Goal: Transaction & Acquisition: Purchase product/service

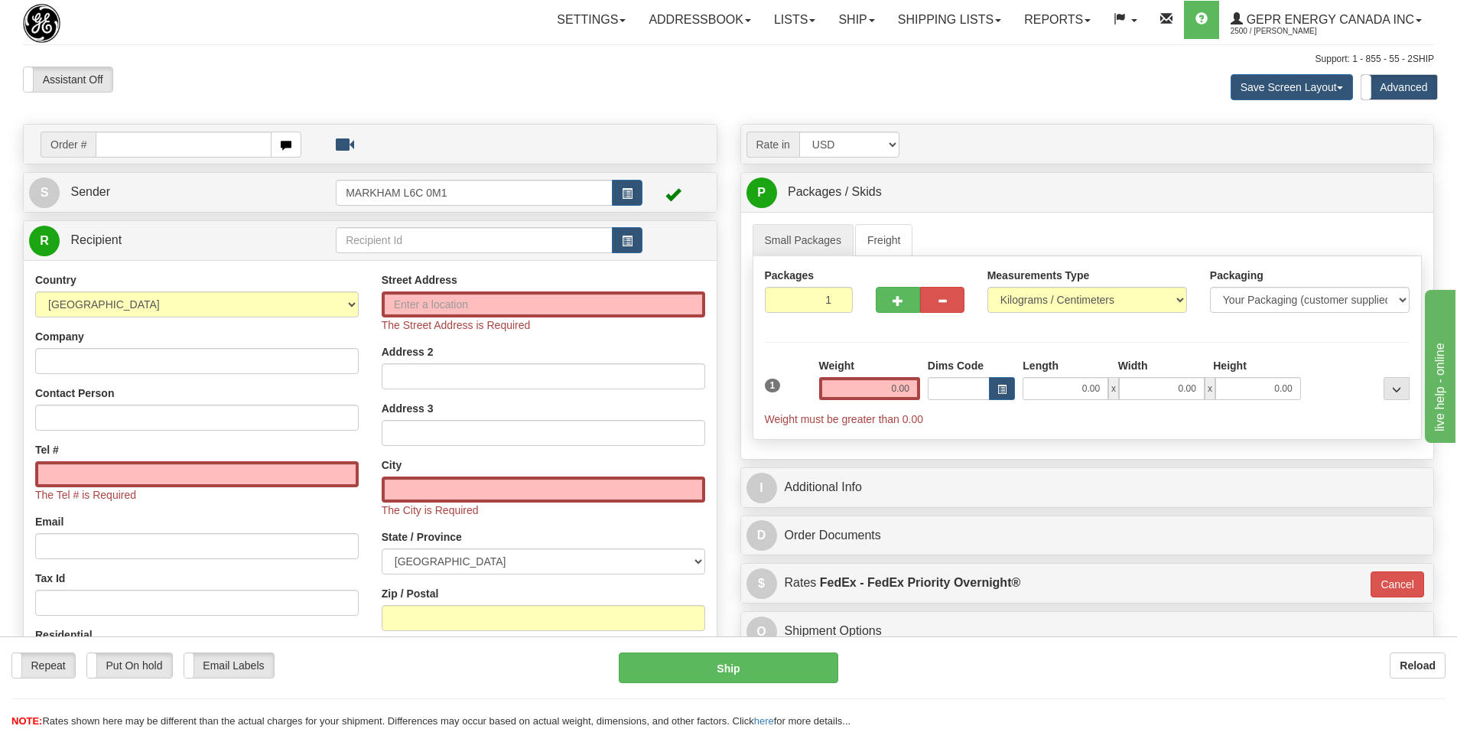
click at [759, 87] on div "Assistant On Assistant Off Do a return Do a return Previous Next Save Screen La…" at bounding box center [728, 87] width 1434 height 41
click at [542, 80] on div "Assistant On Assistant Off Do a return Do a return" at bounding box center [309, 80] width 597 height 26
click at [401, 60] on div "Support: 1 - 855 - 55 - 2SHIP" at bounding box center [728, 59] width 1411 height 13
click at [627, 236] on span "button" at bounding box center [627, 241] width 11 height 10
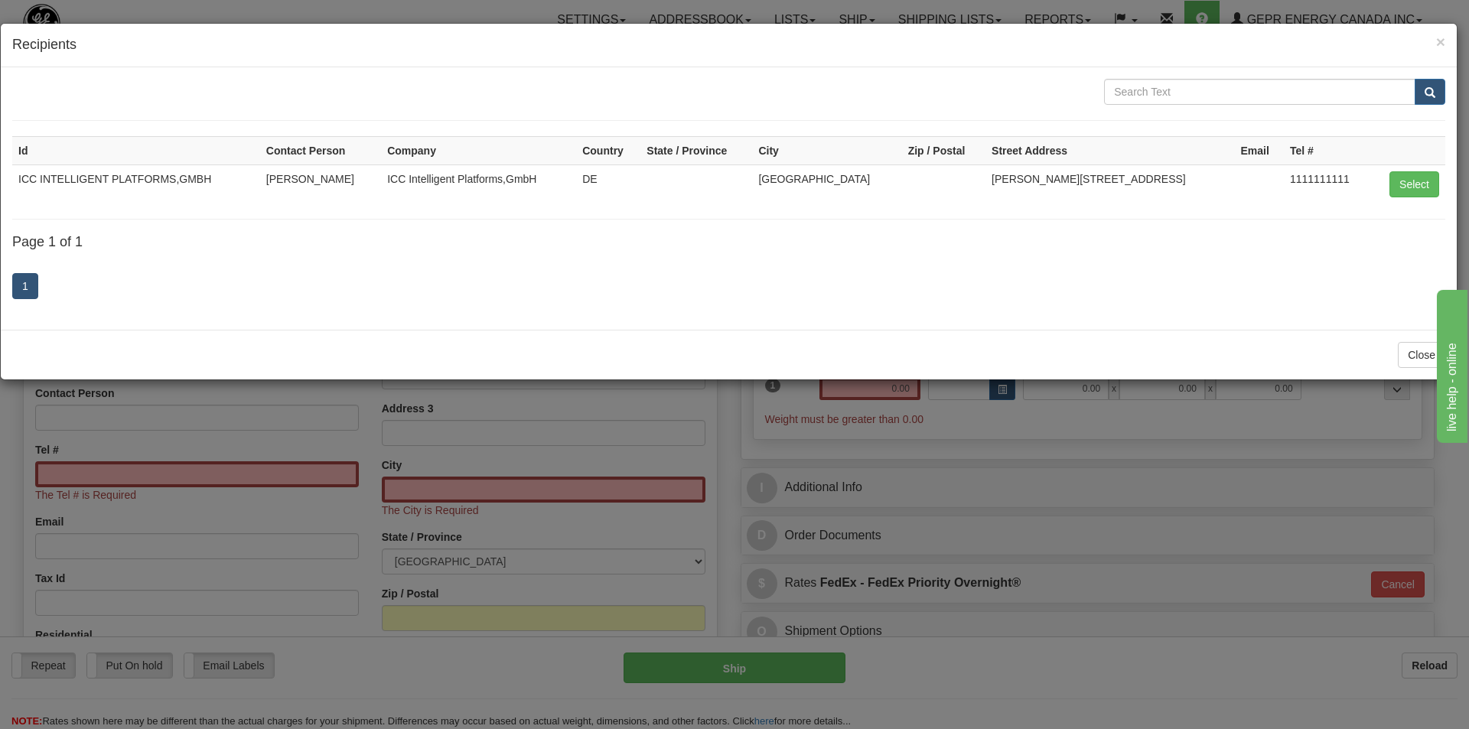
click at [1445, 41] on div "× Recipients" at bounding box center [729, 46] width 1456 height 44
click at [1443, 41] on span "×" at bounding box center [1440, 42] width 9 height 18
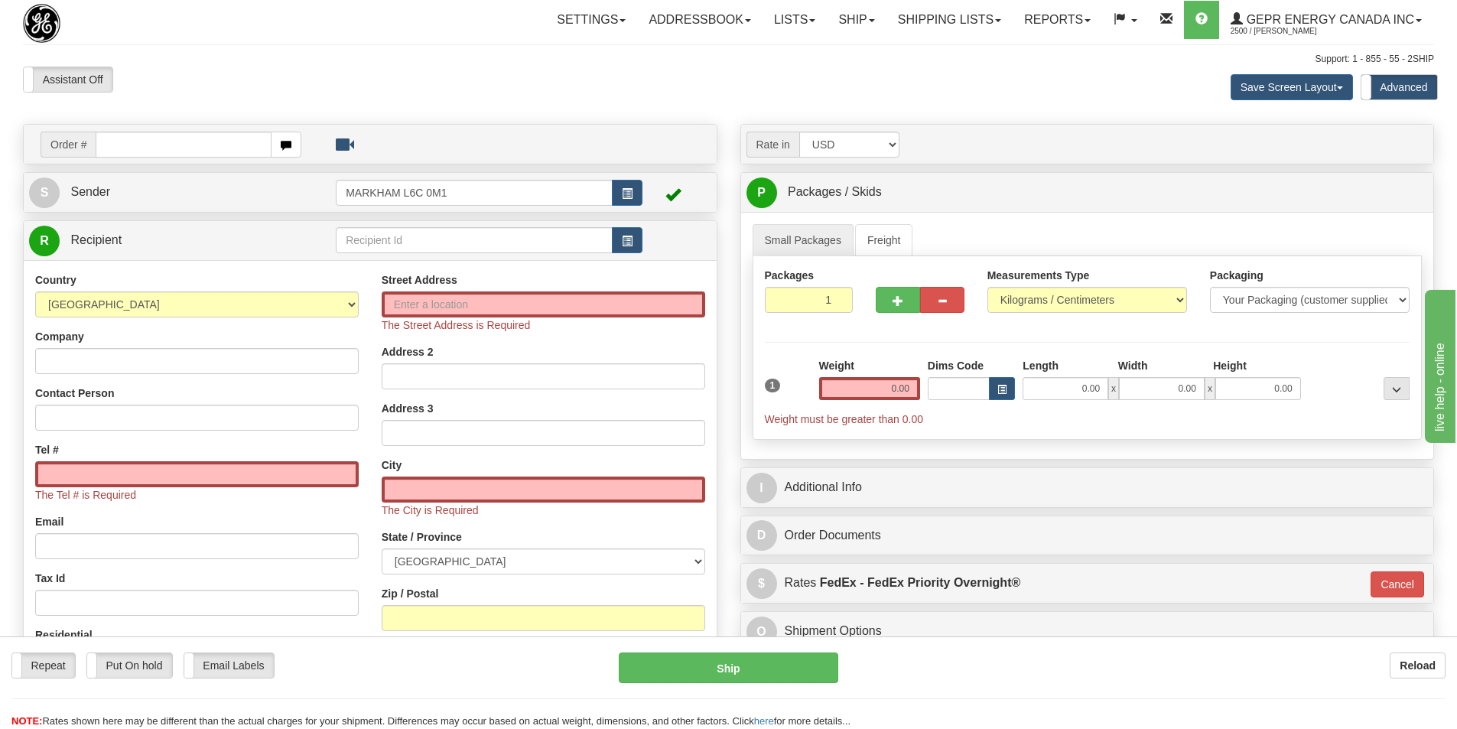
click at [683, 80] on div "Assistant On Assistant Off Do a return Do a return Previous Next Save Screen La…" at bounding box center [728, 87] width 1434 height 41
click at [231, 233] on link "R Recipient" at bounding box center [165, 240] width 273 height 31
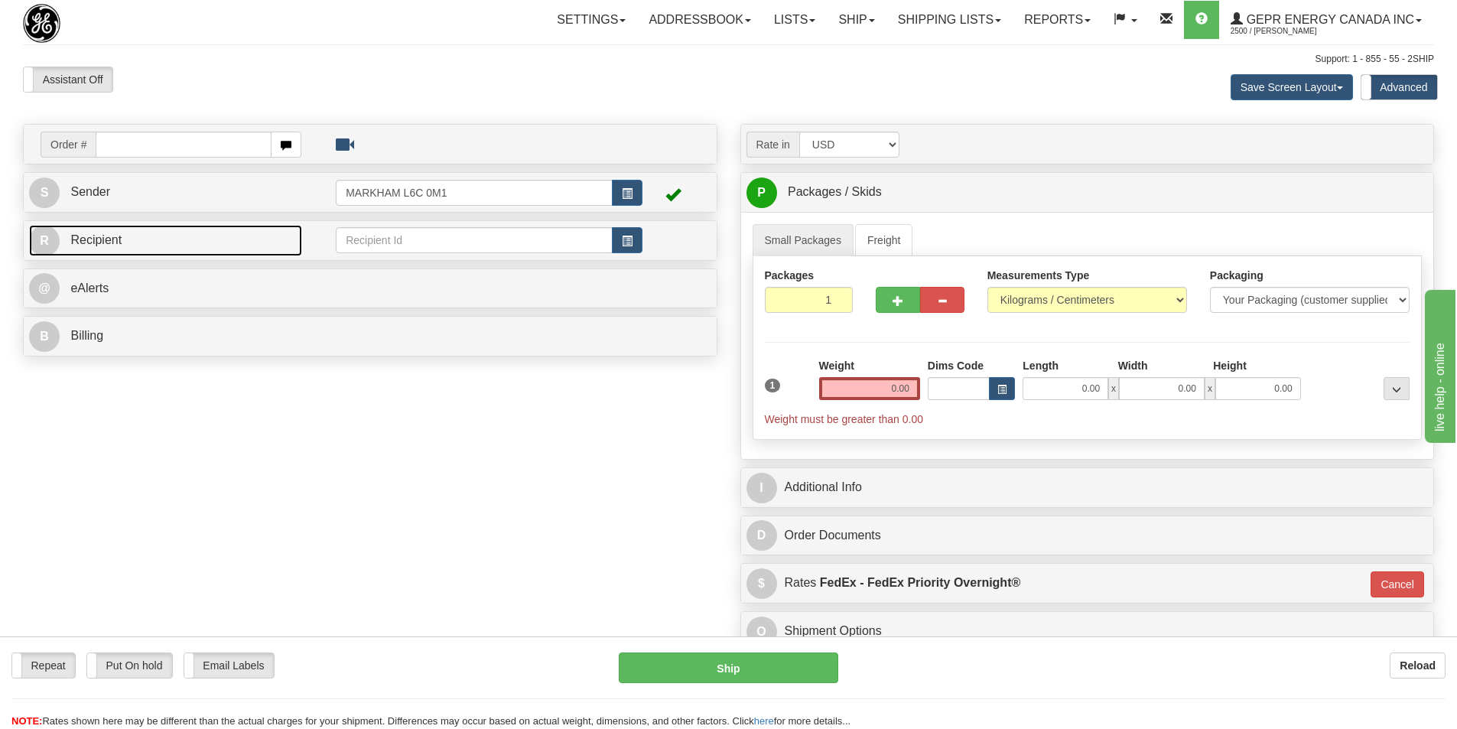
click at [231, 233] on link "R Recipient" at bounding box center [165, 240] width 273 height 31
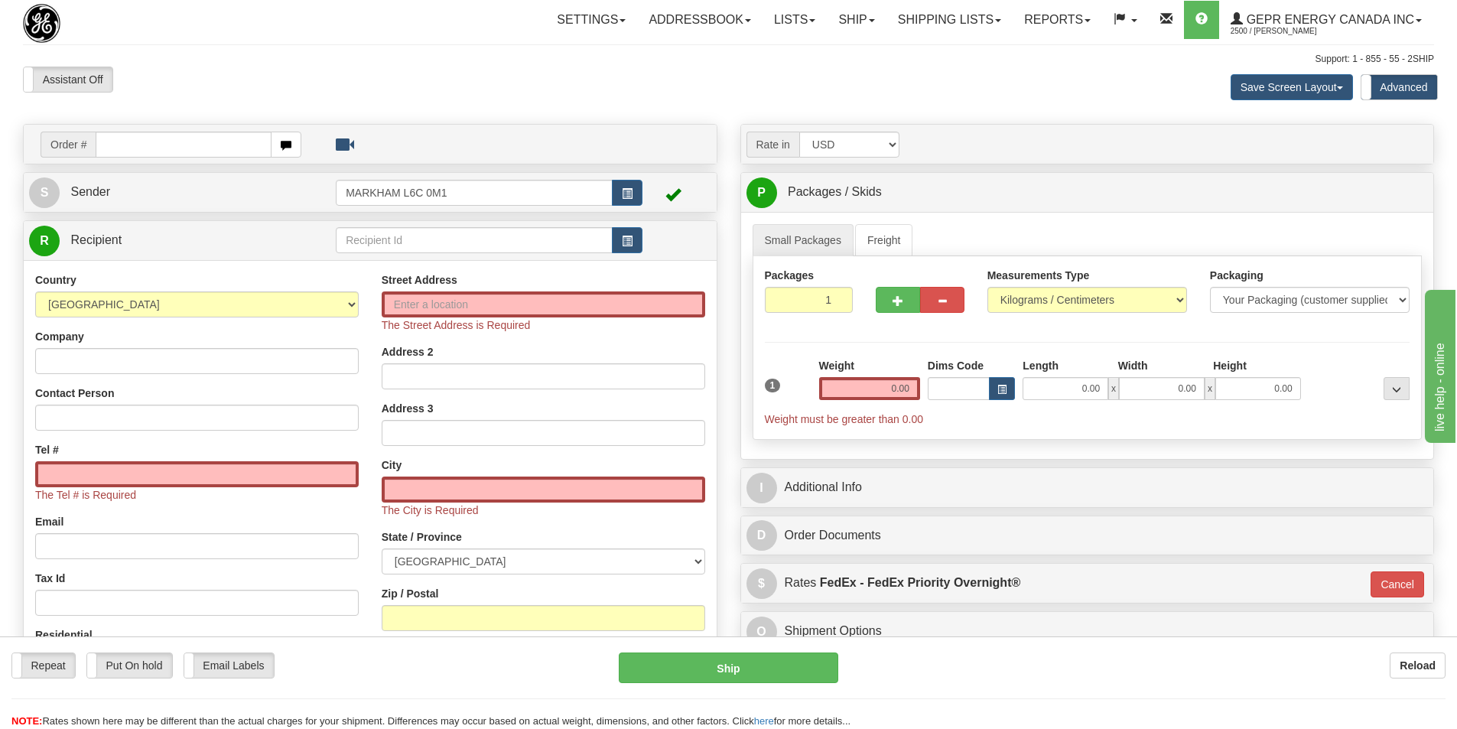
click at [659, 85] on div "Assistant On Assistant Off Do a return Do a return Previous Next Save Screen La…" at bounding box center [728, 87] width 1434 height 41
click at [529, 91] on div "Assistant On Assistant Off Do a return Do a return" at bounding box center [309, 80] width 597 height 26
click at [579, 77] on div "Assistant On Assistant Off Do a return Do a return" at bounding box center [309, 80] width 597 height 26
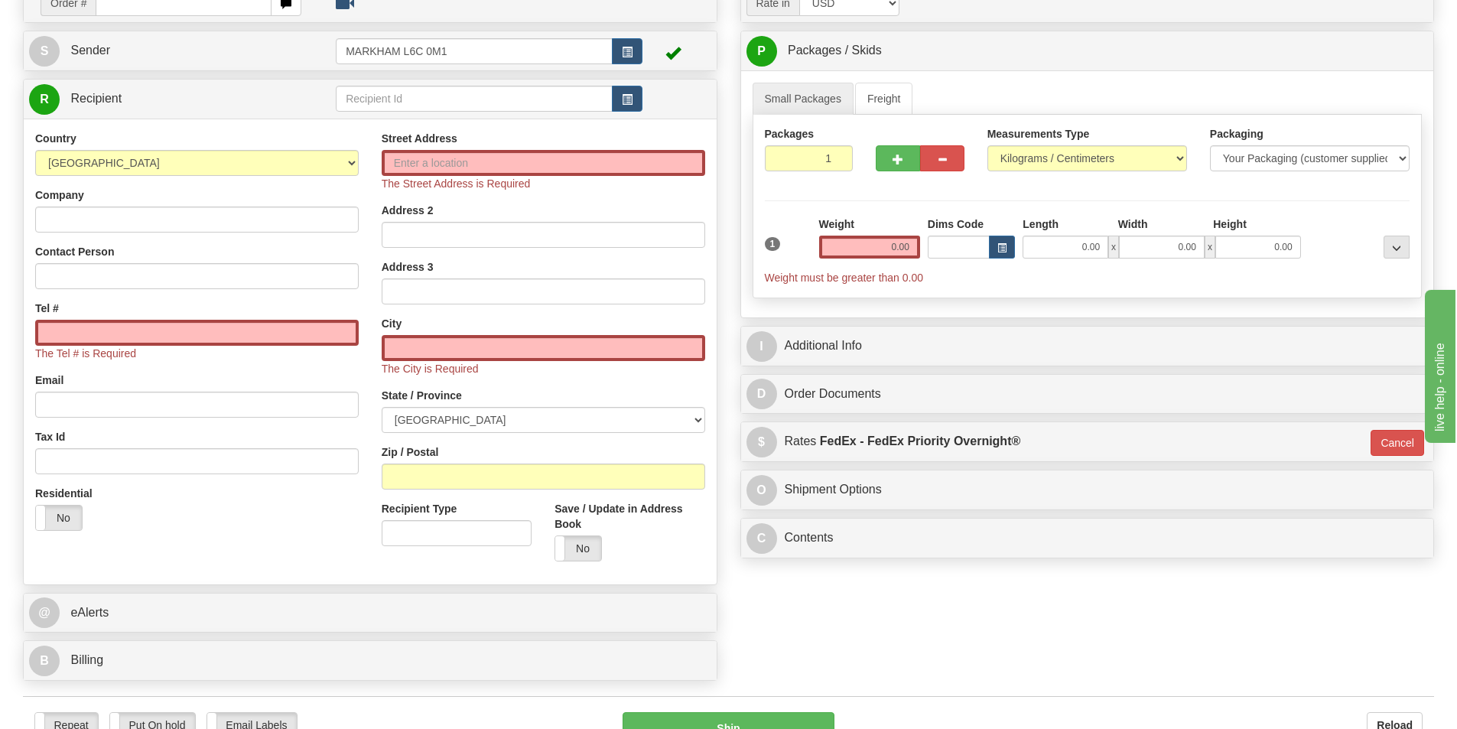
scroll to position [459, 0]
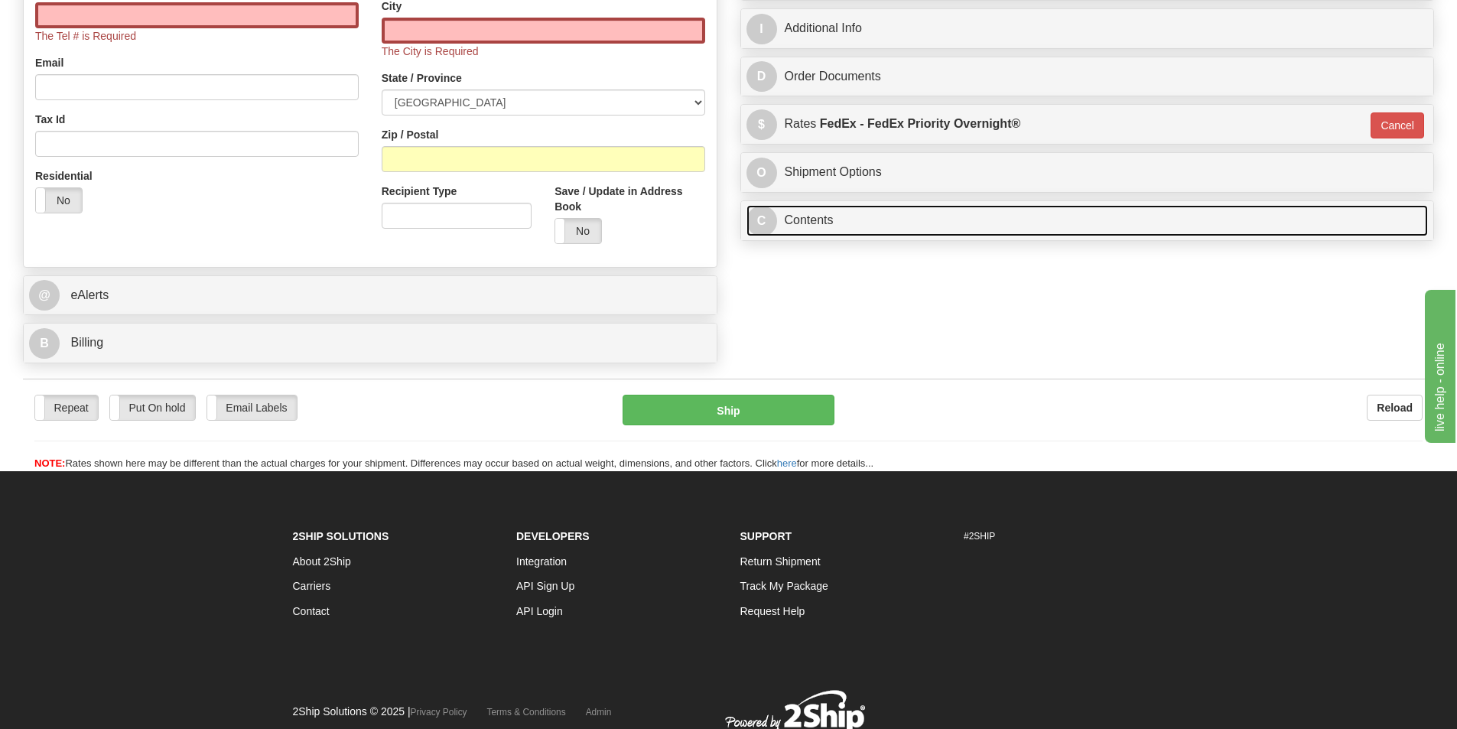
click at [985, 224] on link "C Contents" at bounding box center [1088, 220] width 682 height 31
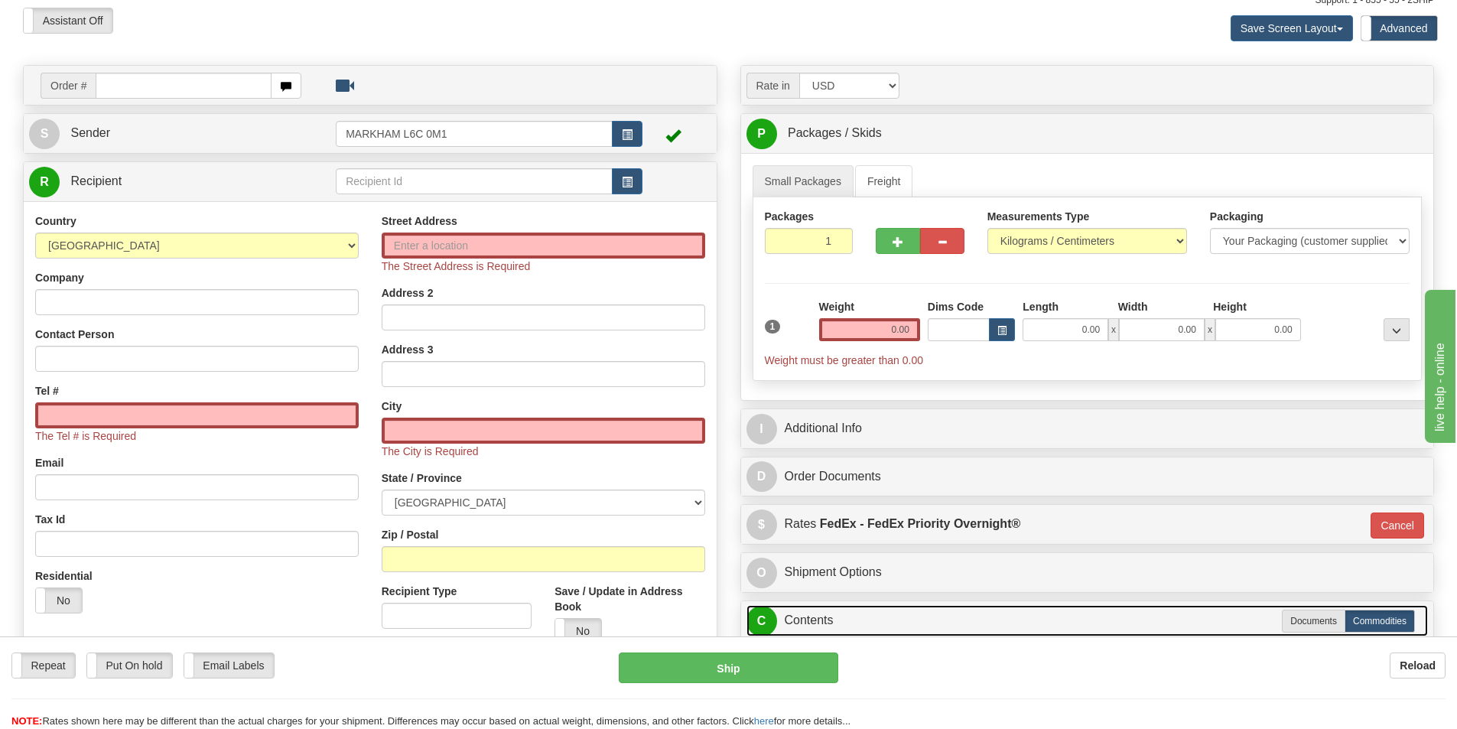
scroll to position [0, 0]
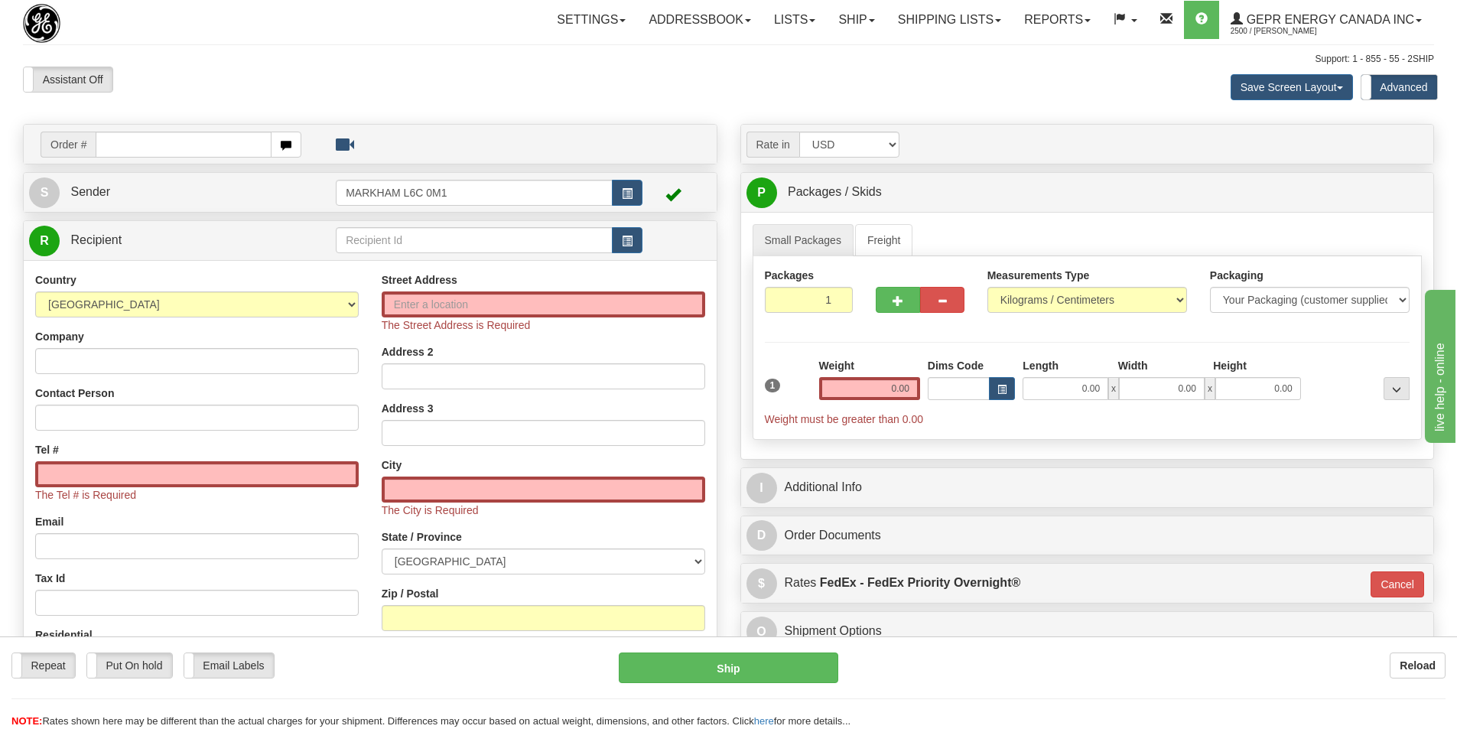
click at [654, 85] on div "Assistant On Assistant Off Do a return Do a return Previous Next Save Screen La…" at bounding box center [728, 87] width 1434 height 41
click at [520, 41] on div "Toggle navigation Settings Shipping Preferences Fields Preferences New" at bounding box center [728, 454] width 1457 height 908
click at [449, 54] on div "Support: 1 - 855 - 55 - 2SHIP" at bounding box center [728, 59] width 1411 height 13
click at [629, 189] on span "button" at bounding box center [627, 194] width 11 height 10
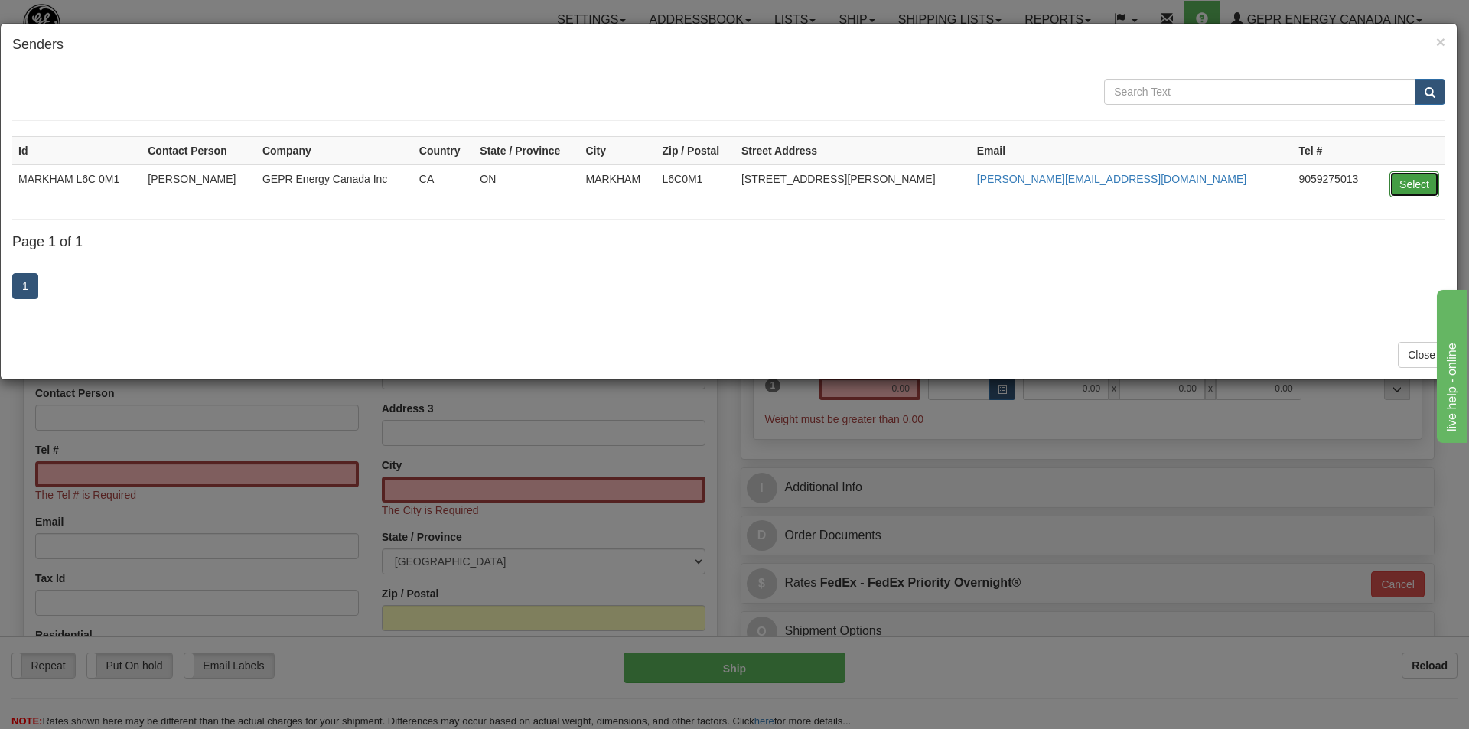
click at [1396, 187] on button "Select" at bounding box center [1414, 184] width 50 height 26
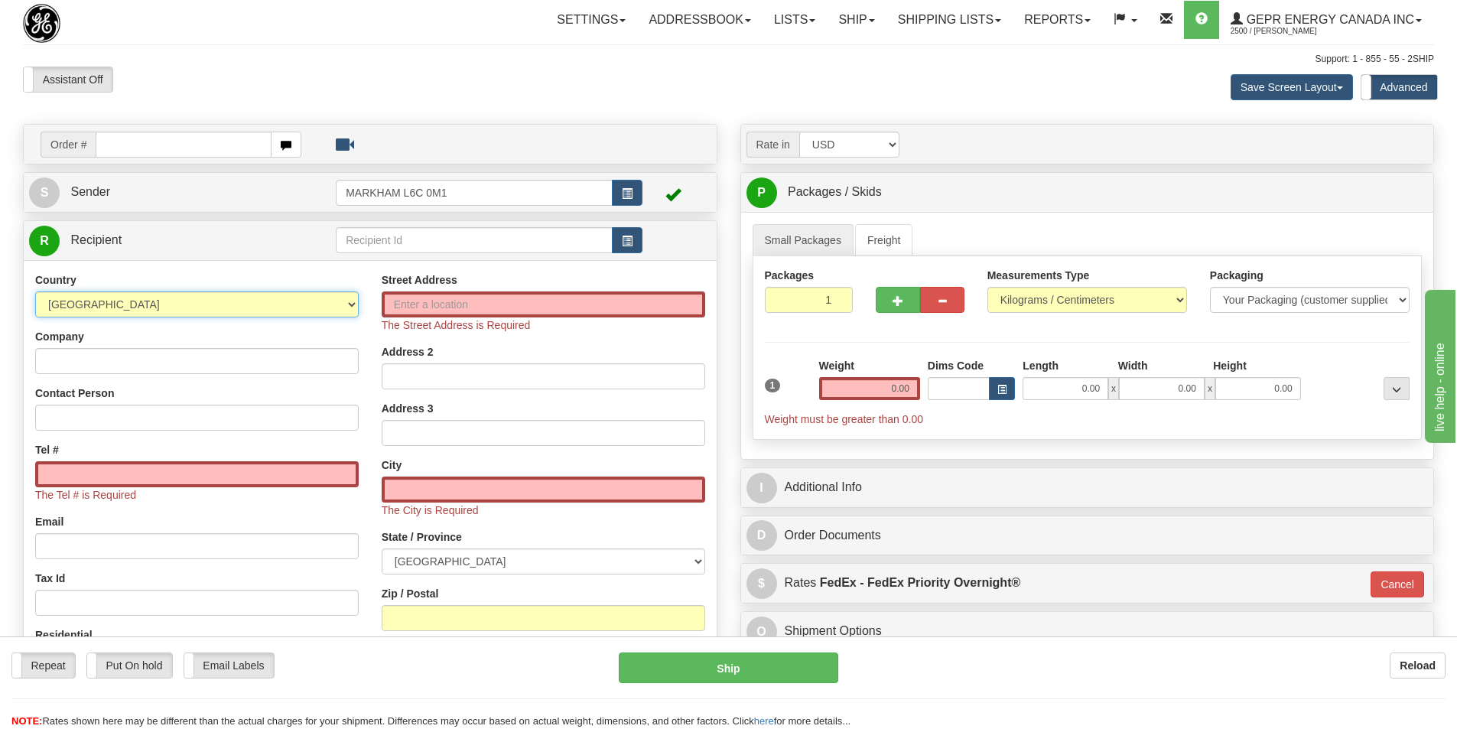
click at [315, 309] on select "AFGHANISTAN ALAND ISLANDS ALBANIA ALGERIA AMERICAN SAMOA ANDORRA ANGOLA ANGUILL…" at bounding box center [197, 304] width 324 height 26
select select "FI"
click at [35, 291] on select "AFGHANISTAN ALAND ISLANDS ALBANIA ALGERIA AMERICAN SAMOA ANDORRA ANGOLA ANGUILL…" at bounding box center [197, 304] width 324 height 26
click at [166, 355] on input "Company" at bounding box center [197, 361] width 324 height 26
paste input "Grid Solutions OY"
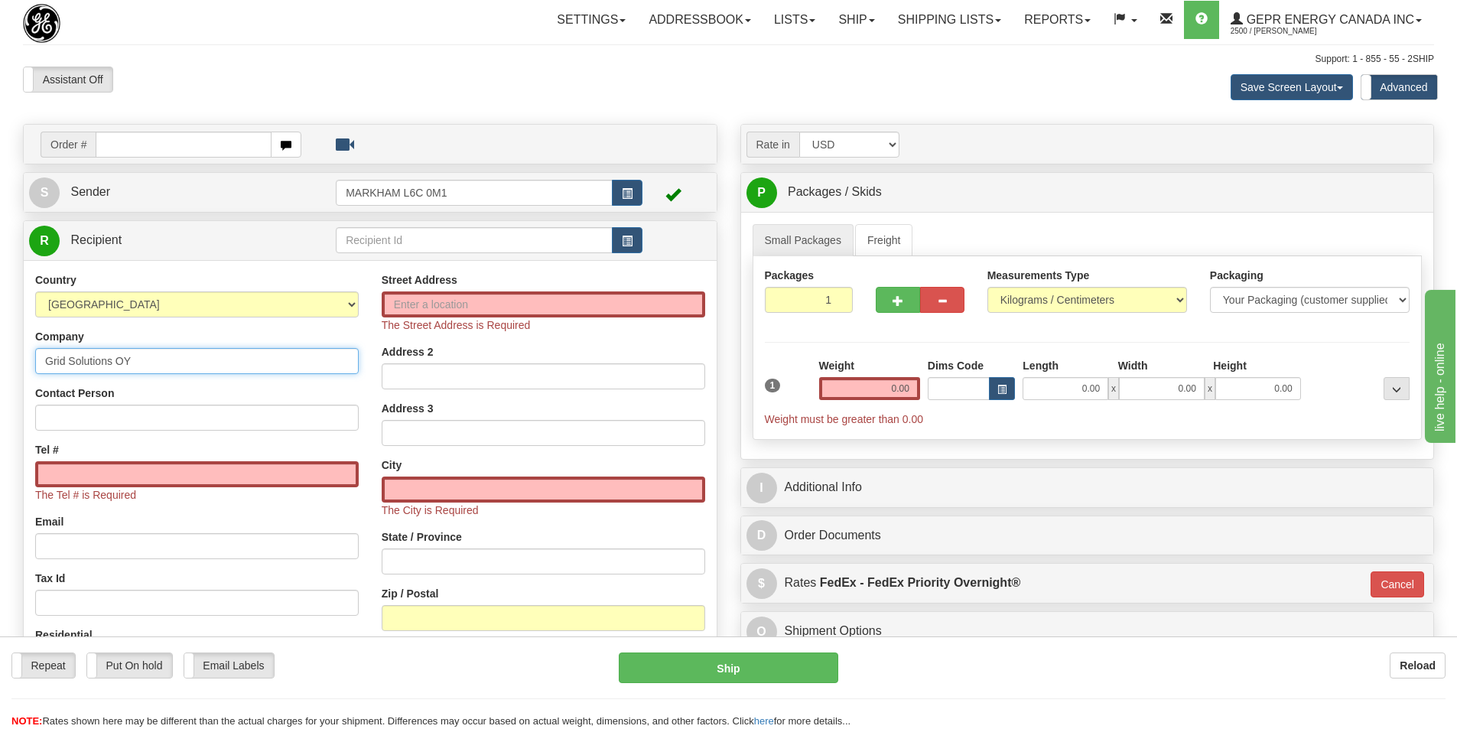
type input "Grid Solutions OY"
click at [415, 301] on input "Street Address" at bounding box center [544, 304] width 324 height 26
paste input "Vehmaistenkatu 5"
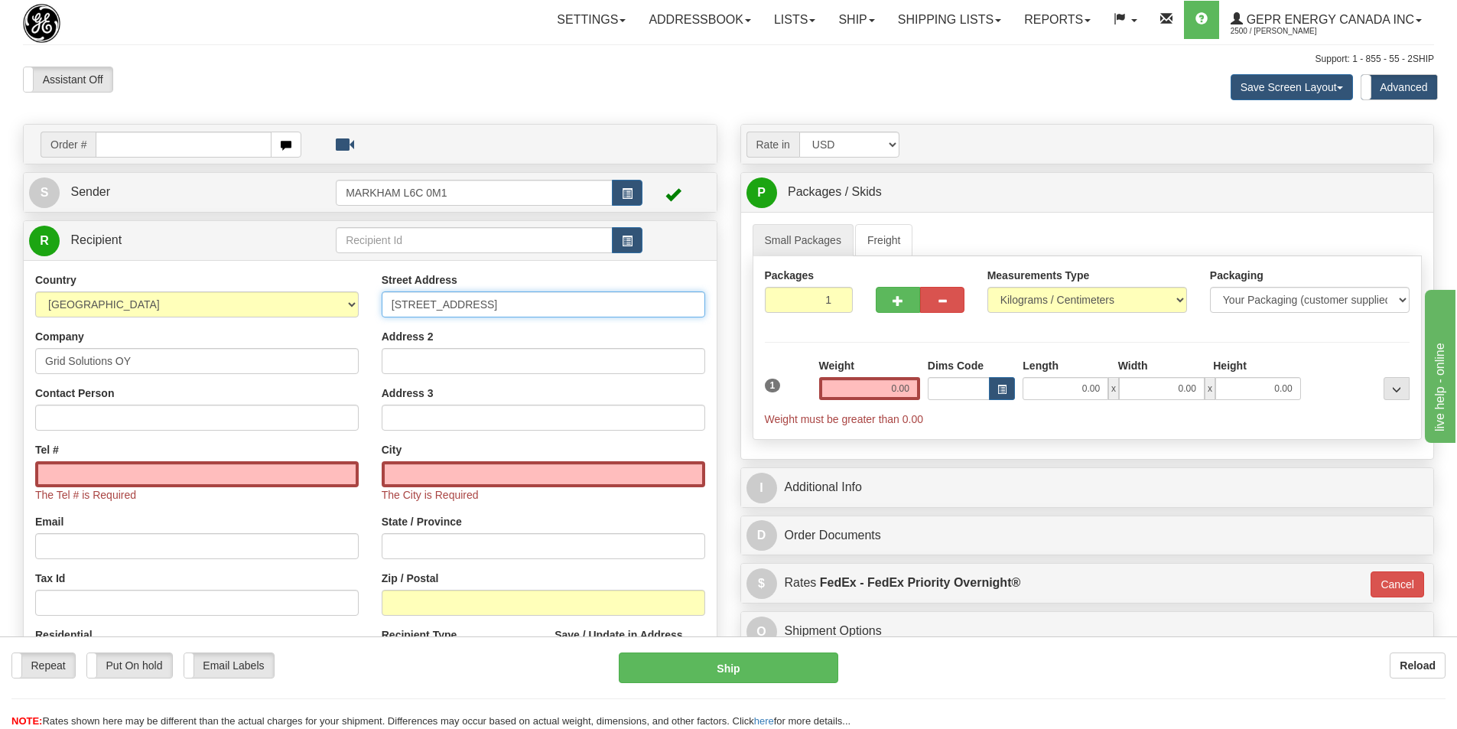
type input "Vehmaistenkatu 5"
click at [392, 596] on input "Zip / Postal" at bounding box center [544, 603] width 324 height 26
paste input "33730"
type input "33730"
click at [521, 444] on div "City The City is Required" at bounding box center [544, 472] width 324 height 60
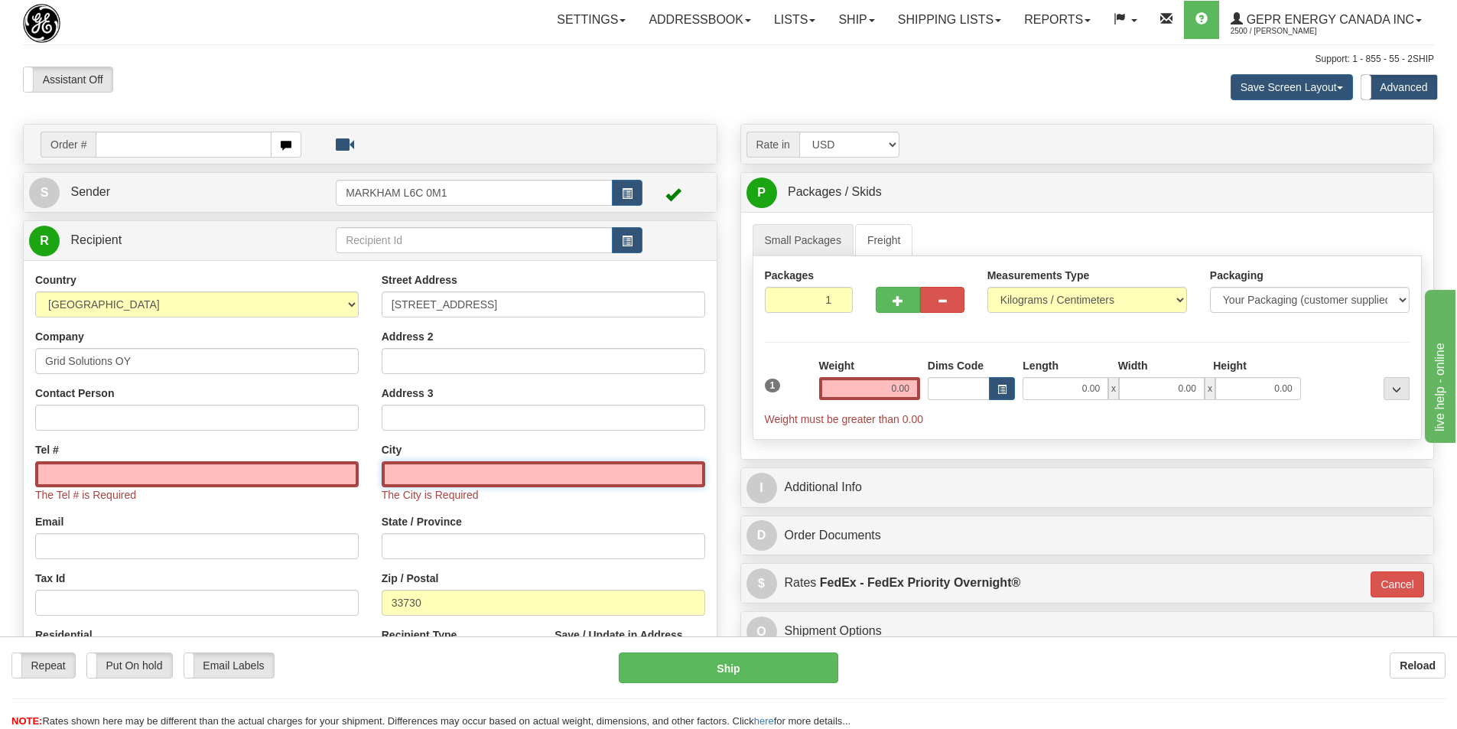
click at [399, 473] on input "text" at bounding box center [544, 474] width 324 height 26
paste input "Tampere"
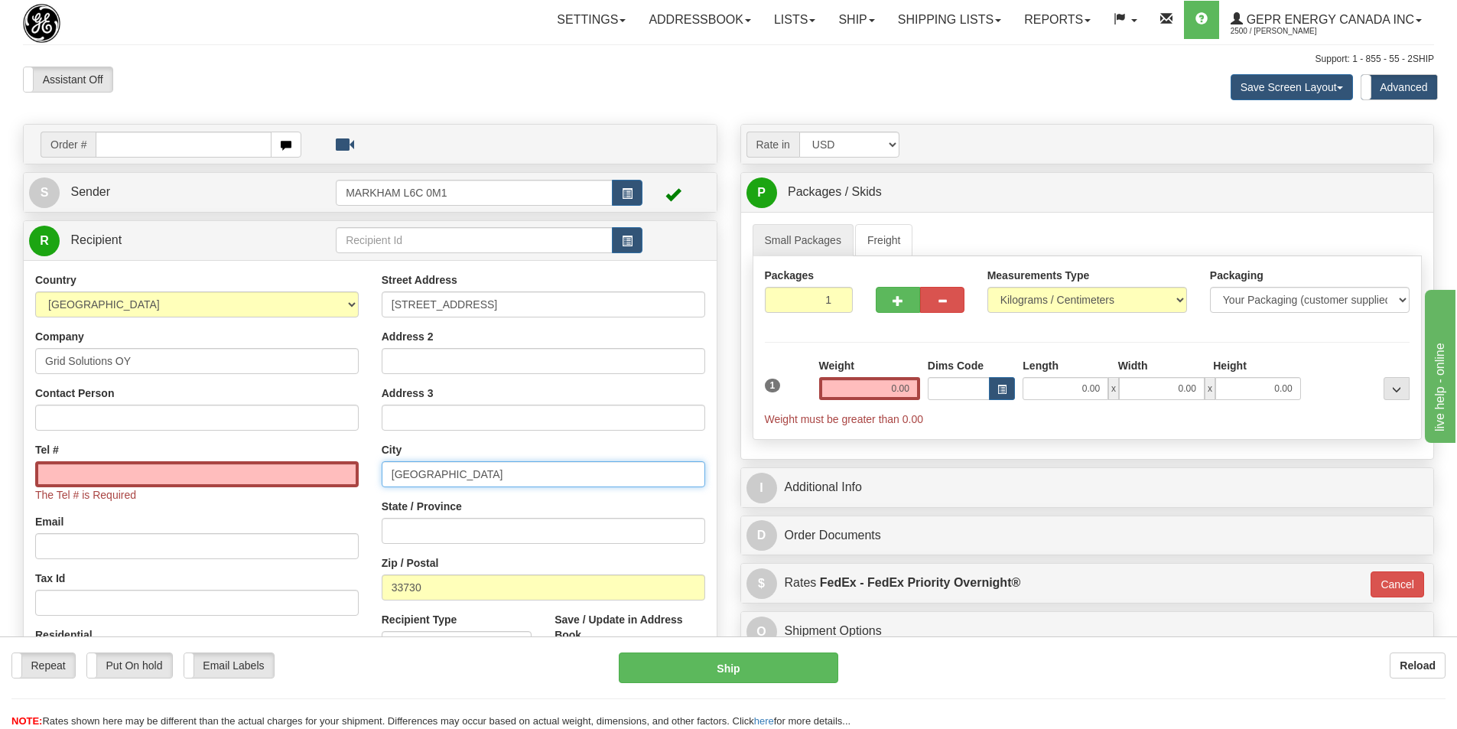
type input "Tampere"
click at [91, 469] on input "Tel #" at bounding box center [197, 474] width 324 height 26
paste input "+358 50 911 5883"
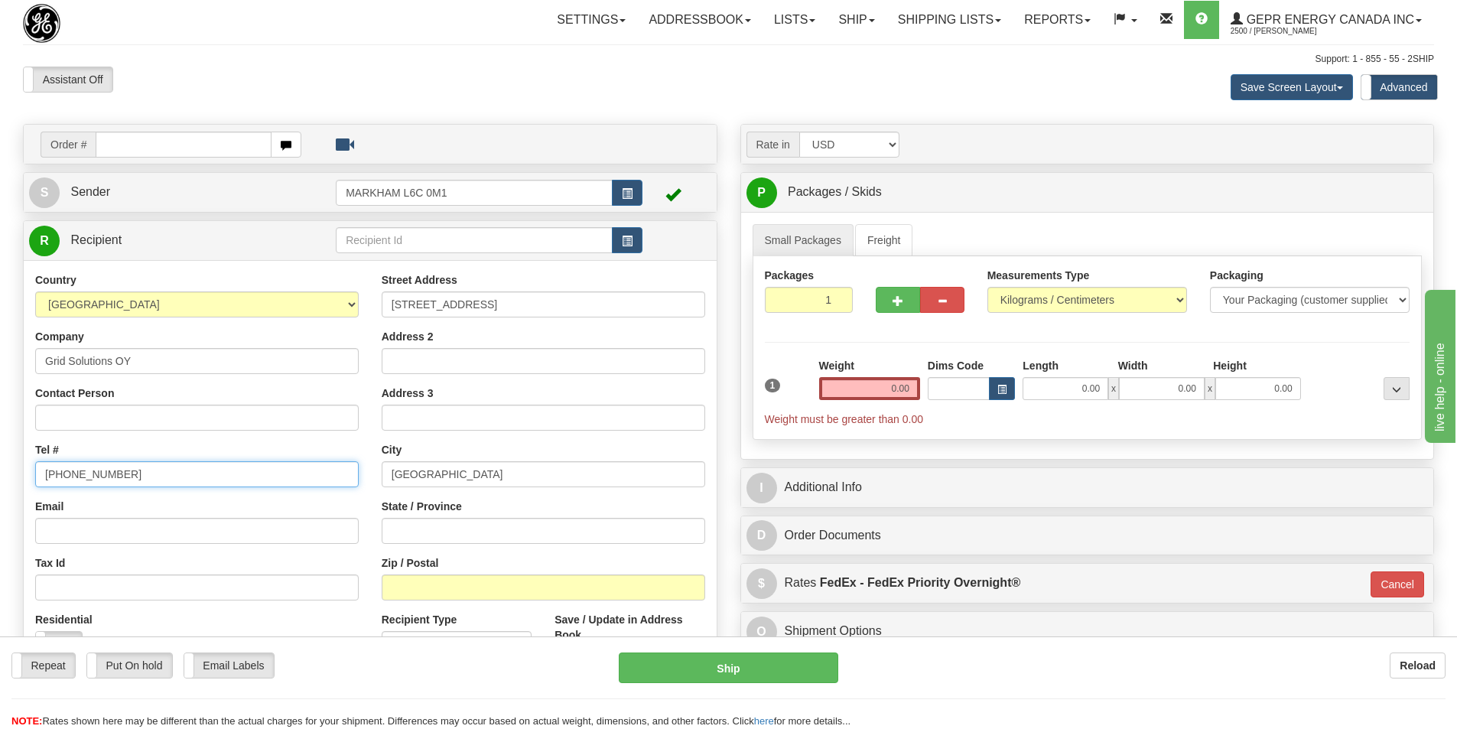
type input "+358 50 911 5883"
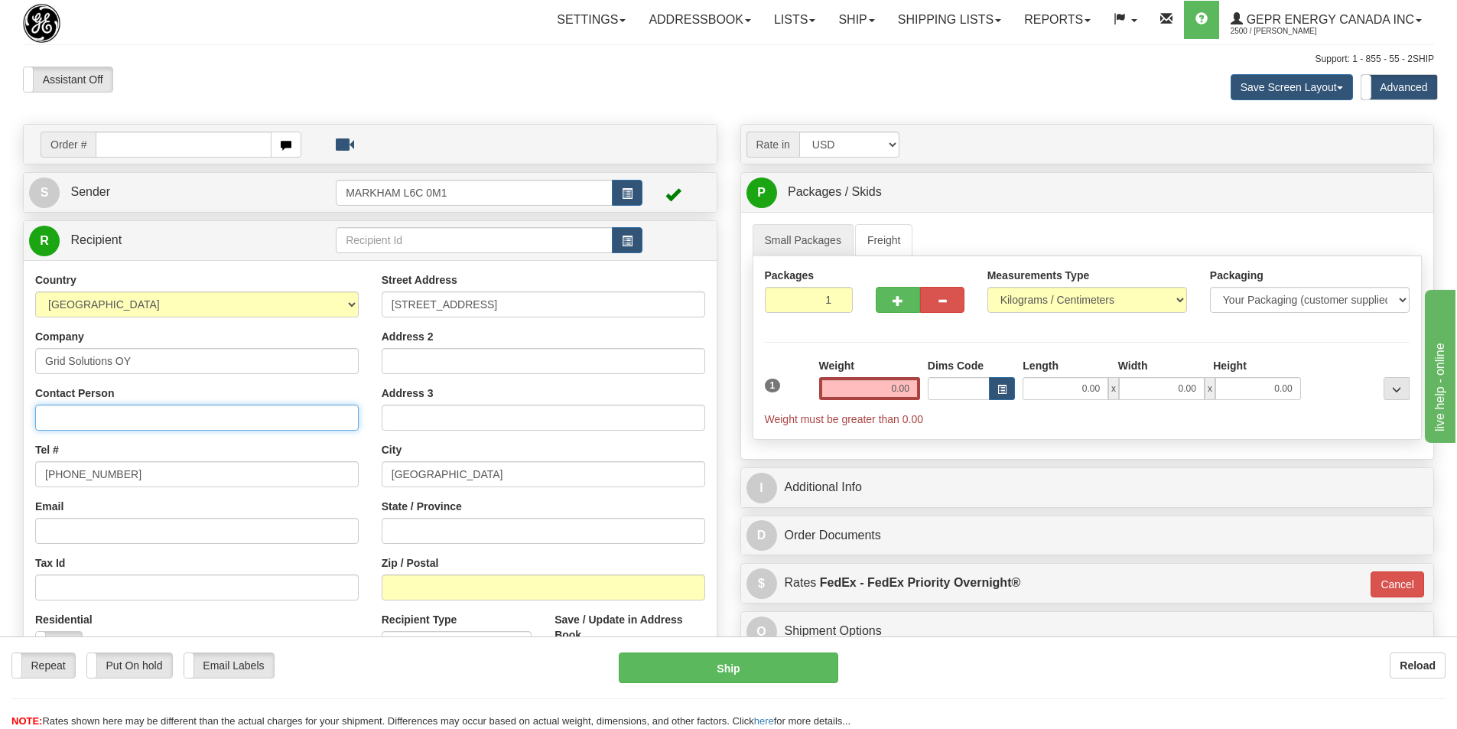
click at [70, 414] on input "Contact Person" at bounding box center [197, 418] width 324 height 26
paste input "Rebekka Kerkkanen"
type input "Rebekka Kerkkanen"
click at [128, 529] on input "Email" at bounding box center [197, 531] width 324 height 26
paste input "Rebekka.Kerkkanen@gevernova.com"
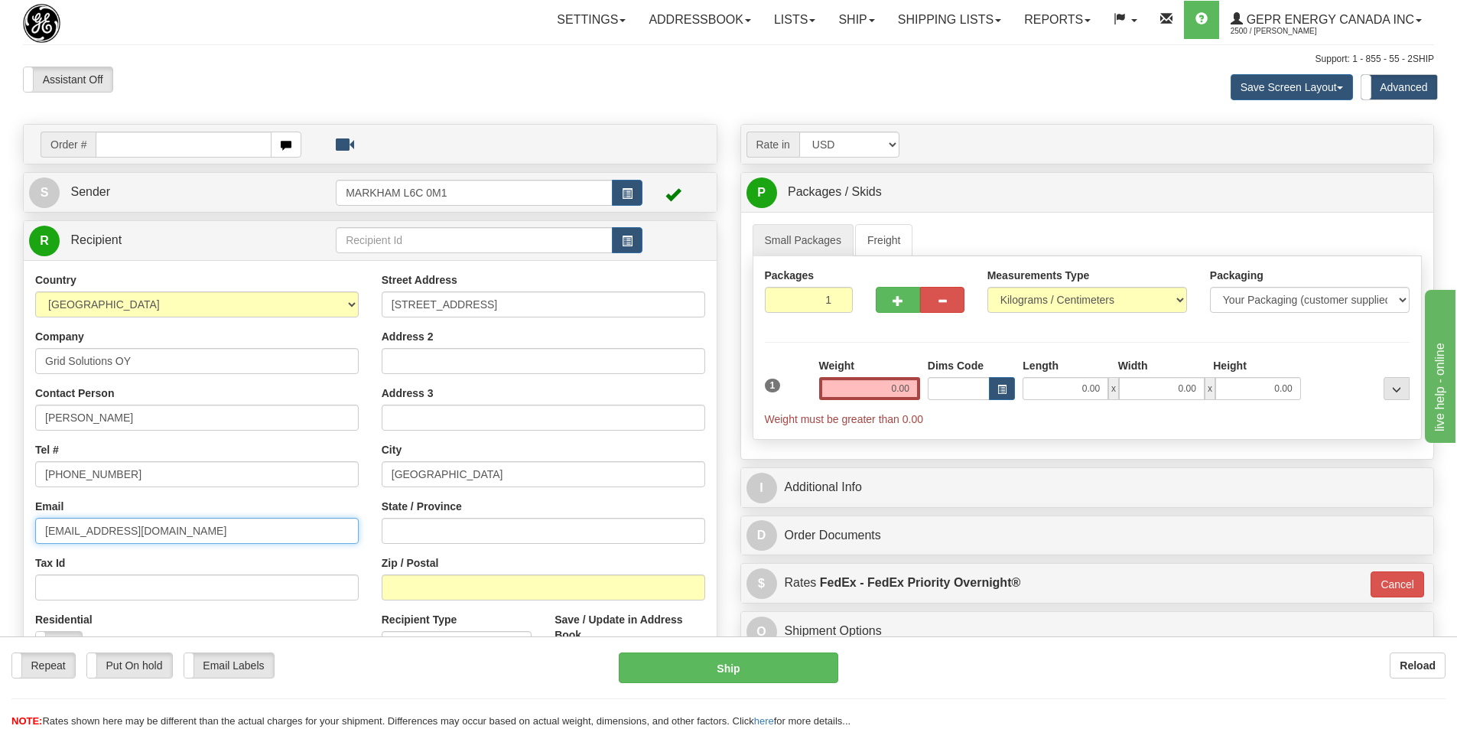
type input "Rebekka.Kerkkanen@gevernova.com"
drag, startPoint x: 138, startPoint y: 363, endPoint x: 29, endPoint y: 362, distance: 108.6
click at [29, 363] on div "Country AFGHANISTAN ALAND ISLANDS ALBANIA ALGERIA AMERICAN SAMOA ANDORRA ANGOLA…" at bounding box center [197, 470] width 347 height 396
click at [353, 245] on input "text" at bounding box center [474, 240] width 277 height 26
paste input "Grid Solutions OY"
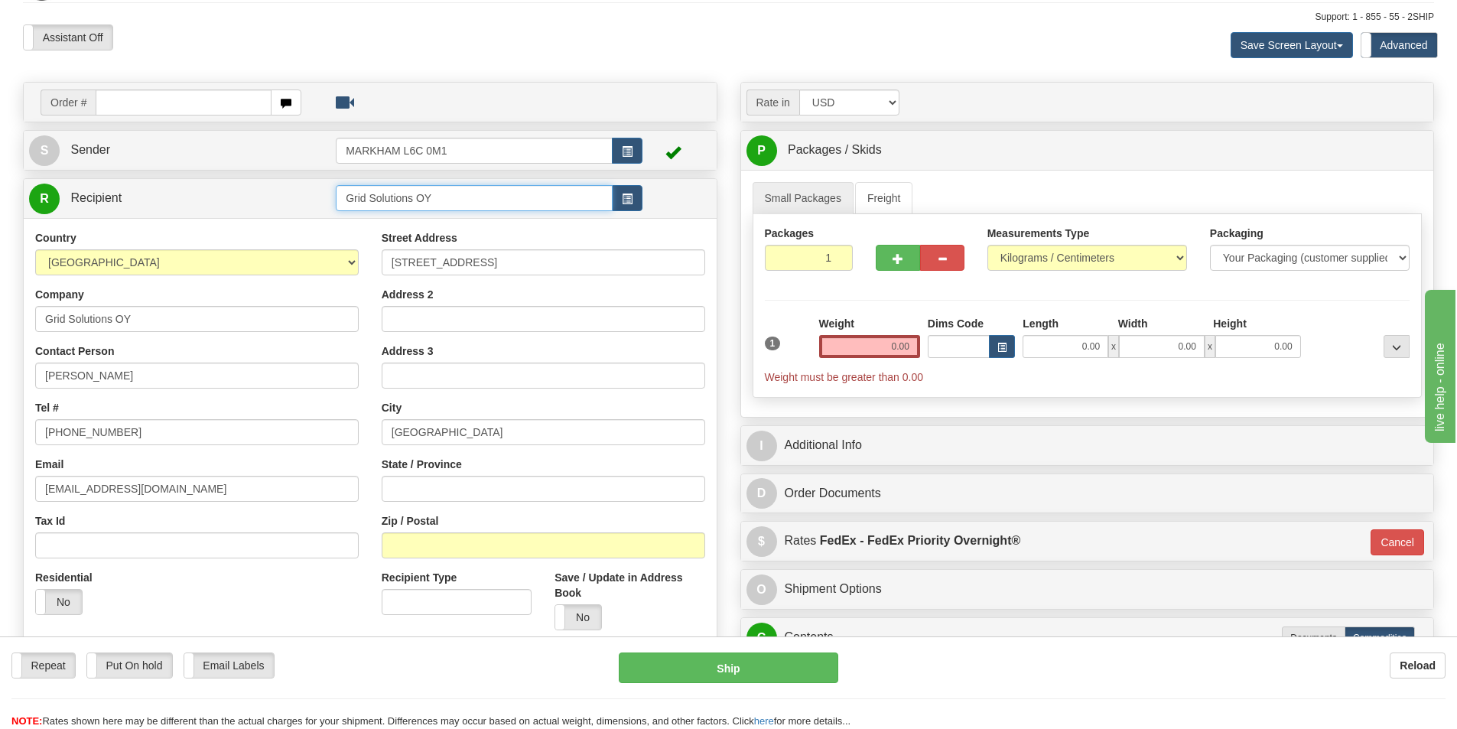
scroll to position [76, 0]
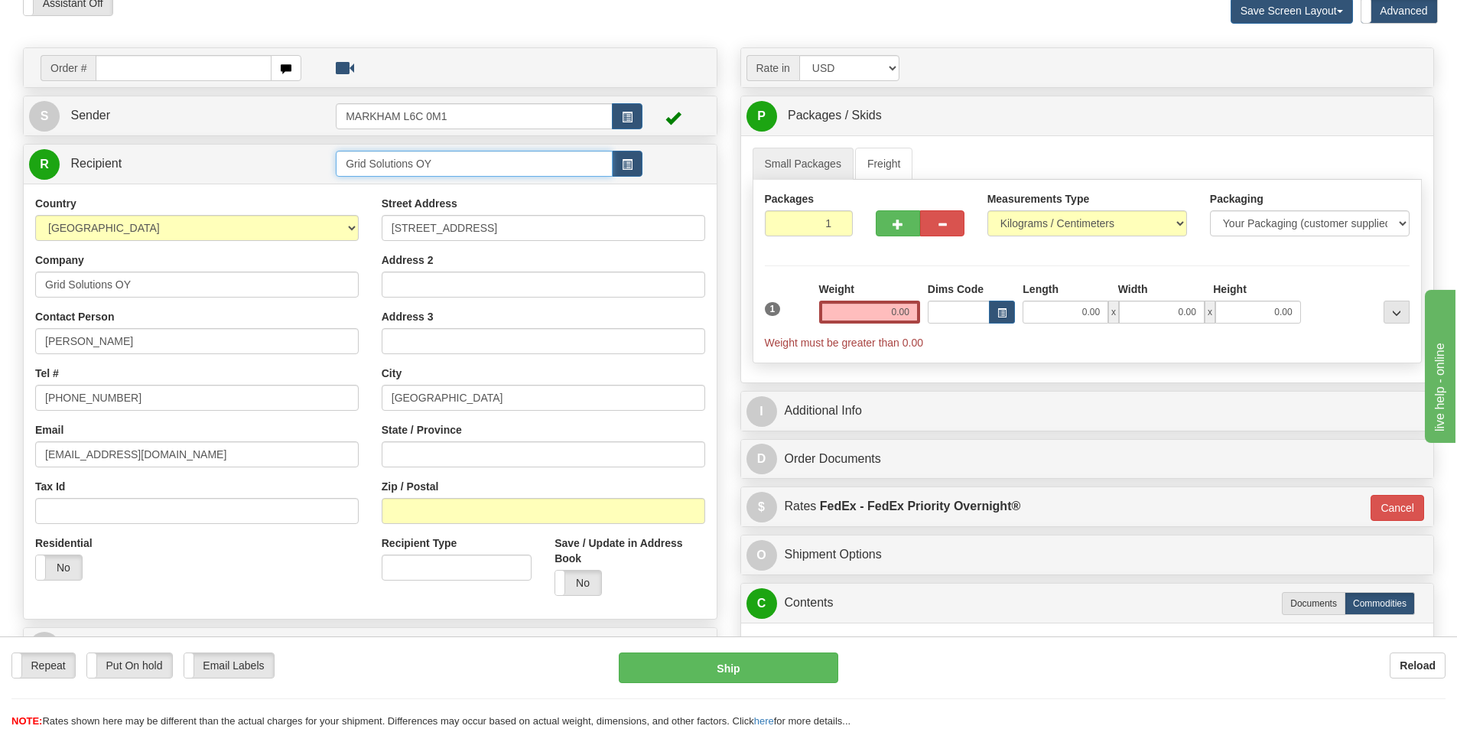
type input "Grid Solutions OY"
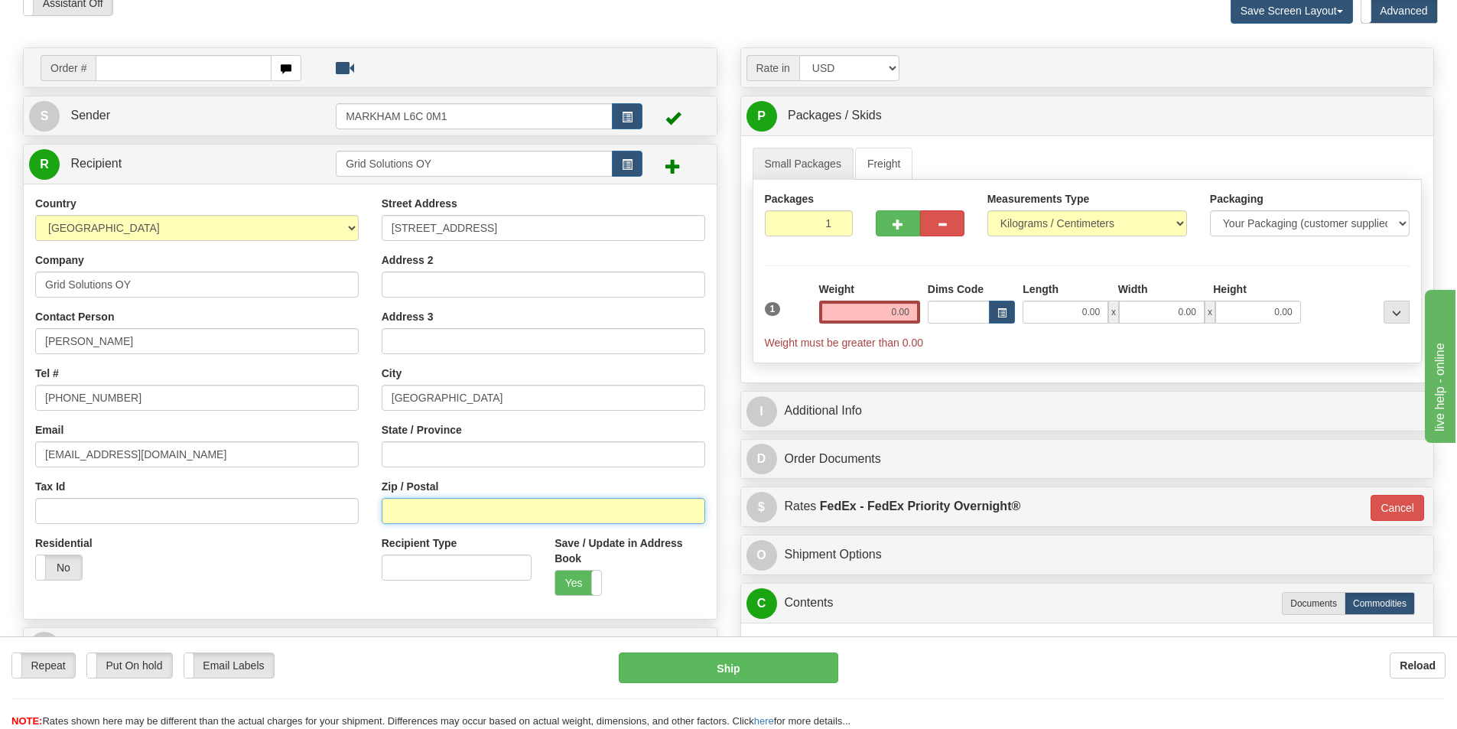
click at [399, 516] on input "Zip / Postal" at bounding box center [544, 511] width 324 height 26
paste input "33730"
type input "33730"
click at [361, 433] on div "Country AFGHANISTAN ALAND ISLANDS ALBANIA ALGERIA AMERICAN SAMOA ANDORRA ANGOLA…" at bounding box center [197, 394] width 347 height 396
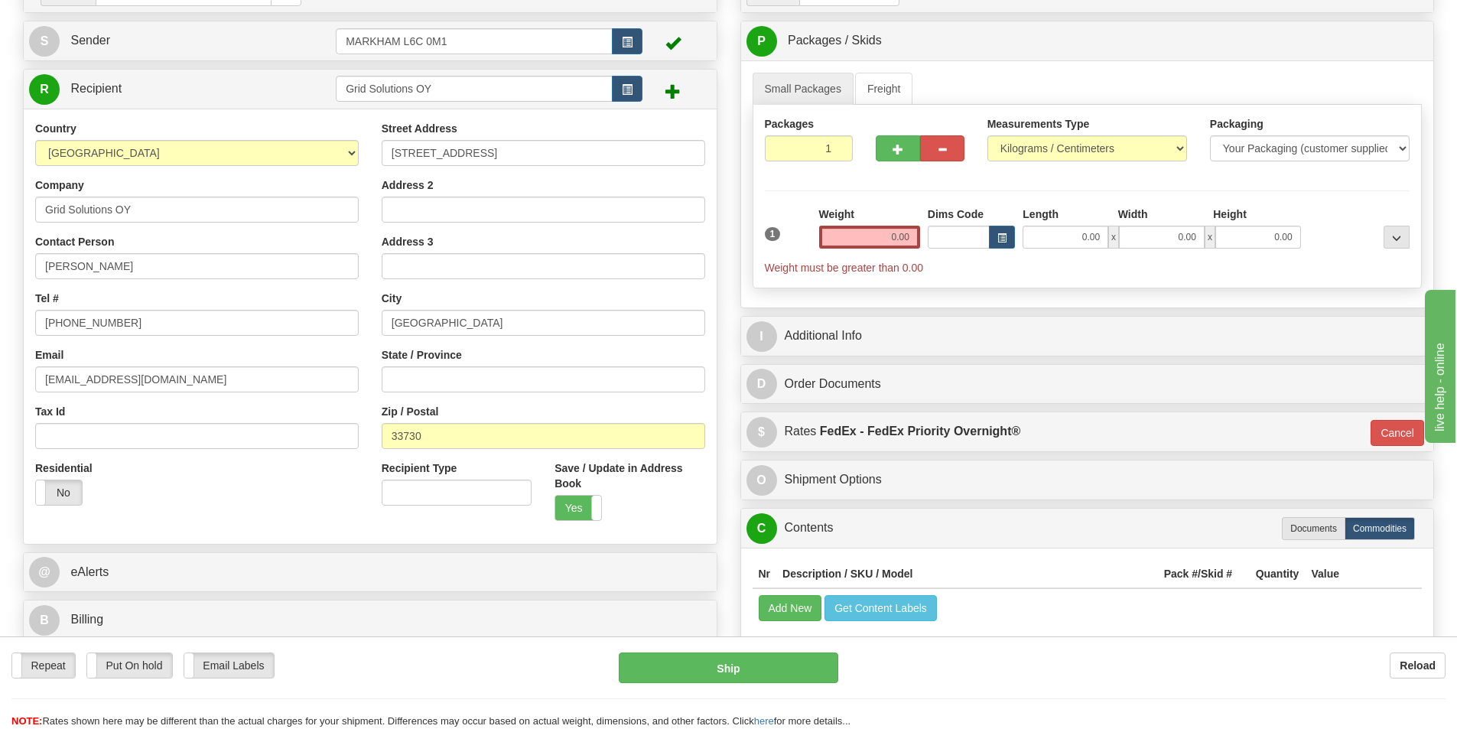
scroll to position [153, 0]
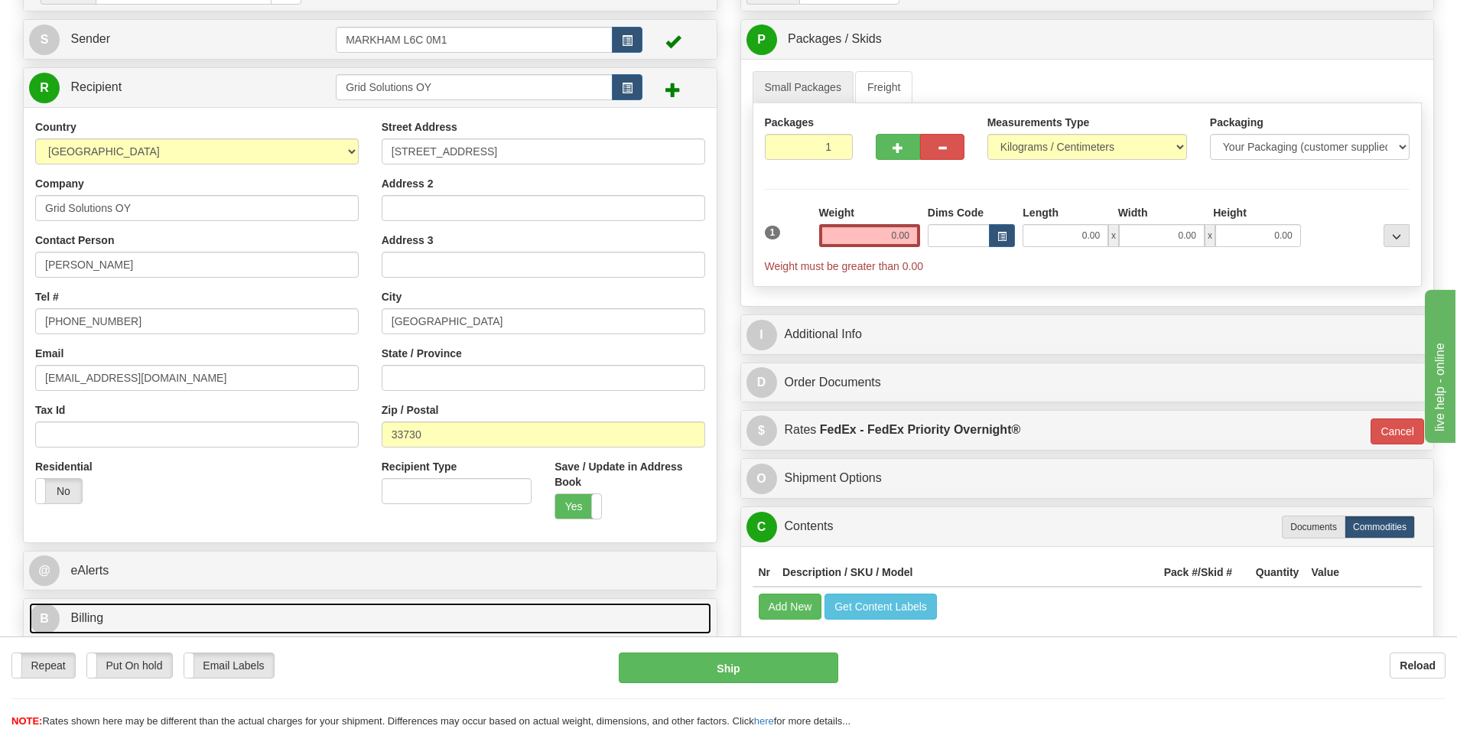
click at [80, 621] on span "Billing" at bounding box center [86, 617] width 33 height 13
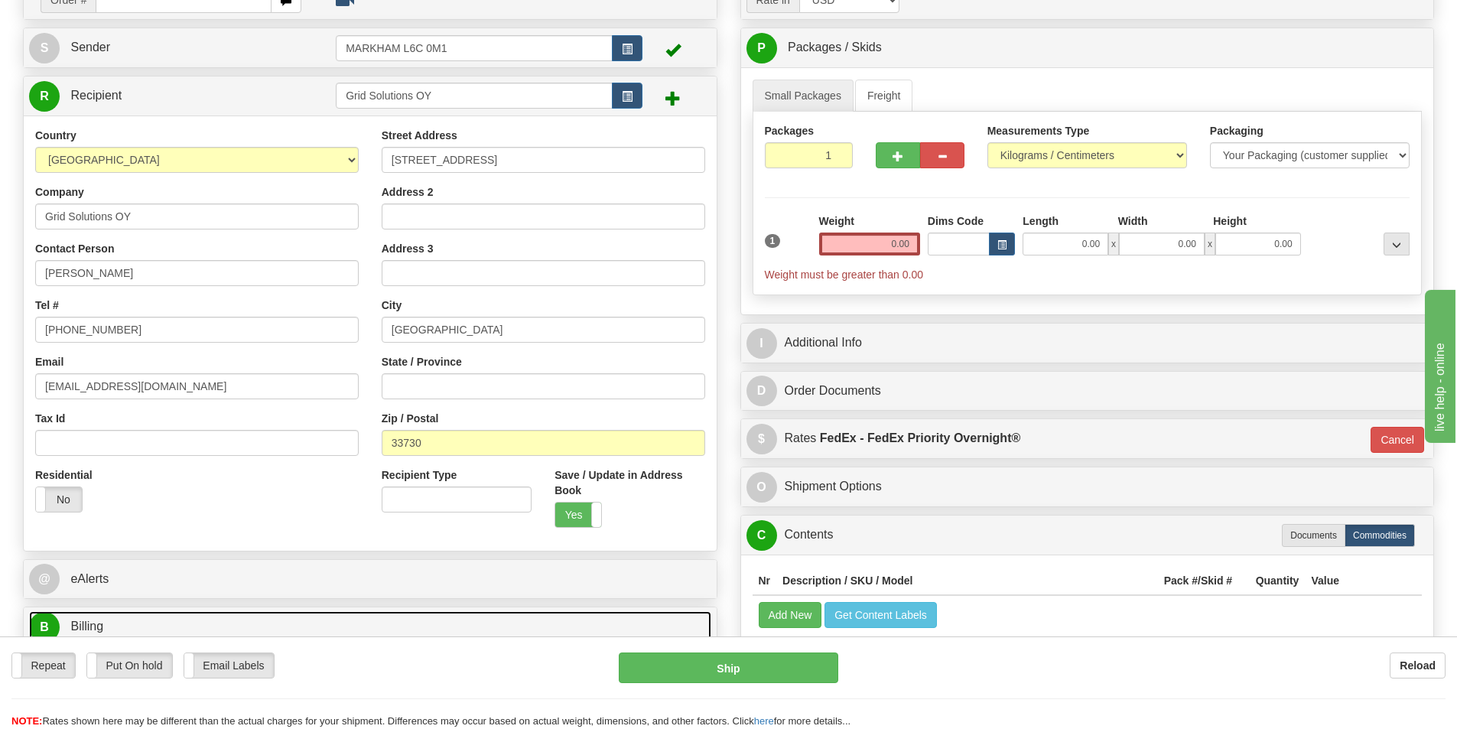
scroll to position [76, 0]
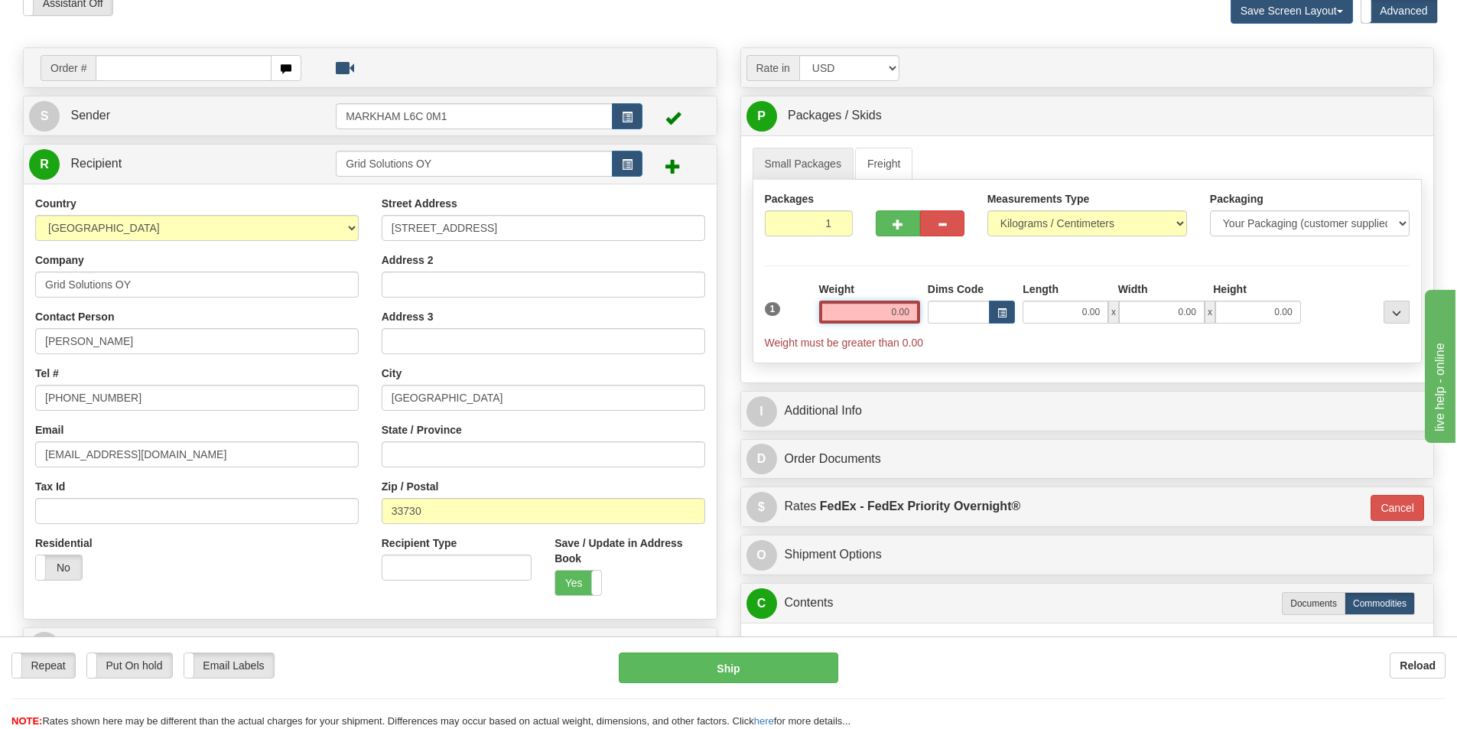
drag, startPoint x: 891, startPoint y: 311, endPoint x: 911, endPoint y: 320, distance: 21.9
click at [911, 320] on input "0.00" at bounding box center [869, 312] width 101 height 23
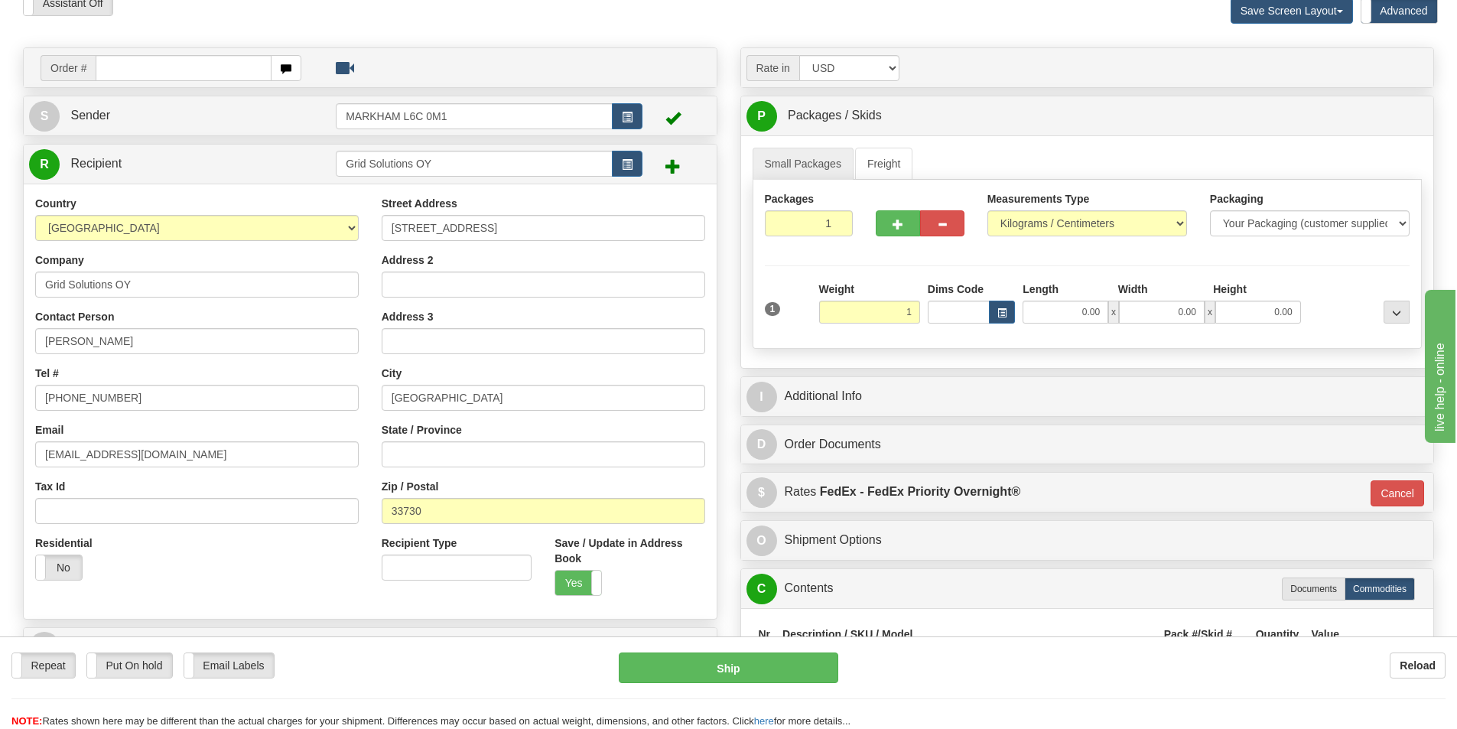
type input "1.00"
type input "01"
click at [1117, 150] on ul "Small Packages Freight" at bounding box center [1088, 164] width 670 height 32
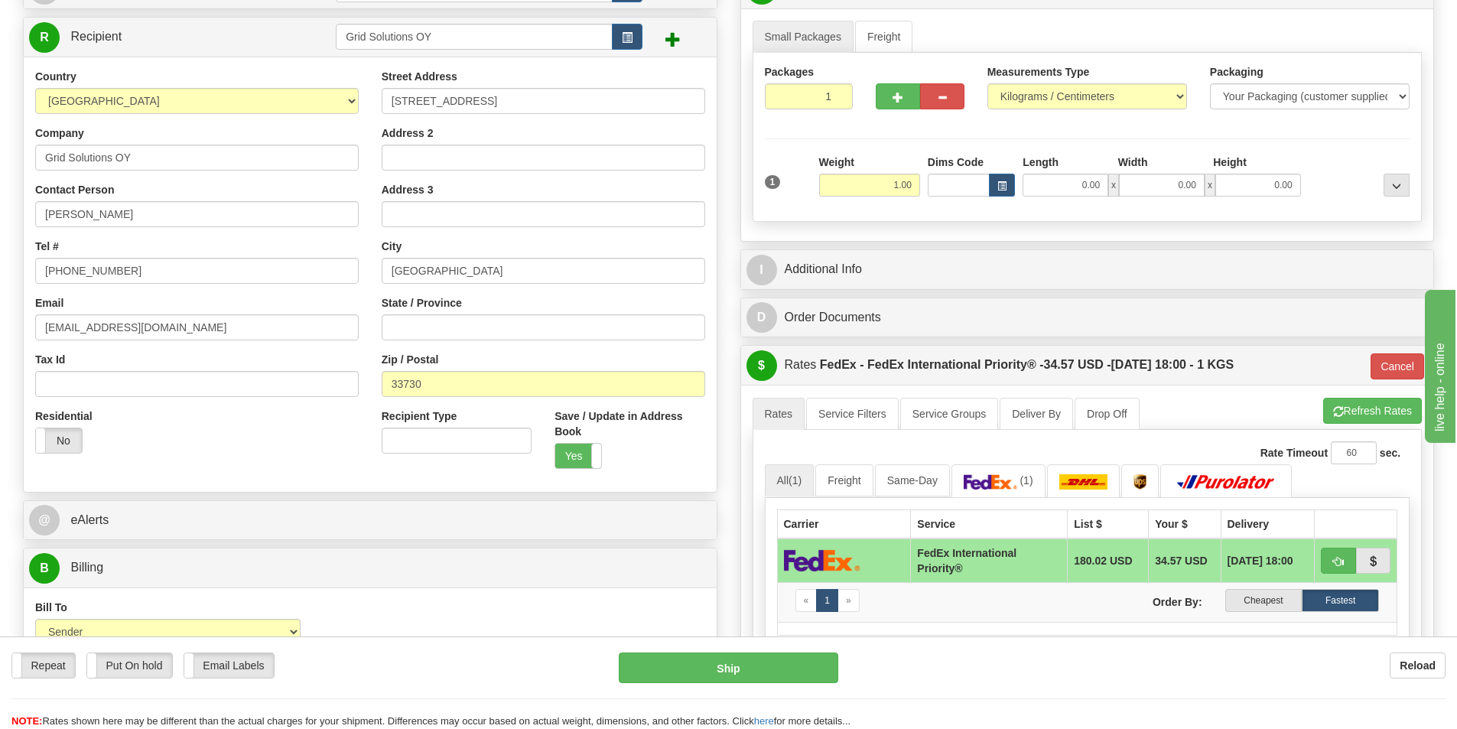
scroll to position [229, 0]
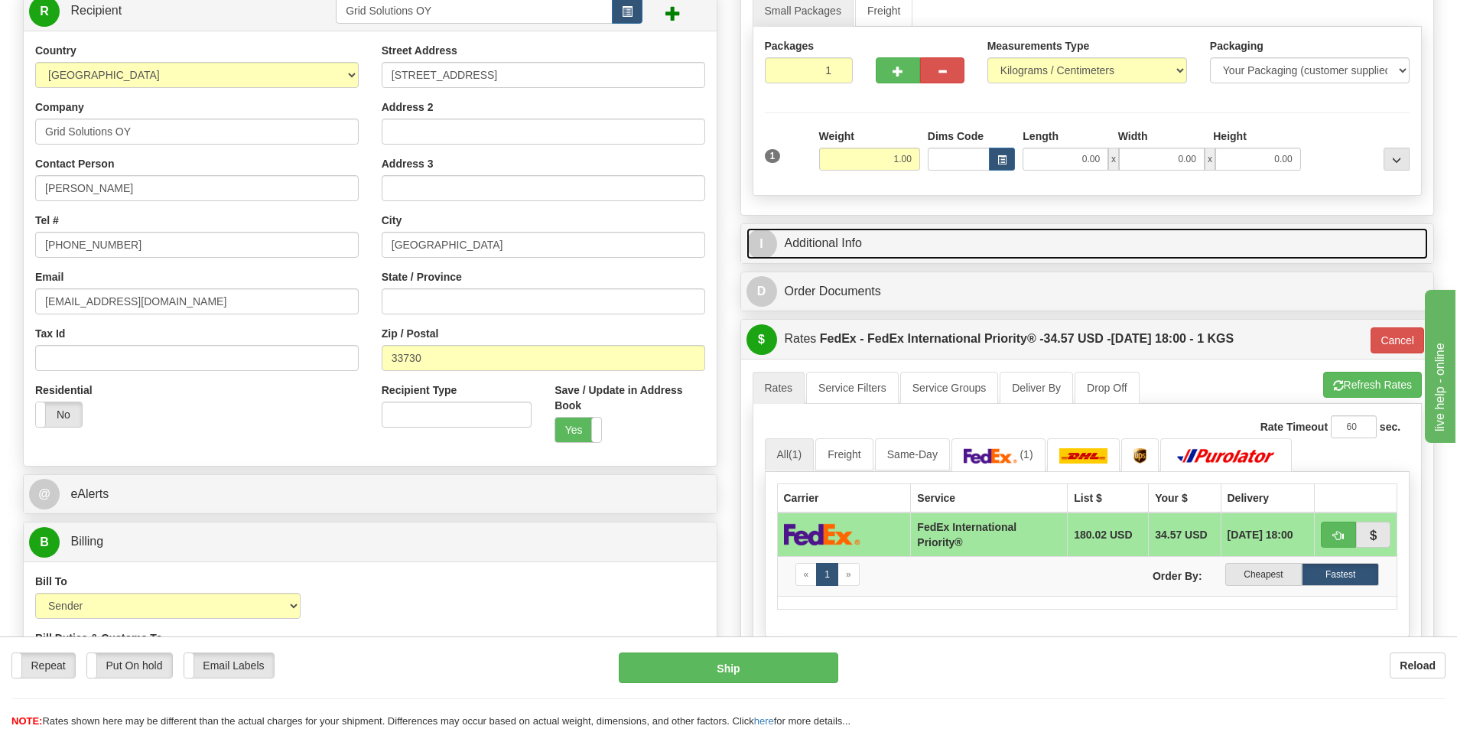
click at [845, 236] on link "I Additional Info" at bounding box center [1088, 243] width 682 height 31
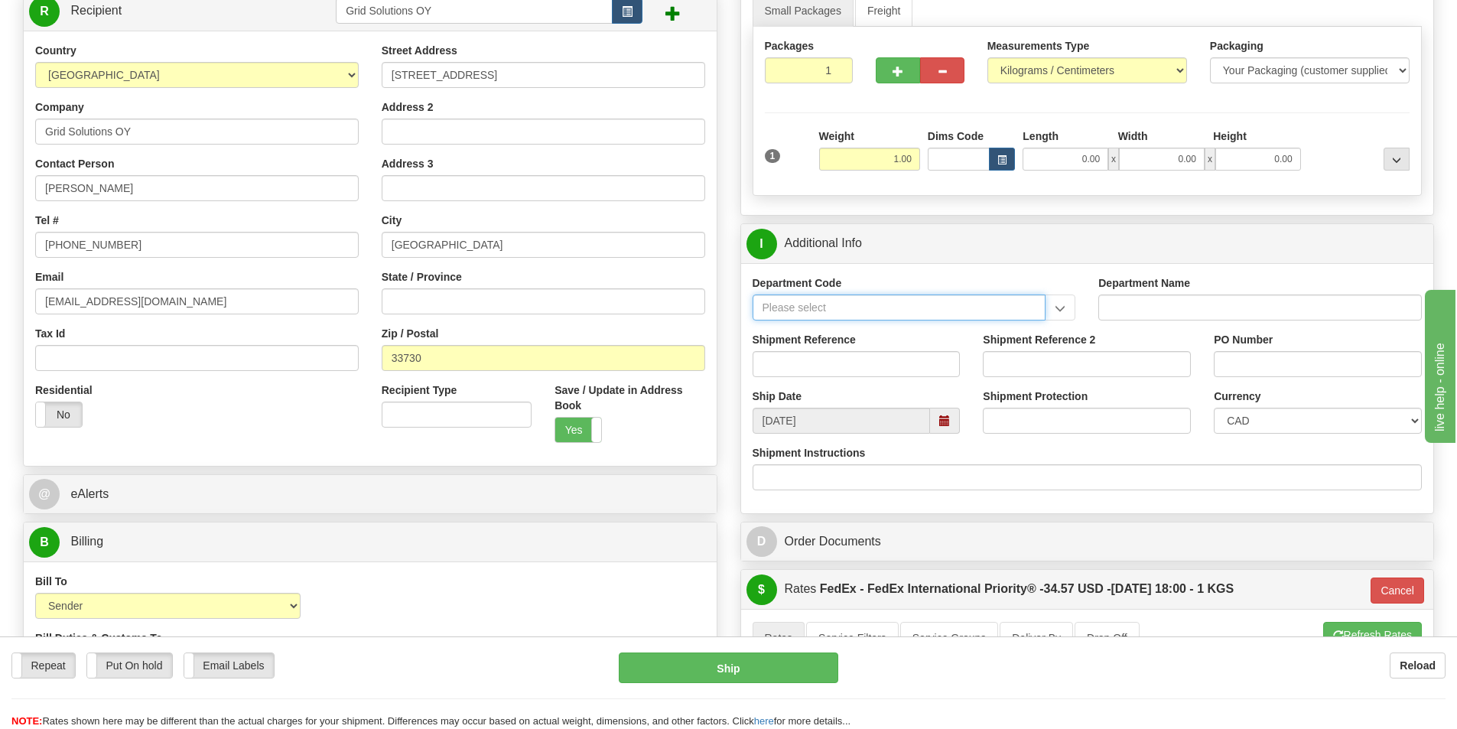
click at [819, 308] on input "Department Code" at bounding box center [900, 308] width 294 height 26
type input "s"
click at [796, 369] on input "Shipment Reference" at bounding box center [857, 364] width 208 height 26
paste input "4201768253 Labels"
type input "4201768253 Labels"
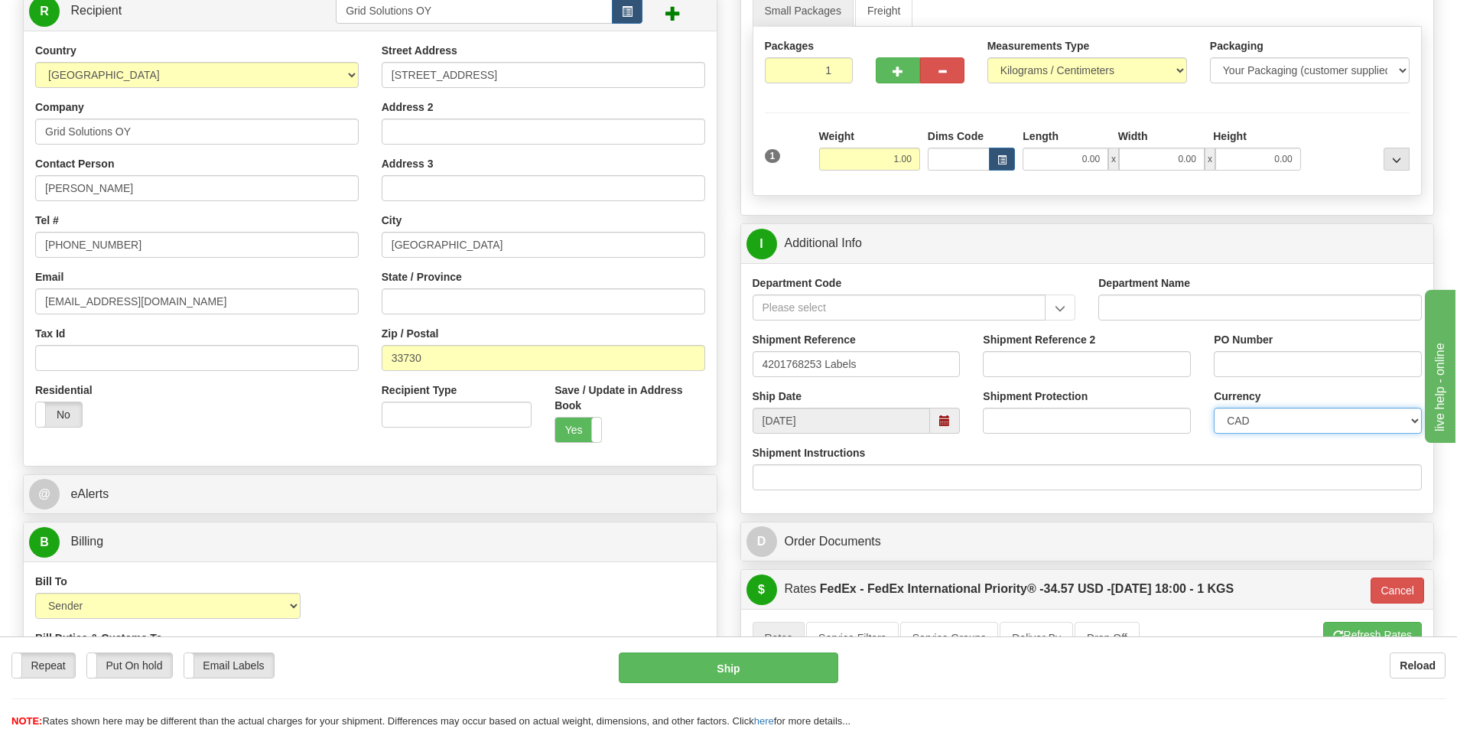
click at [1278, 418] on select "CAD USD EUR ZAR RON ANG ARN AUD AUS AWG BBD BFR BGN BHD BMD BND BRC BRL CHP CKZ…" at bounding box center [1318, 421] width 208 height 26
select select "1"
click at [1214, 408] on select "CAD USD EUR ZAR RON ANG ARN AUD AUS AWG BBD BFR BGN BHD BMD BND BRC BRL CHP CKZ…" at bounding box center [1318, 421] width 208 height 26
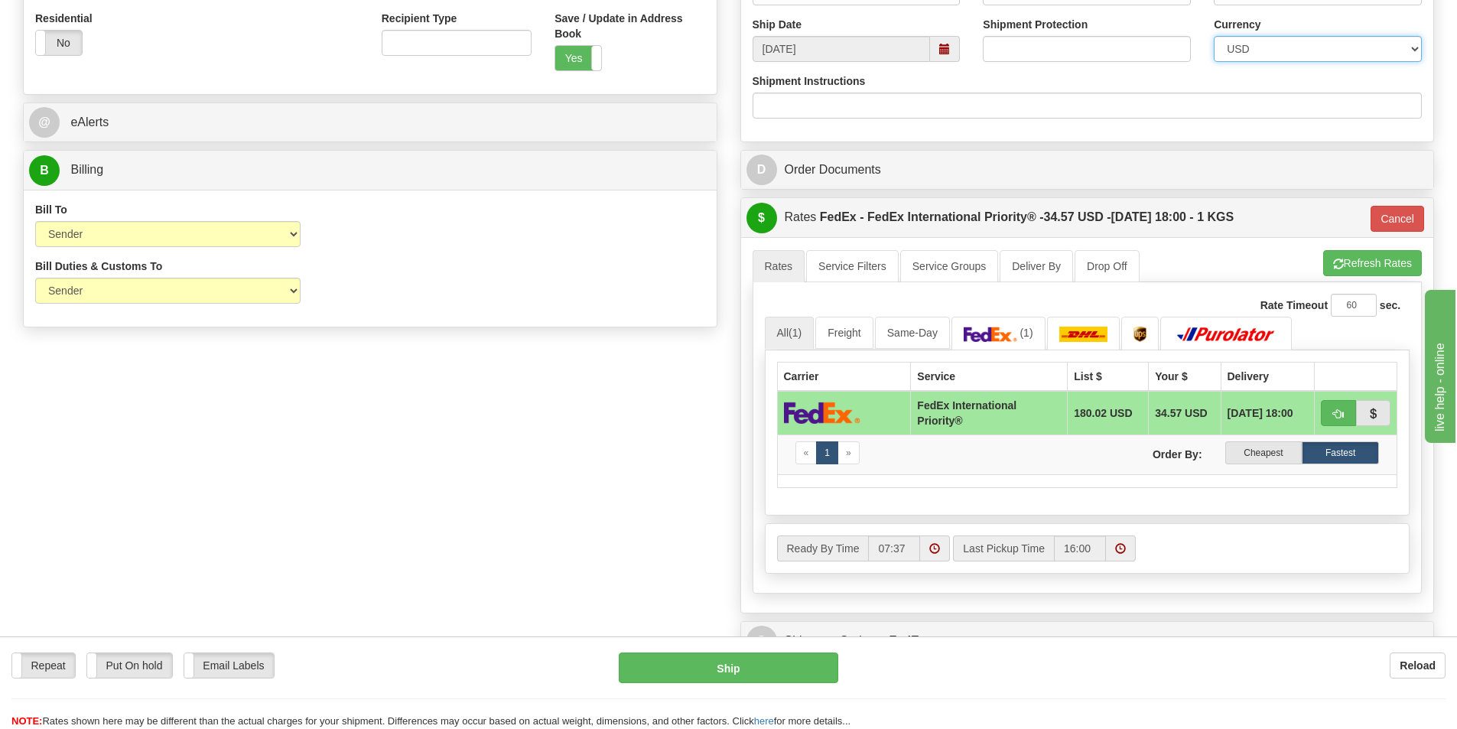
scroll to position [765, 0]
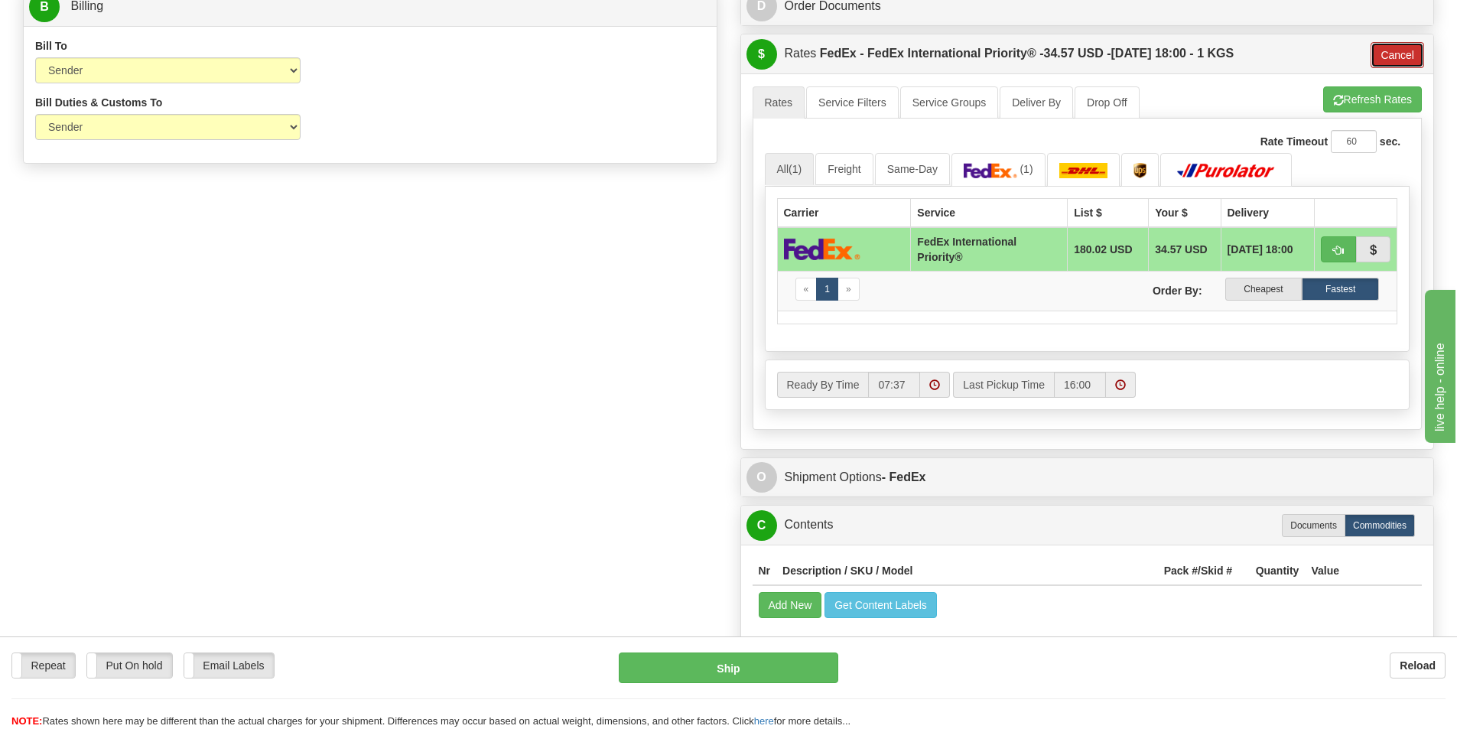
click at [1408, 54] on button "Cancel" at bounding box center [1398, 55] width 54 height 26
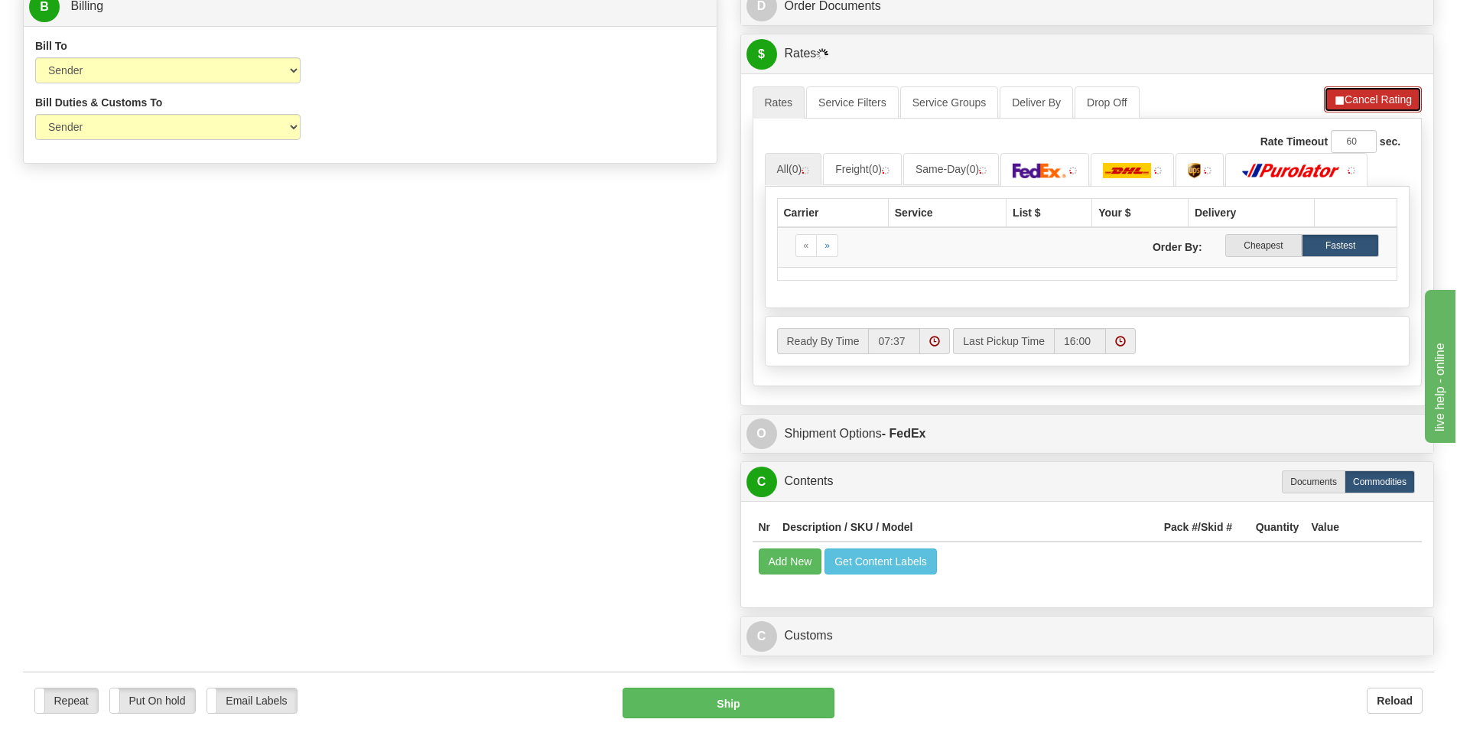
click at [1389, 106] on button "Cancel Rating" at bounding box center [1373, 99] width 98 height 26
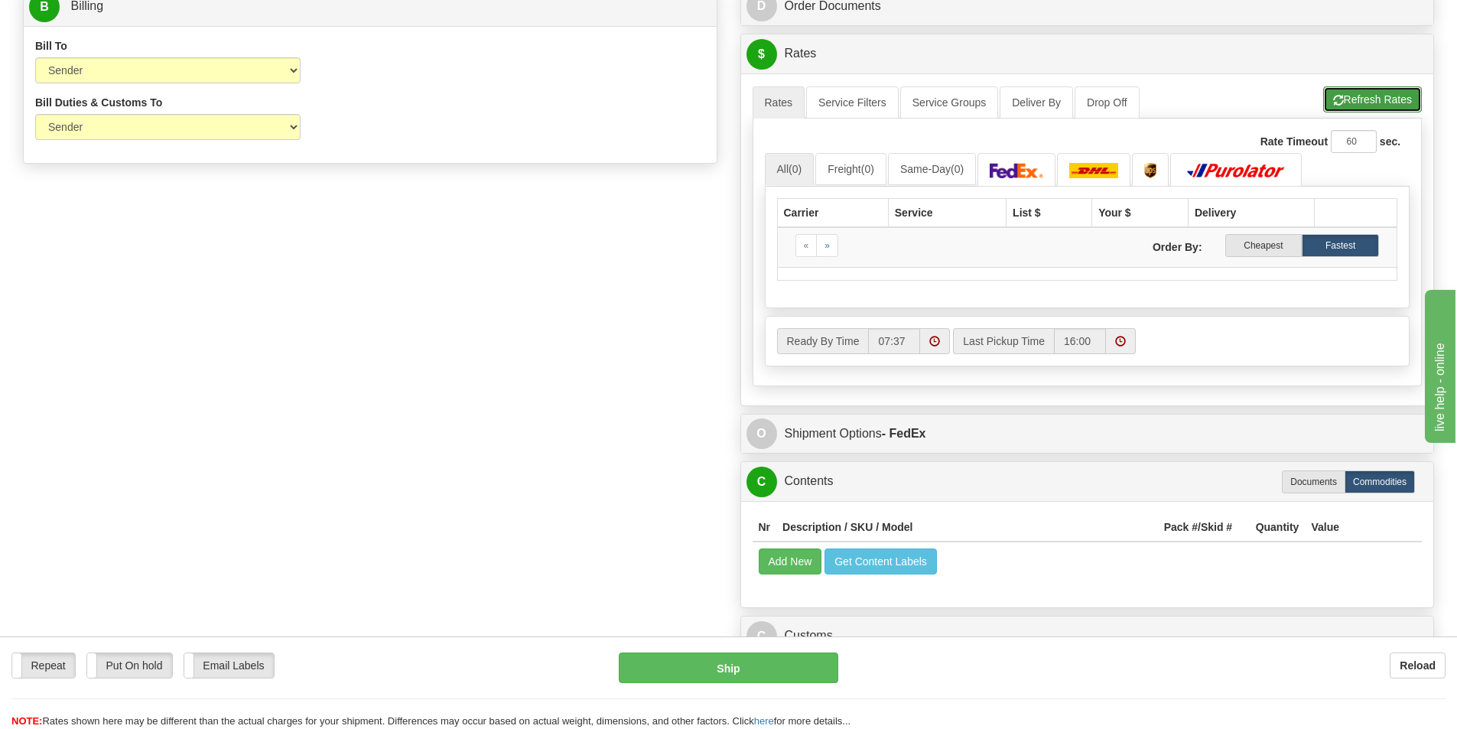
click at [1390, 102] on button "Refresh Rates" at bounding box center [1372, 99] width 99 height 26
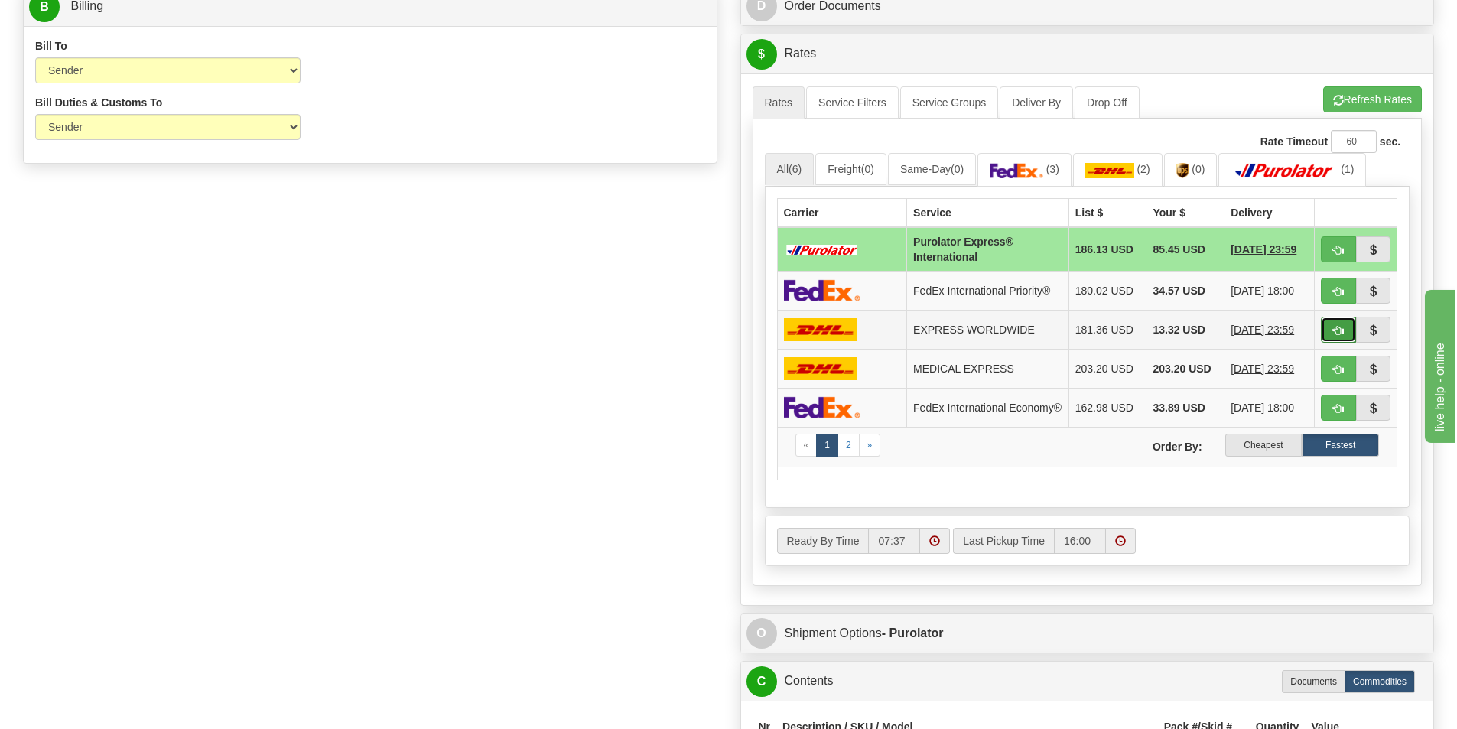
click at [1346, 330] on button "button" at bounding box center [1338, 330] width 35 height 26
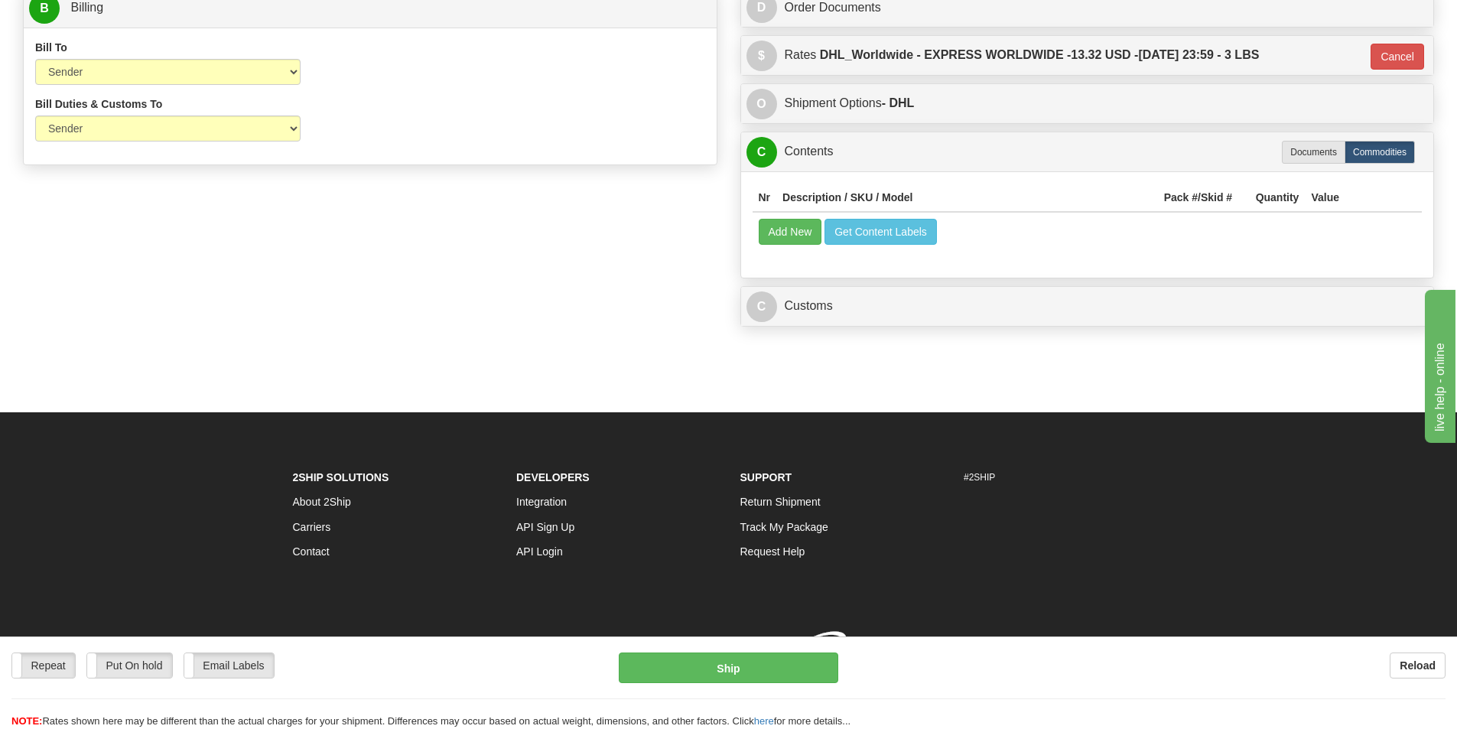
scroll to position [764, 0]
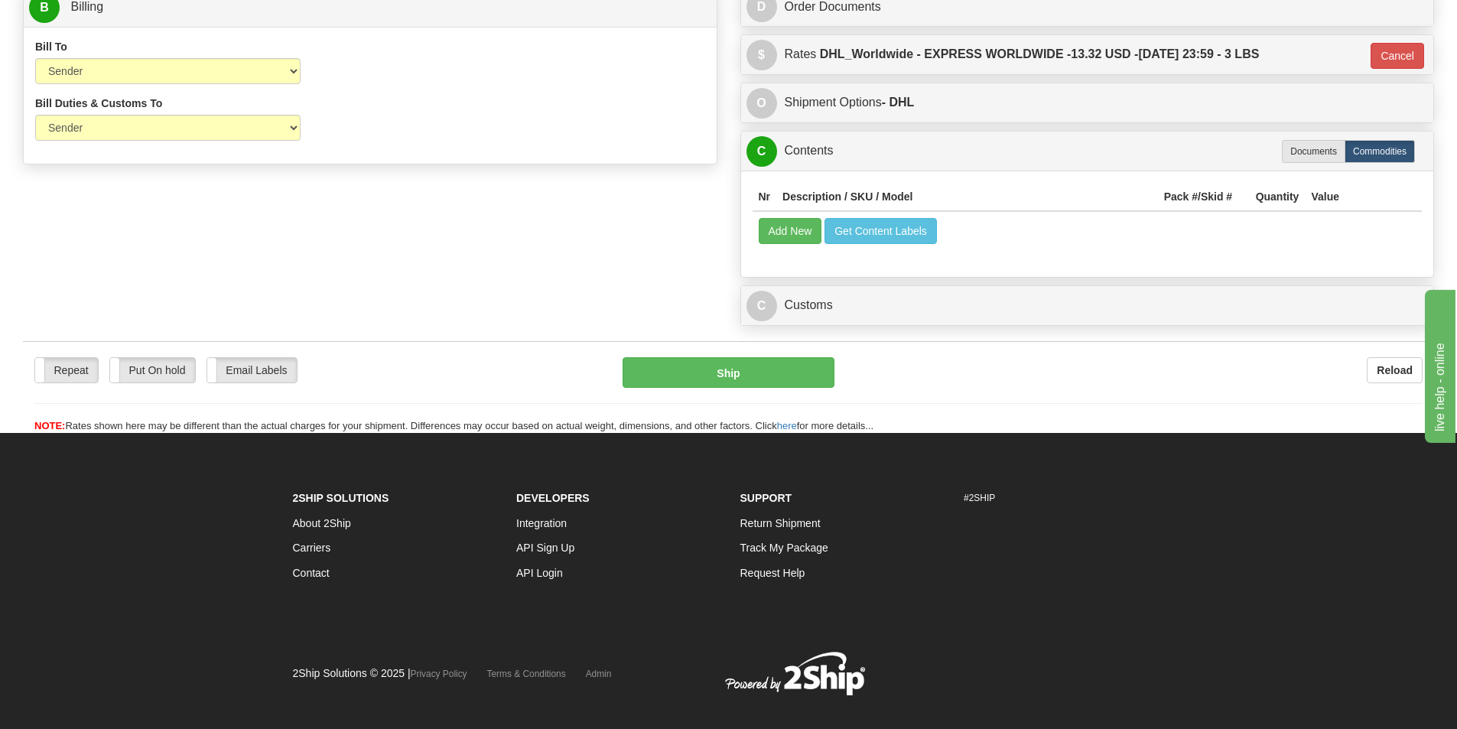
click at [1323, 160] on label "Documents" at bounding box center [1313, 151] width 63 height 23
type input "P"
radio input "true"
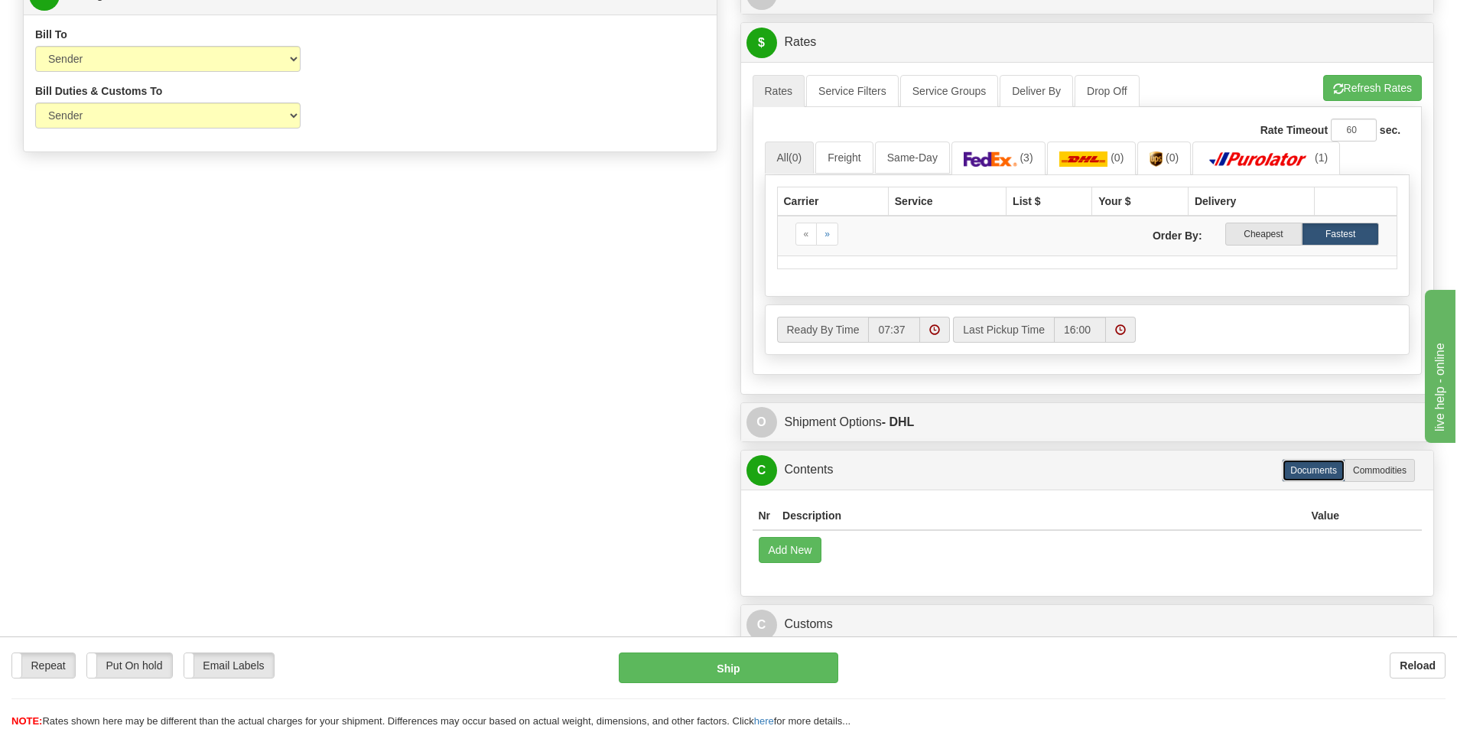
scroll to position [780, 0]
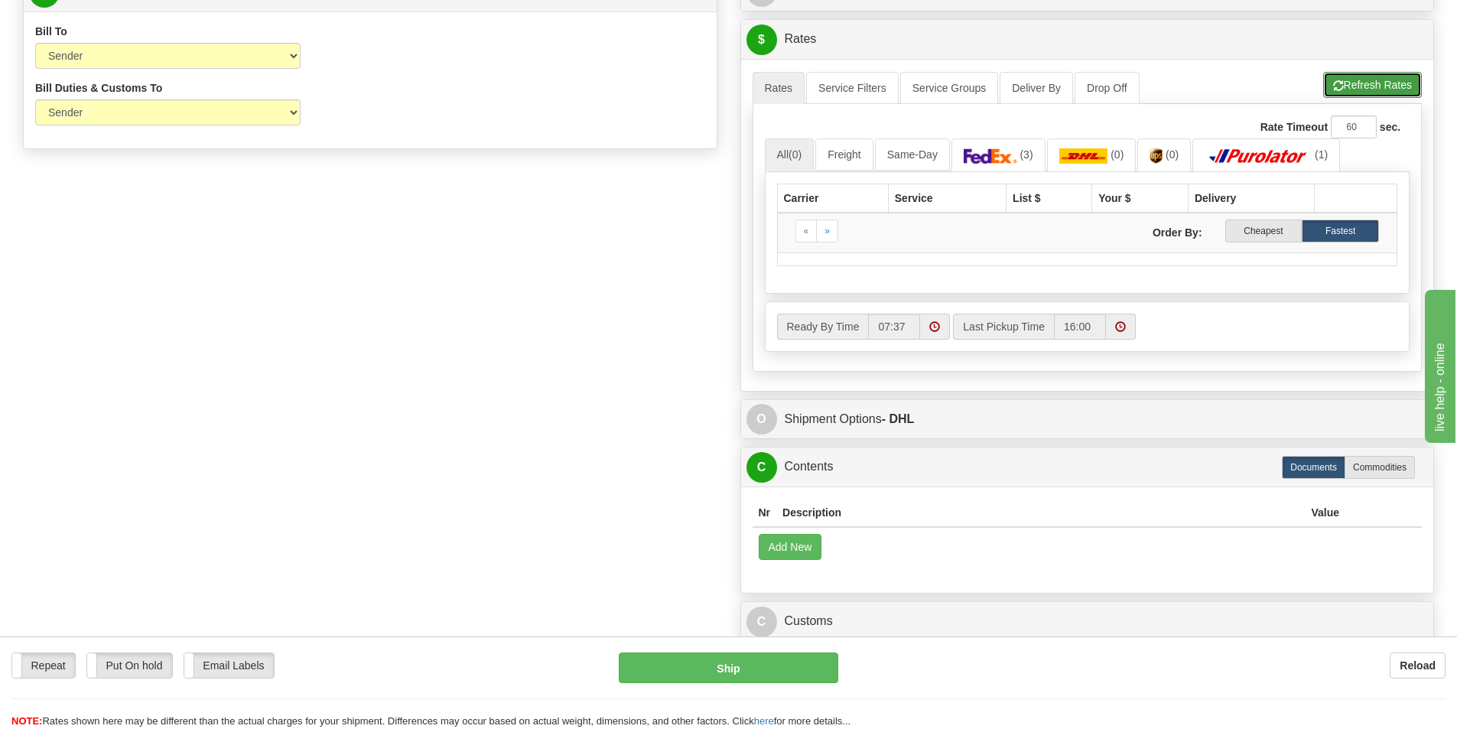
click at [1369, 89] on button "Refresh Rates" at bounding box center [1372, 85] width 99 height 26
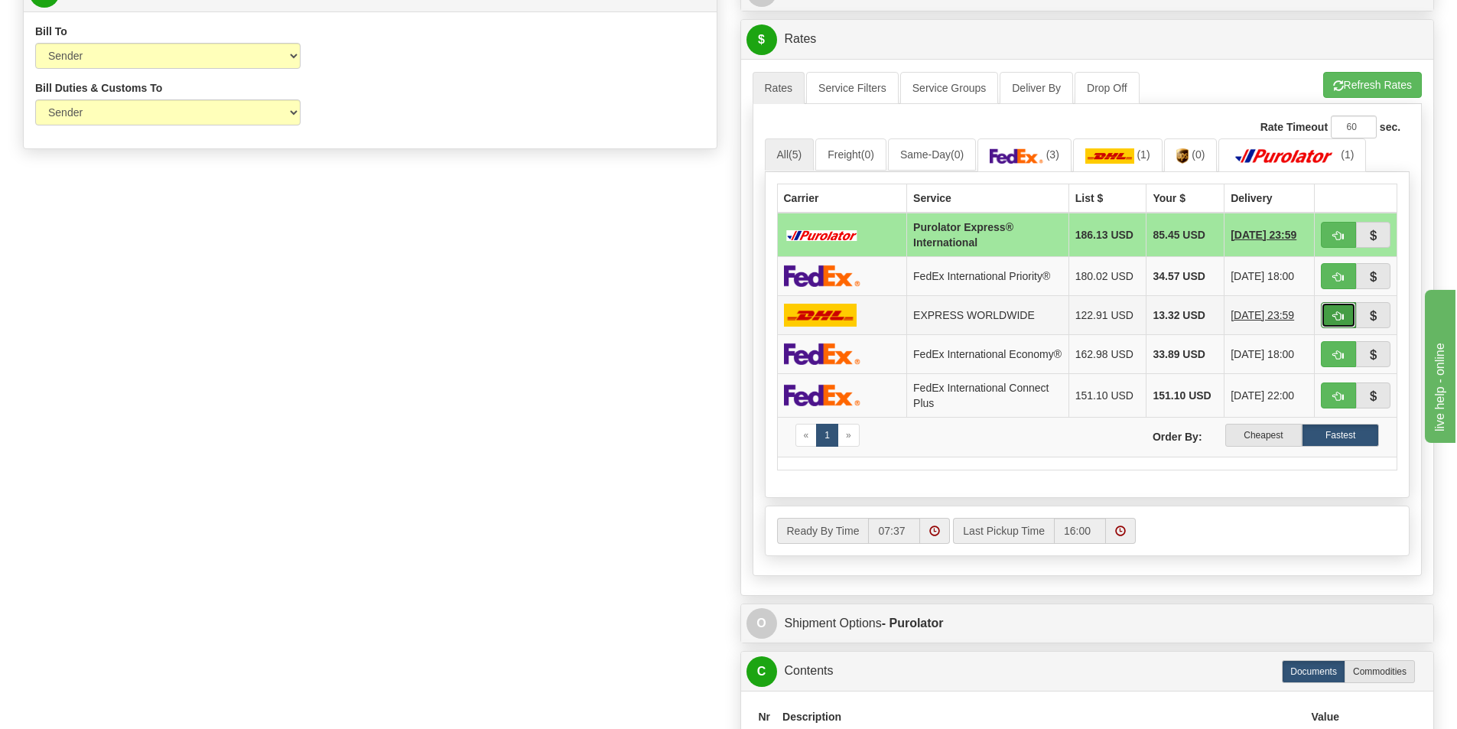
click at [1334, 304] on button "button" at bounding box center [1338, 315] width 35 height 26
type input "D"
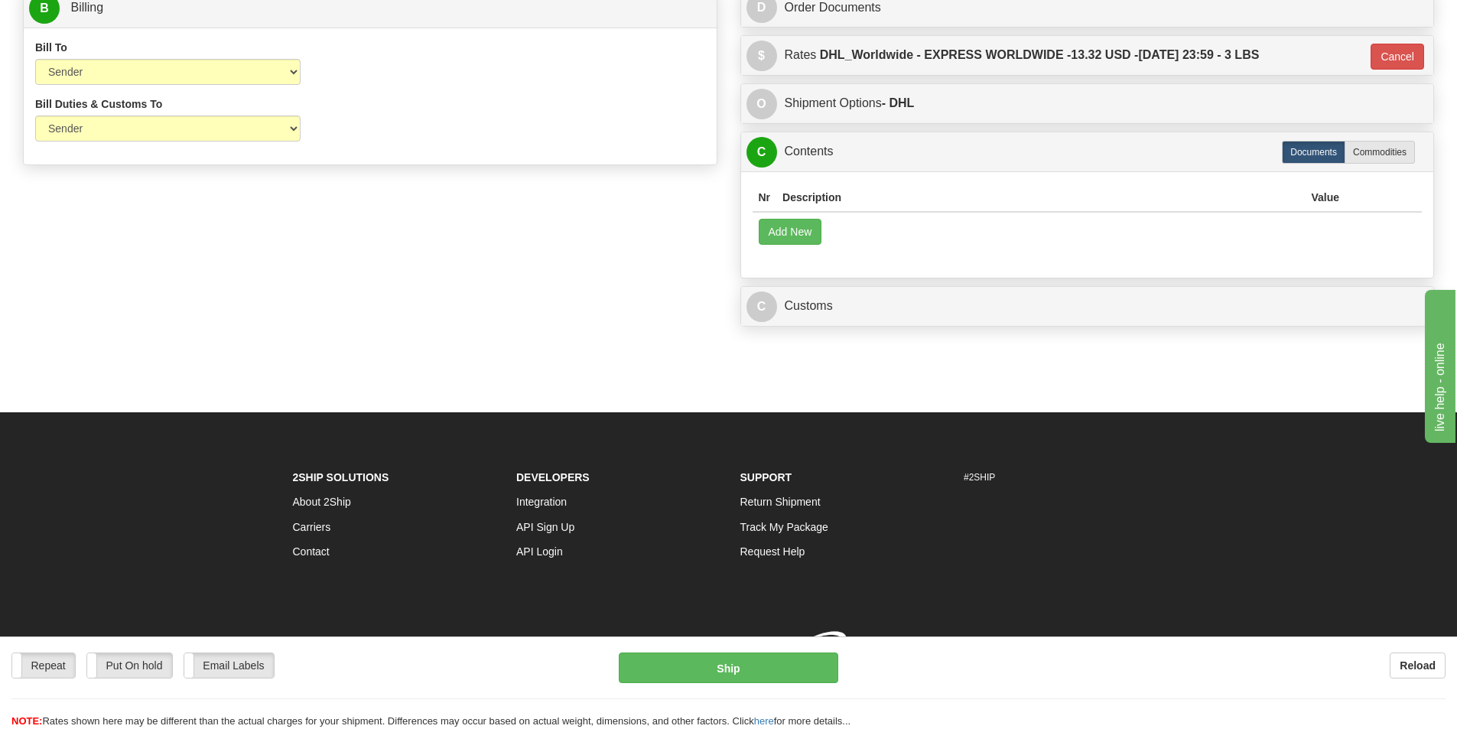
scroll to position [776, 0]
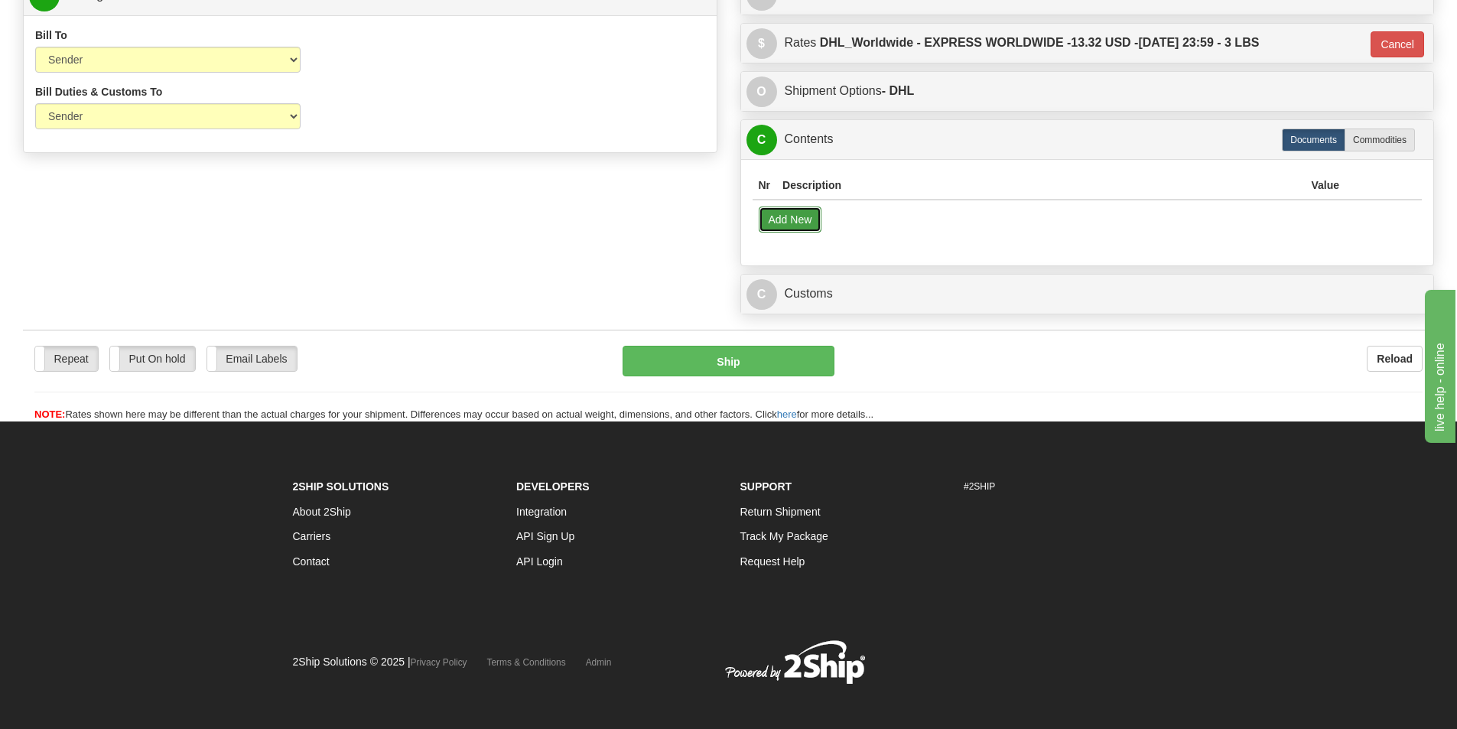
click at [791, 224] on button "Add New" at bounding box center [790, 220] width 63 height 26
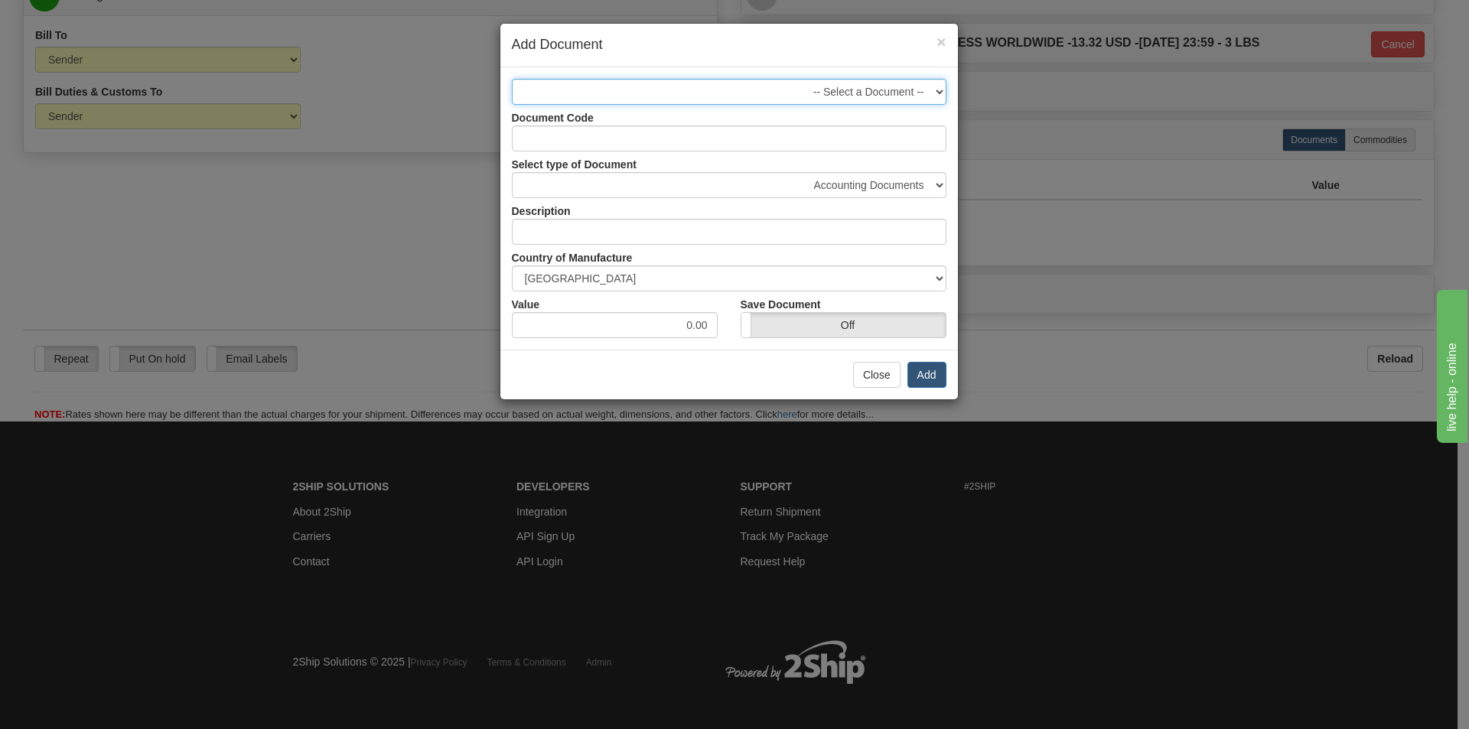
click at [912, 83] on select "-- Select a Document --" at bounding box center [729, 92] width 435 height 26
click at [910, 84] on select "-- Select a Document --" at bounding box center [729, 92] width 435 height 26
click at [911, 86] on select "-- Select a Document --" at bounding box center [729, 92] width 435 height 26
click at [913, 86] on select "-- Select a Document --" at bounding box center [729, 92] width 435 height 26
click at [934, 138] on input "Document Code" at bounding box center [729, 138] width 435 height 26
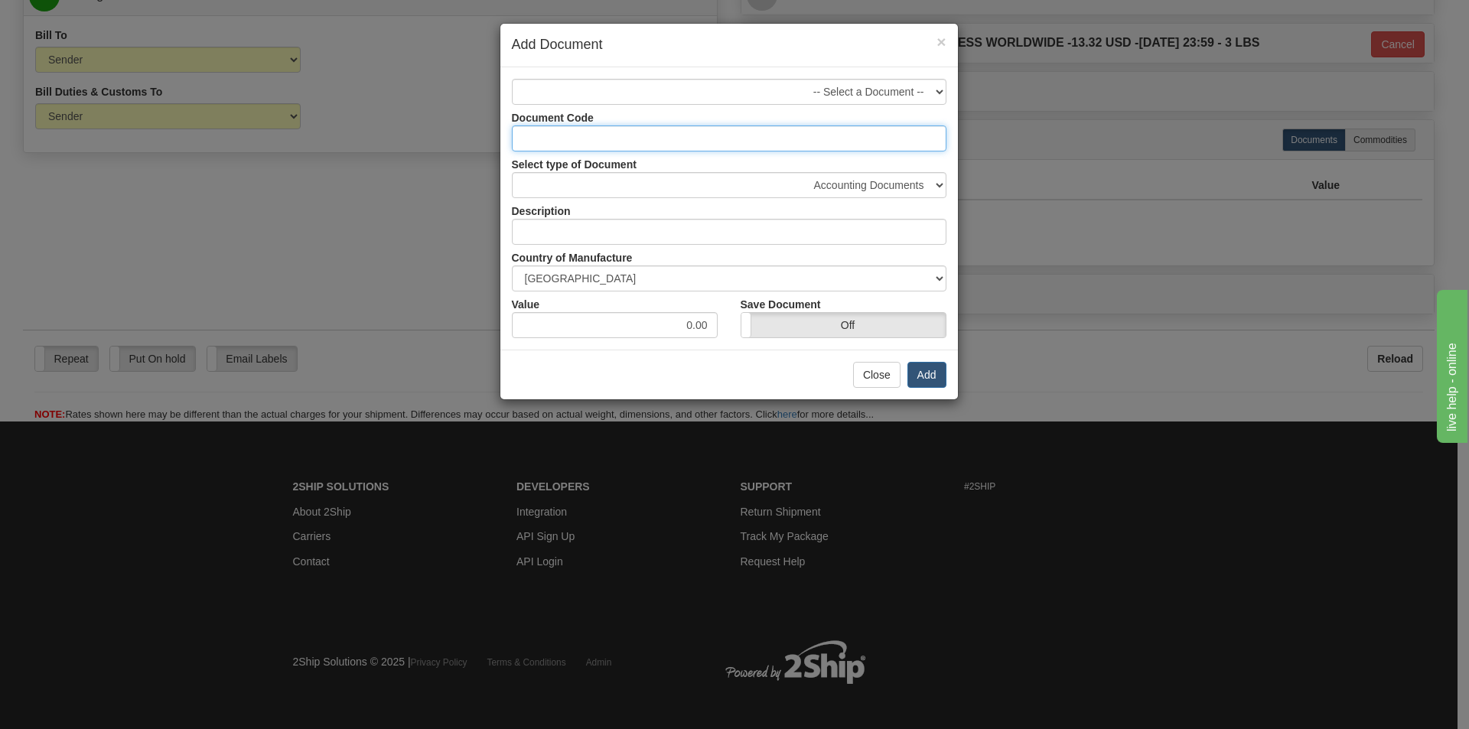
click at [931, 135] on input "Document Code" at bounding box center [729, 138] width 435 height 26
click at [727, 137] on input "Document Code" at bounding box center [729, 138] width 435 height 26
paste input "Labels"
click at [513, 146] on input "Labels" at bounding box center [729, 138] width 435 height 26
type input "UR Labels"
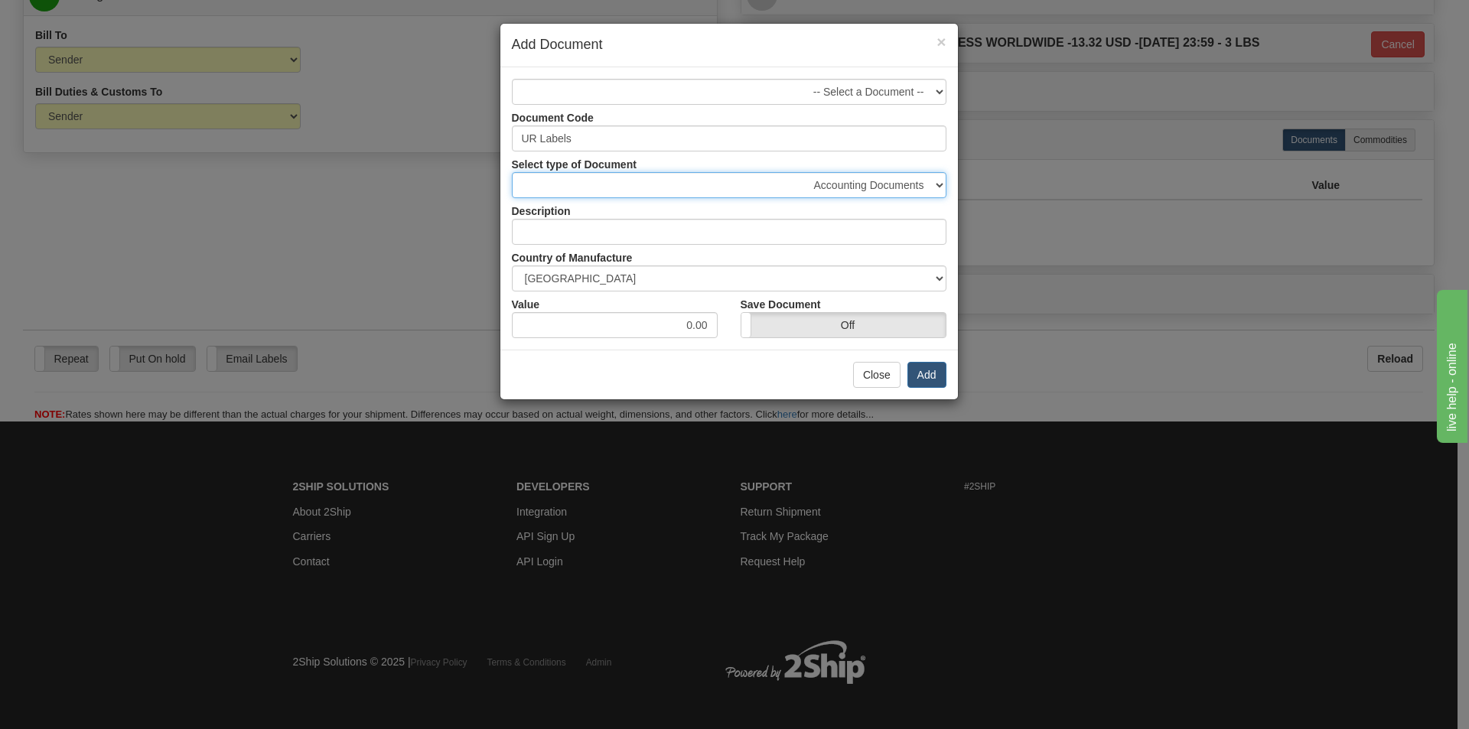
click at [884, 188] on select "Accounting Documents Analysis Reports Applications (Completed) Bank Statements …" at bounding box center [729, 185] width 435 height 26
select select "50"
click at [512, 172] on select "Accounting Documents Analysis Reports Applications (Completed) Bank Statements …" at bounding box center [729, 185] width 435 height 26
type input "Shipping Documents"
drag, startPoint x: 648, startPoint y: 330, endPoint x: 738, endPoint y: 321, distance: 90.8
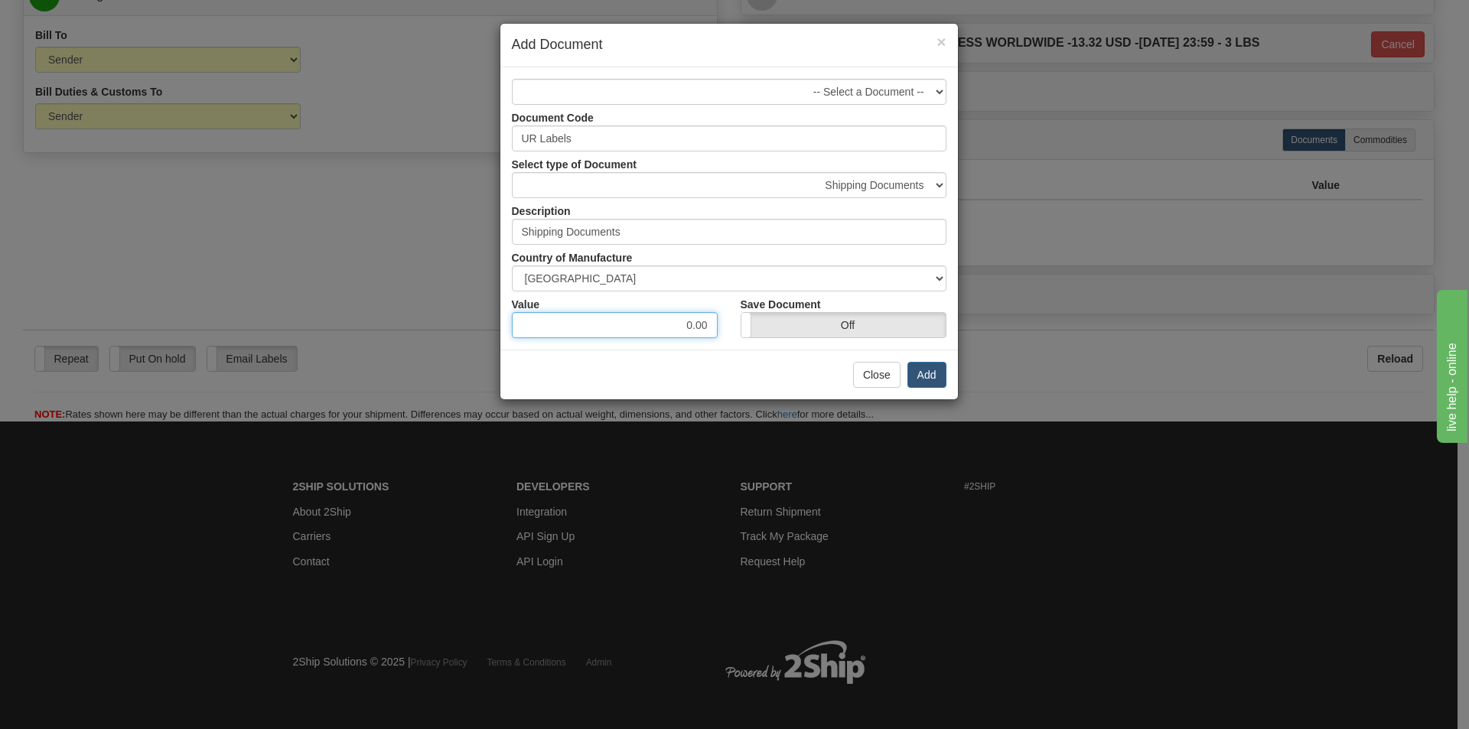
click at [741, 320] on div "Value 0.00 Save Document On Off" at bounding box center [728, 314] width 457 height 47
type input "100"
click at [916, 325] on label "Off" at bounding box center [843, 325] width 204 height 24
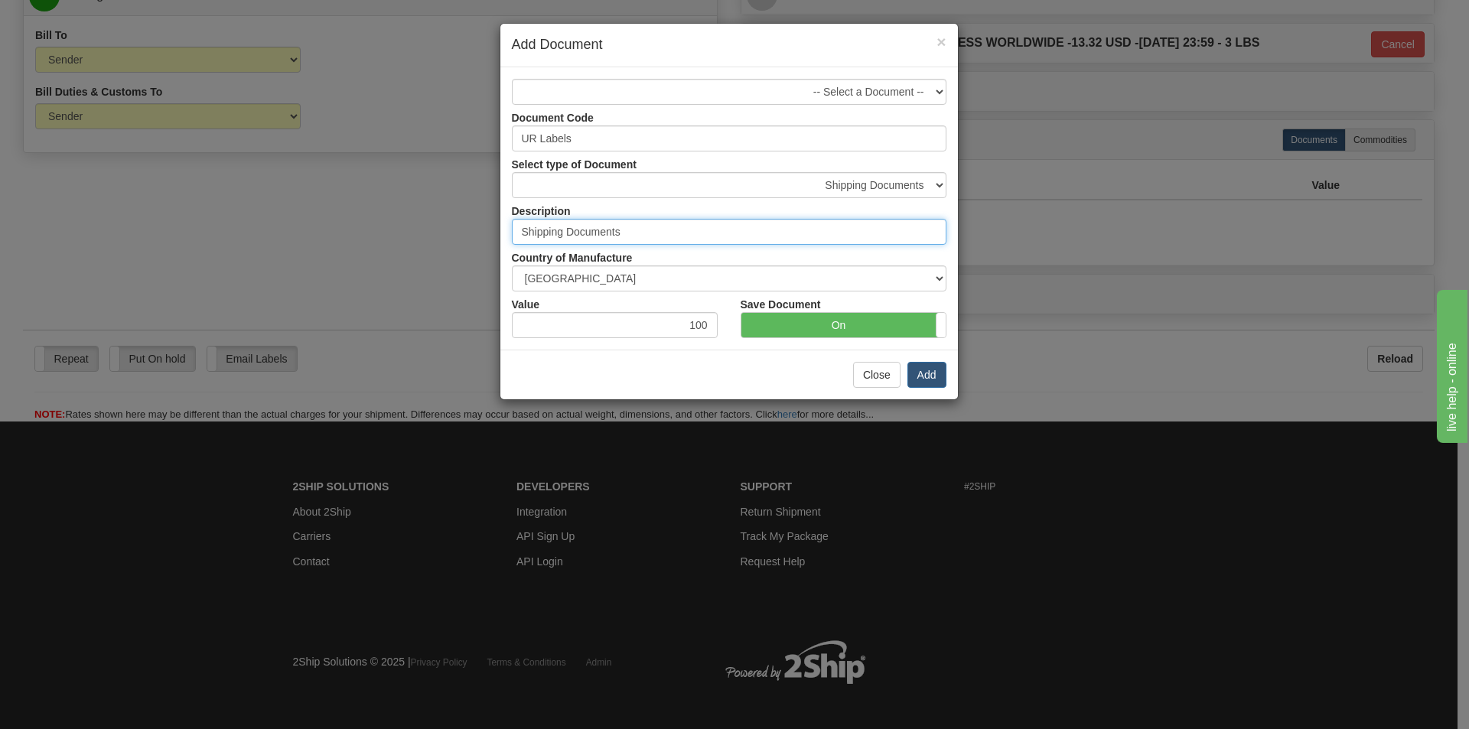
drag, startPoint x: 655, startPoint y: 229, endPoint x: 572, endPoint y: 180, distance: 96.4
click at [532, 237] on input "Shipping Documents" at bounding box center [729, 232] width 435 height 26
click at [591, 150] on input "UR Labels" at bounding box center [729, 138] width 435 height 26
drag, startPoint x: 587, startPoint y: 145, endPoint x: 489, endPoint y: 148, distance: 98.0
click at [489, 148] on div "× Add Document -- Select a Document -- Document Code UR Labels Select type of D…" at bounding box center [734, 364] width 1469 height 729
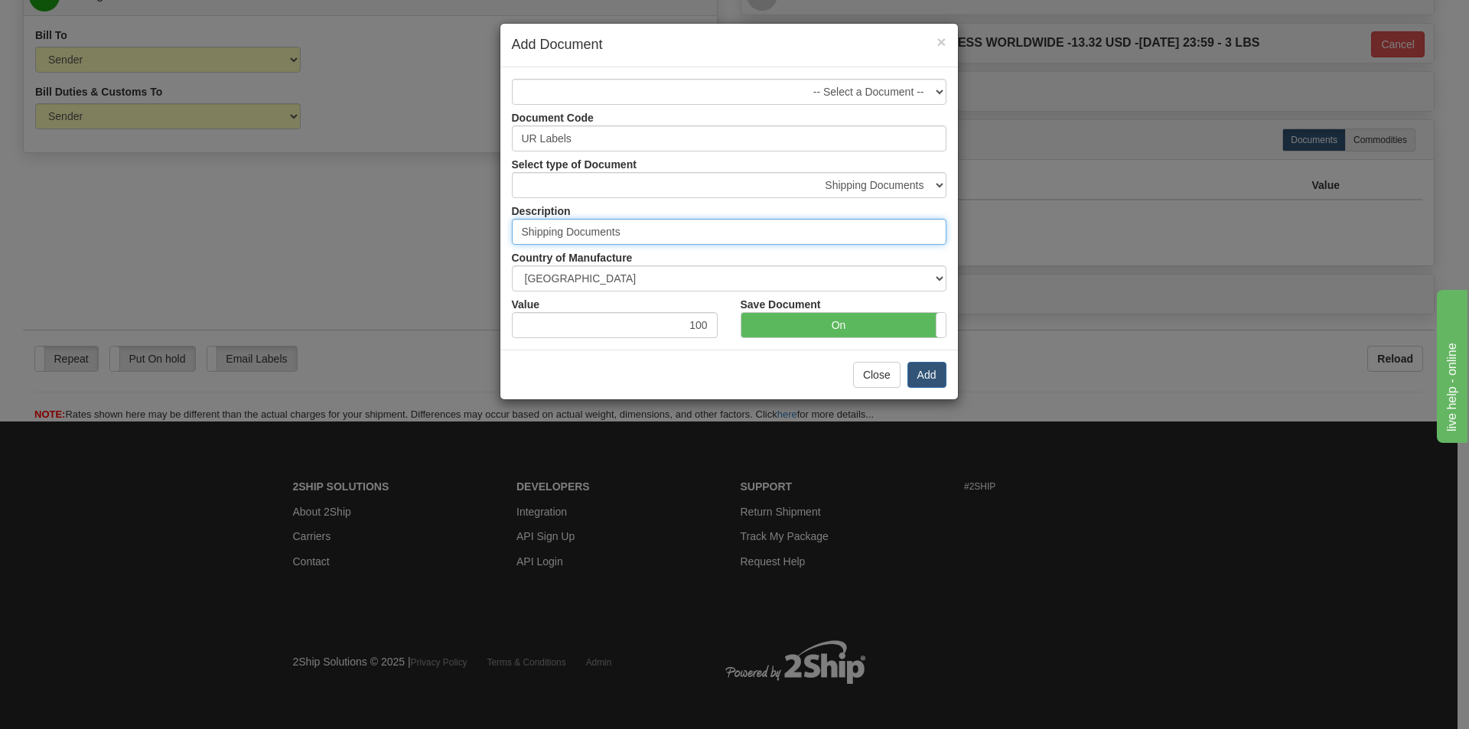
click at [649, 231] on input "Shipping Documents" at bounding box center [729, 232] width 435 height 26
drag, startPoint x: 649, startPoint y: 226, endPoint x: 419, endPoint y: 251, distance: 231.6
click at [419, 251] on div "× Add Document -- Select a Document -- Document Code UR Labels Select type of D…" at bounding box center [734, 364] width 1469 height 729
paste input "UR Label"
type input "UR Labels"
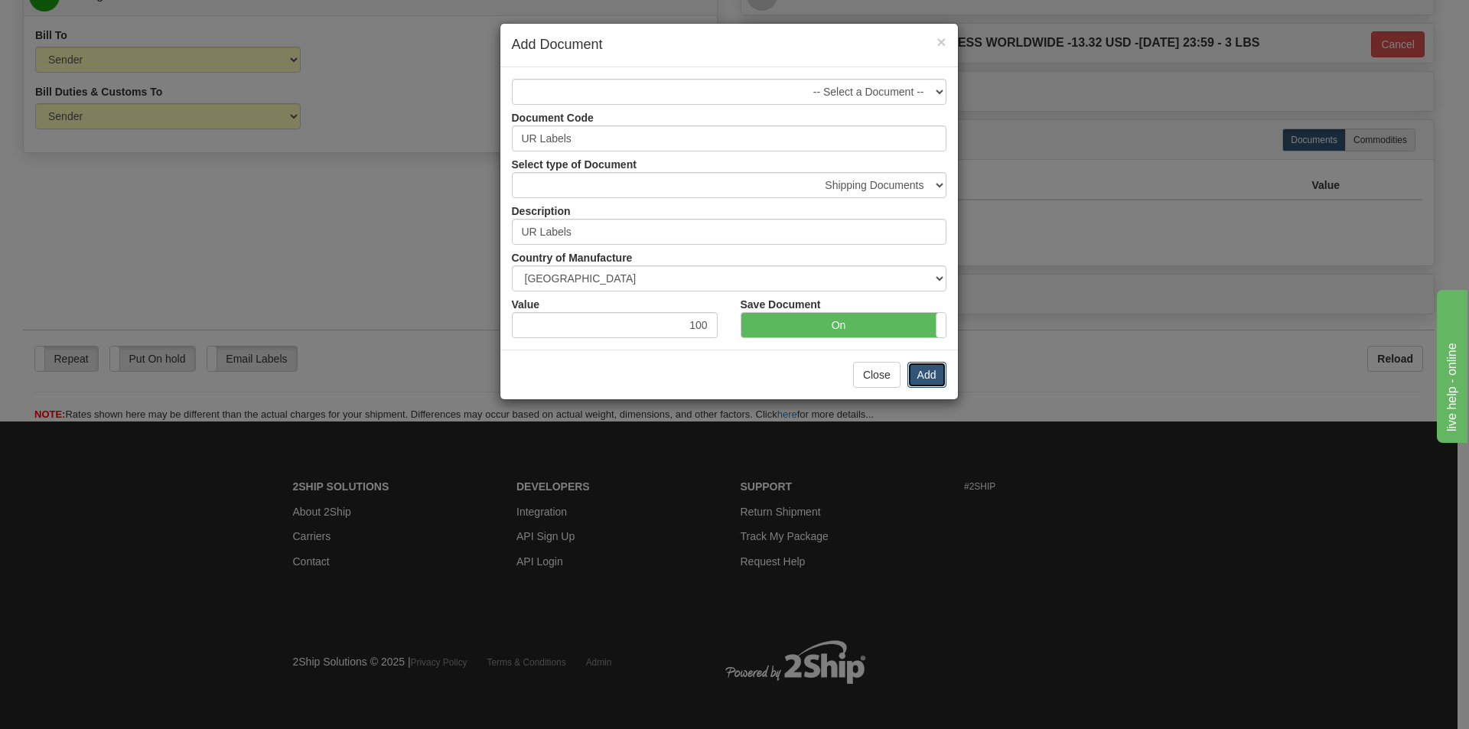
click at [939, 379] on button "Add" at bounding box center [926, 375] width 39 height 26
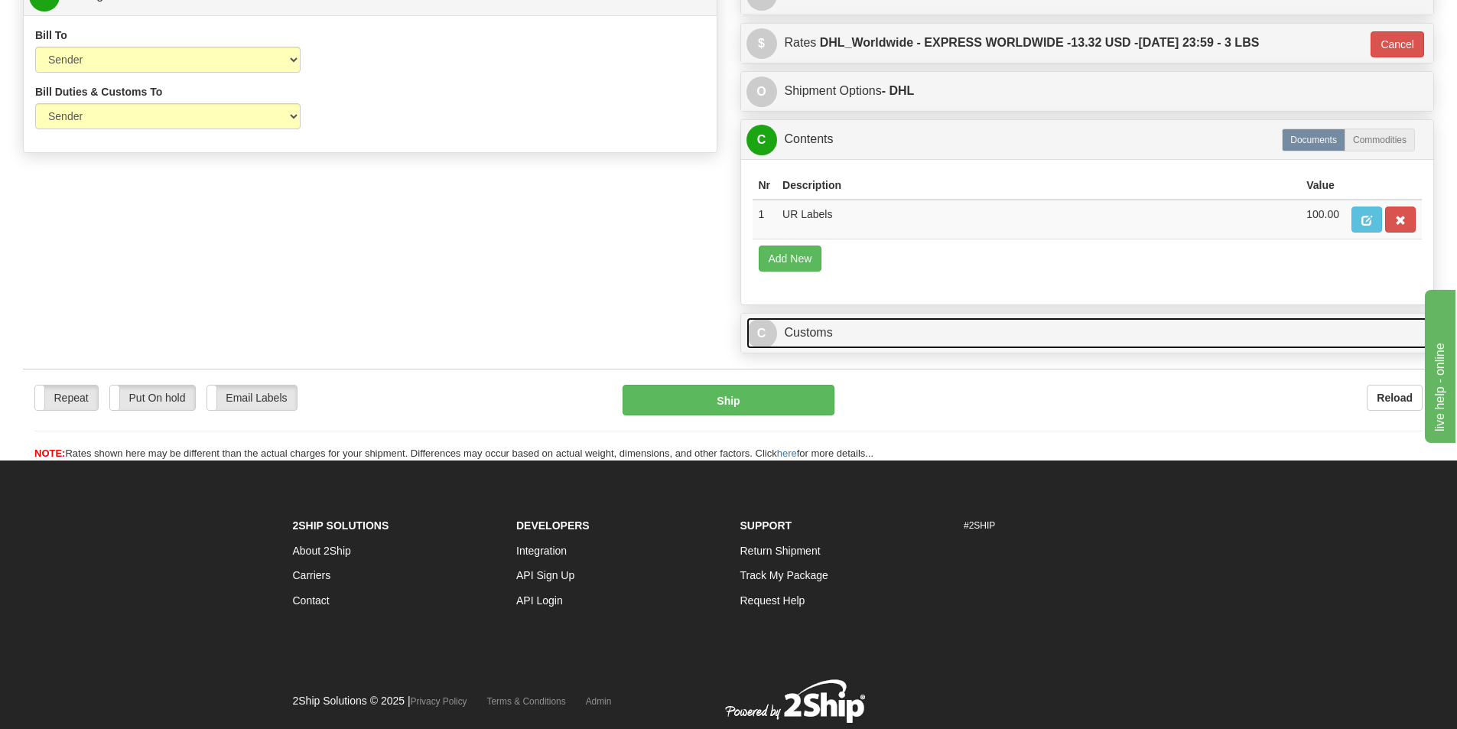
click at [1014, 339] on link "C Customs" at bounding box center [1088, 332] width 682 height 31
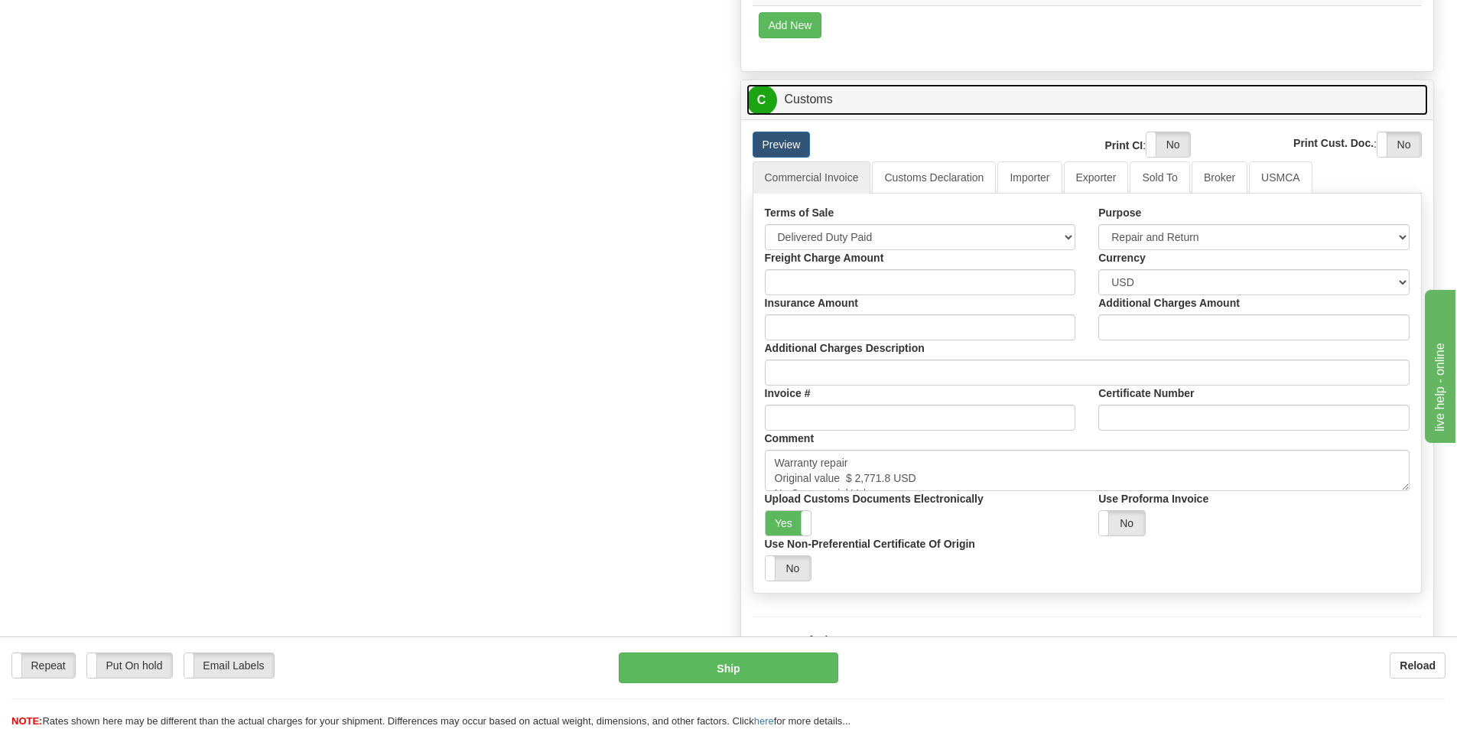
scroll to position [1082, 0]
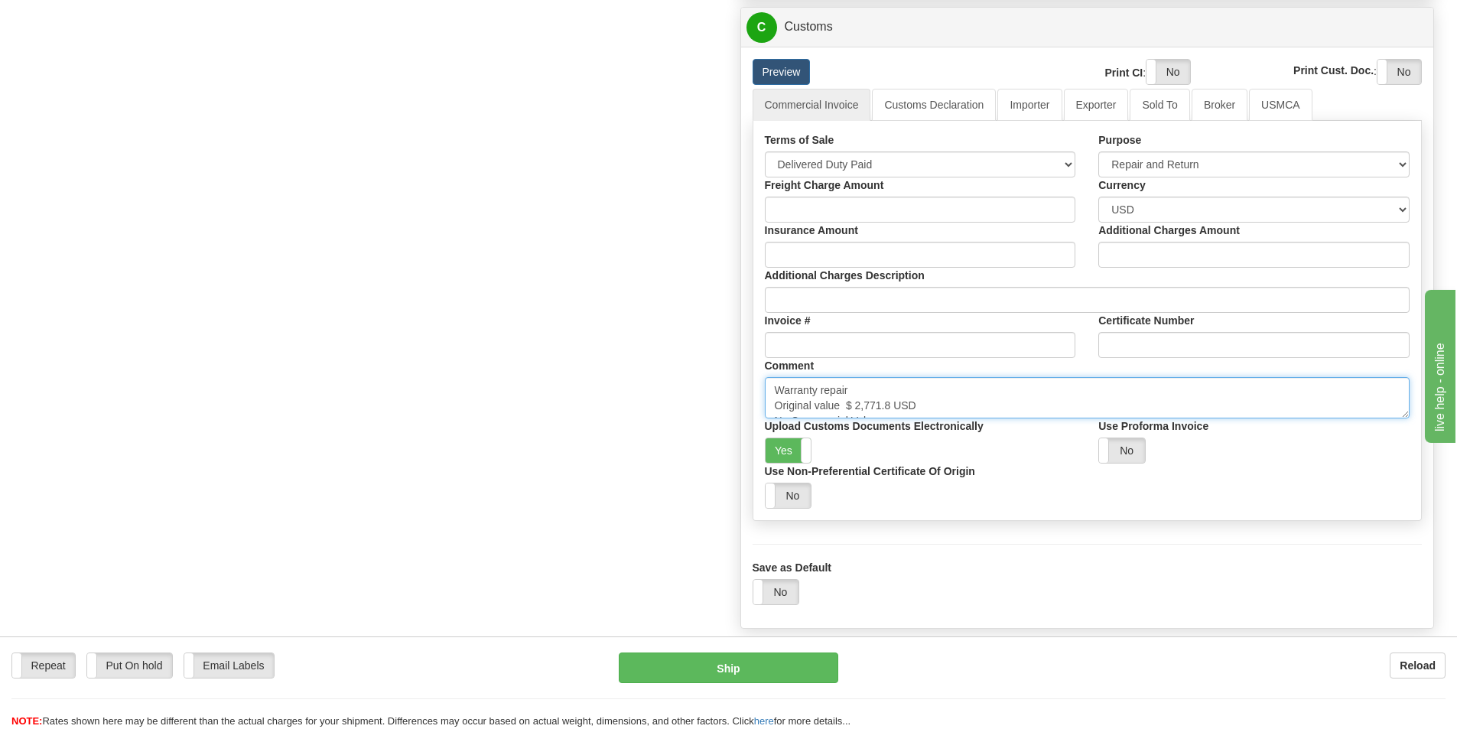
click at [991, 385] on textarea "Warranty repair Original value $ 2,771.8 USD No Commercial Value Province Of Ma…" at bounding box center [1088, 397] width 646 height 41
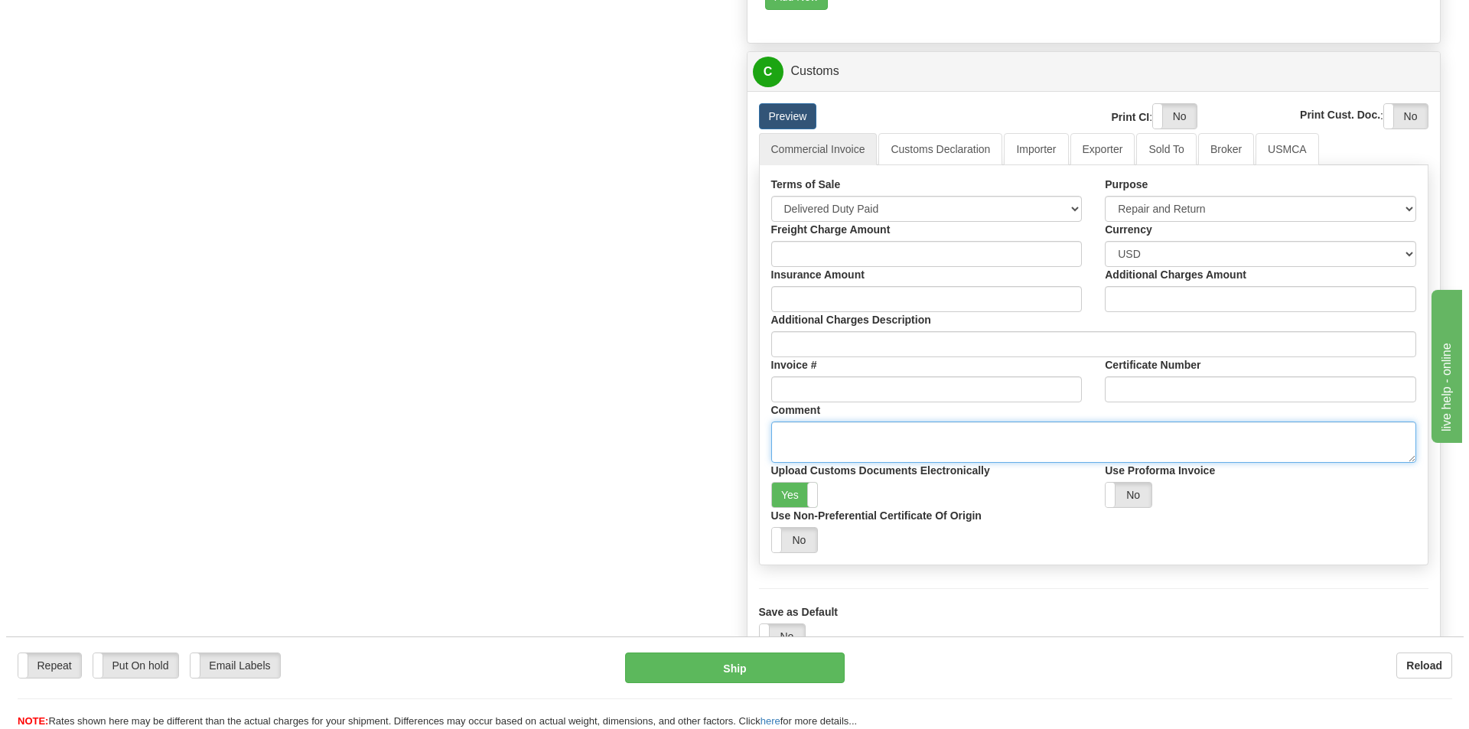
scroll to position [929, 0]
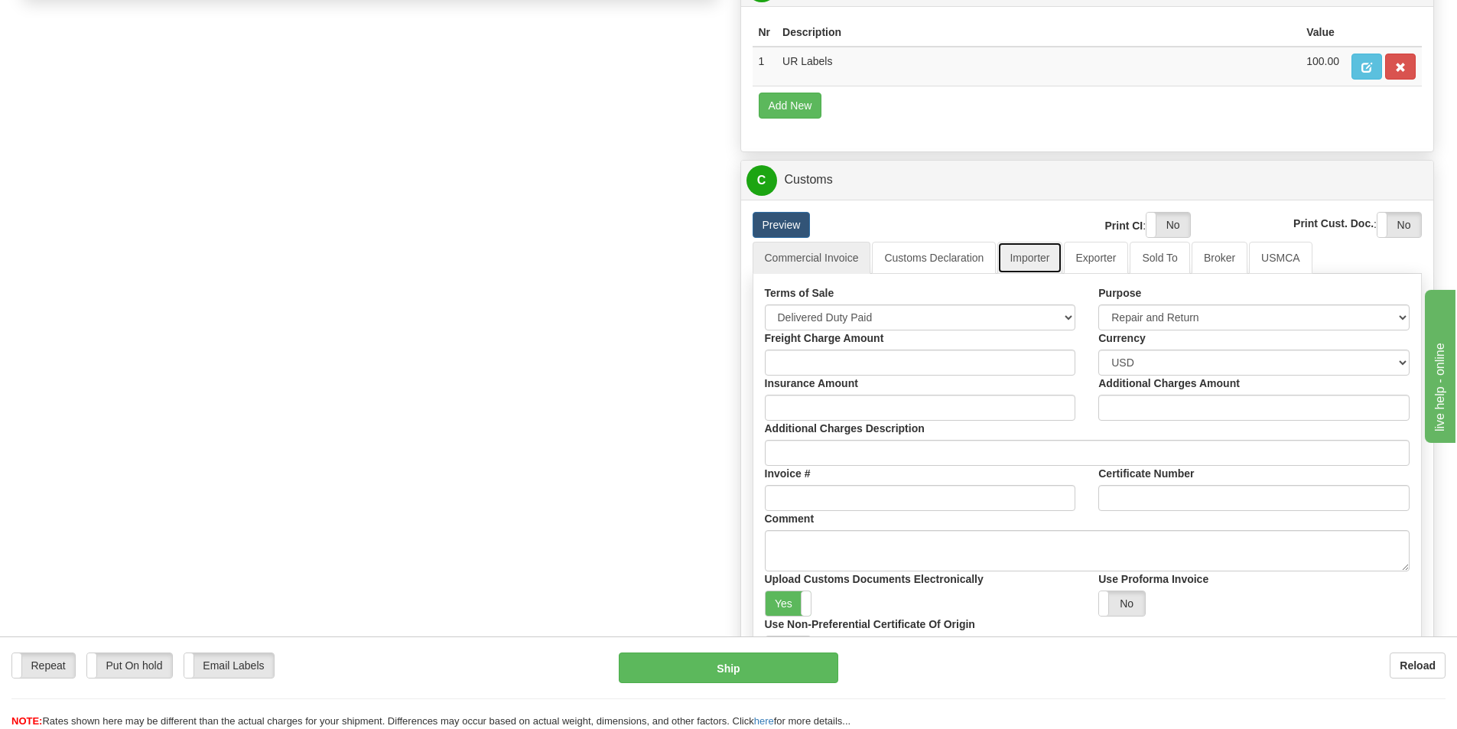
click at [1048, 251] on link "Importer" at bounding box center [1030, 258] width 64 height 32
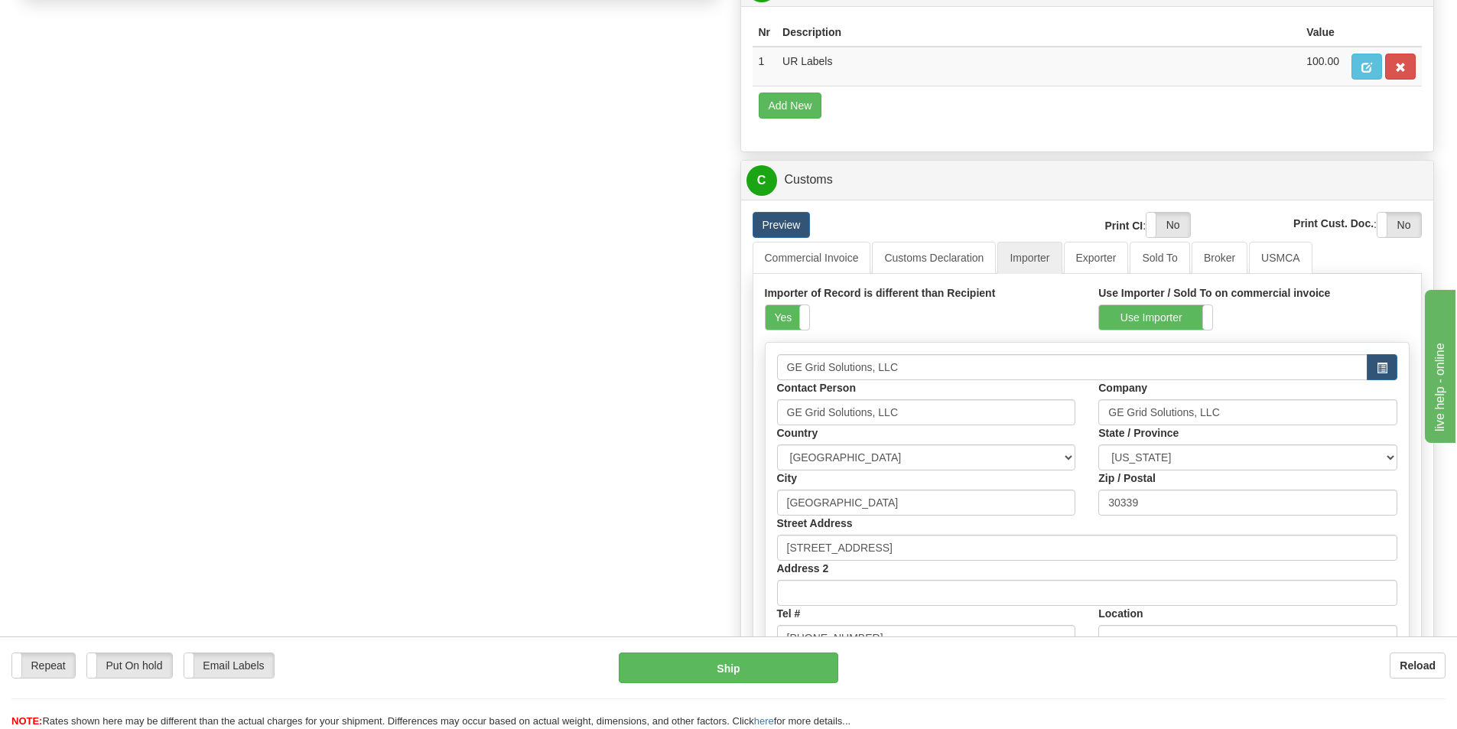
click at [800, 300] on label "Importer of Record is different than Recipient" at bounding box center [880, 292] width 231 height 15
click at [811, 326] on div "Importer of Record is different than Recipient Yes No" at bounding box center [920, 307] width 311 height 45
click at [804, 326] on span at bounding box center [809, 317] width 20 height 24
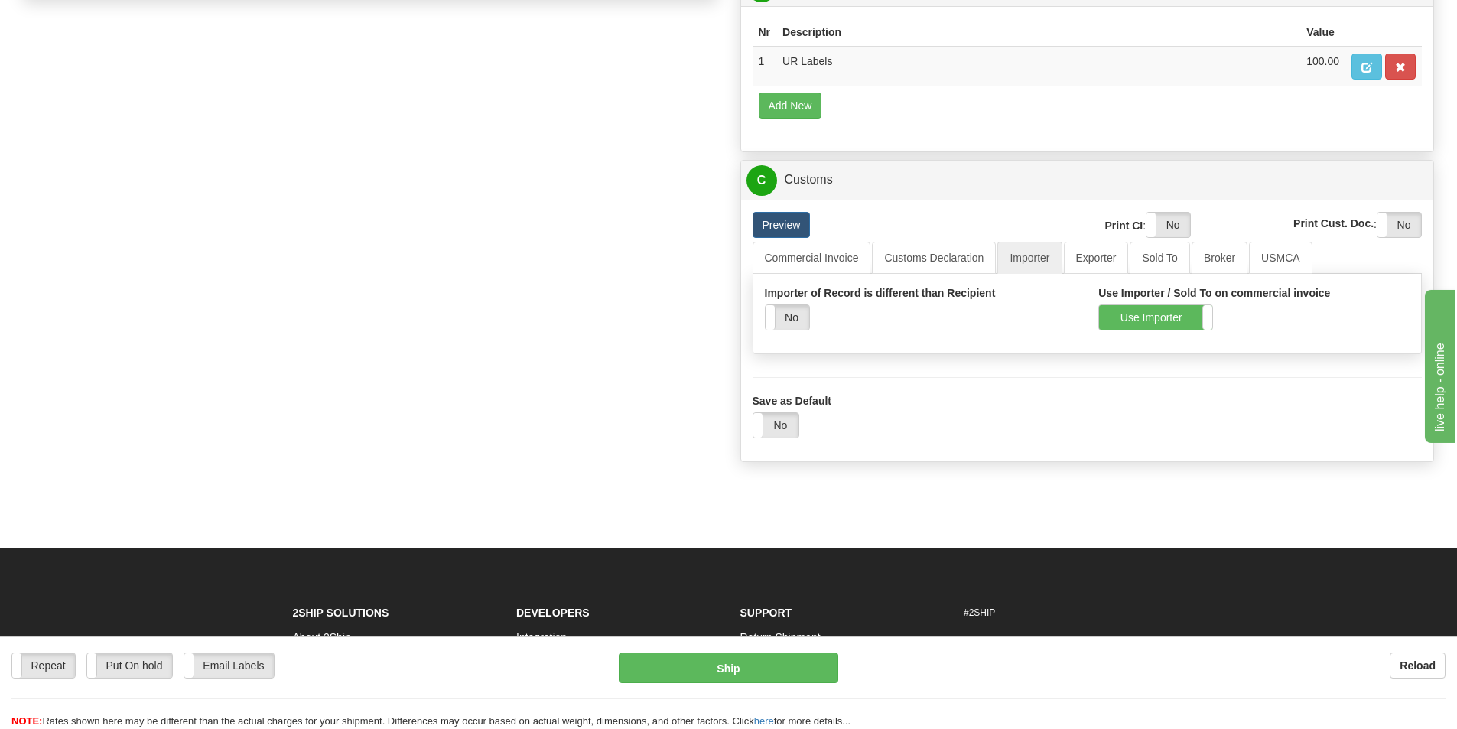
drag, startPoint x: 1094, startPoint y: 319, endPoint x: 1102, endPoint y: 321, distance: 7.8
click at [1095, 319] on div "Use Importer / Sold To on commercial invoice Use Importer Use Sold To" at bounding box center [1254, 307] width 334 height 45
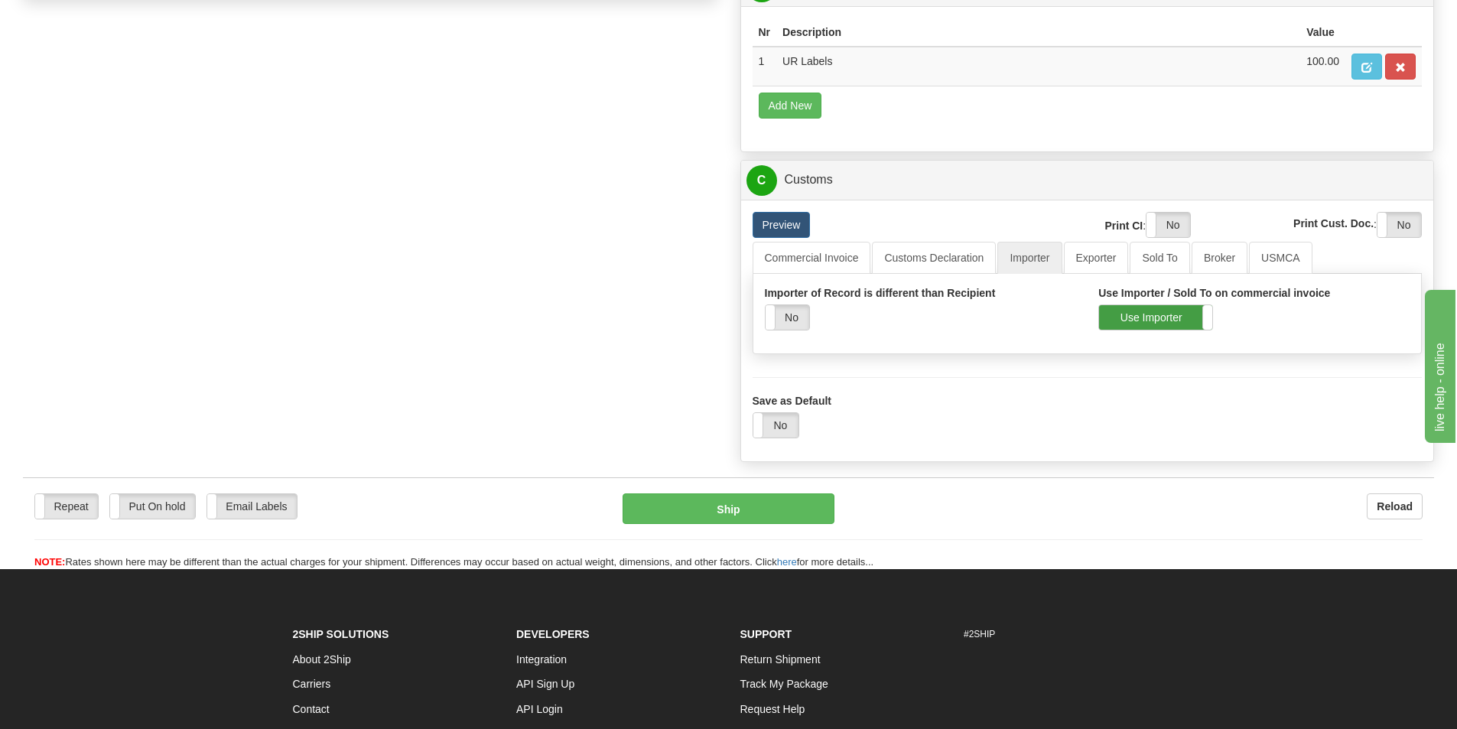
click at [1106, 320] on label "Use Importer" at bounding box center [1155, 317] width 113 height 24
click at [819, 249] on link "Commercial Invoice" at bounding box center [812, 258] width 119 height 32
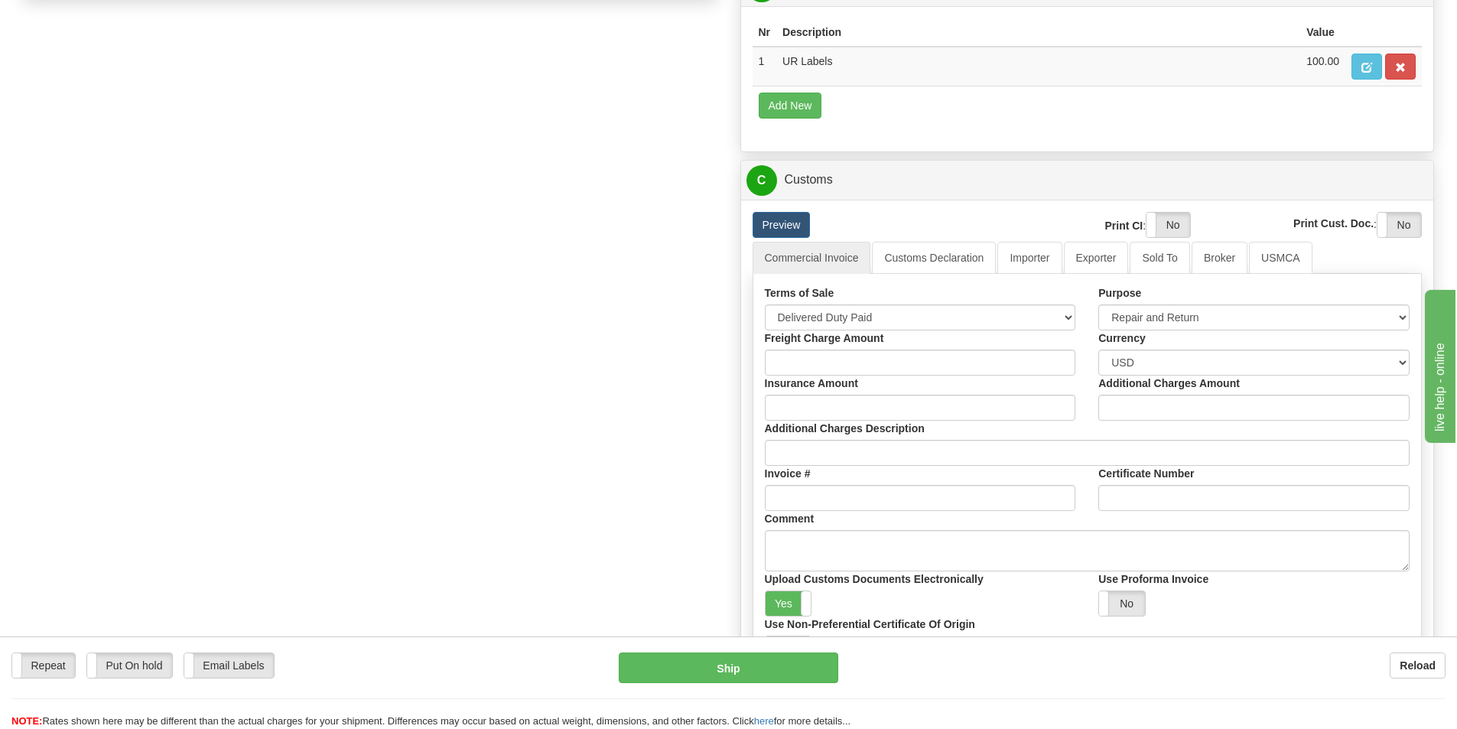
drag, startPoint x: 686, startPoint y: 661, endPoint x: 695, endPoint y: 655, distance: 11.0
click at [695, 655] on button "Ship" at bounding box center [729, 668] width 220 height 31
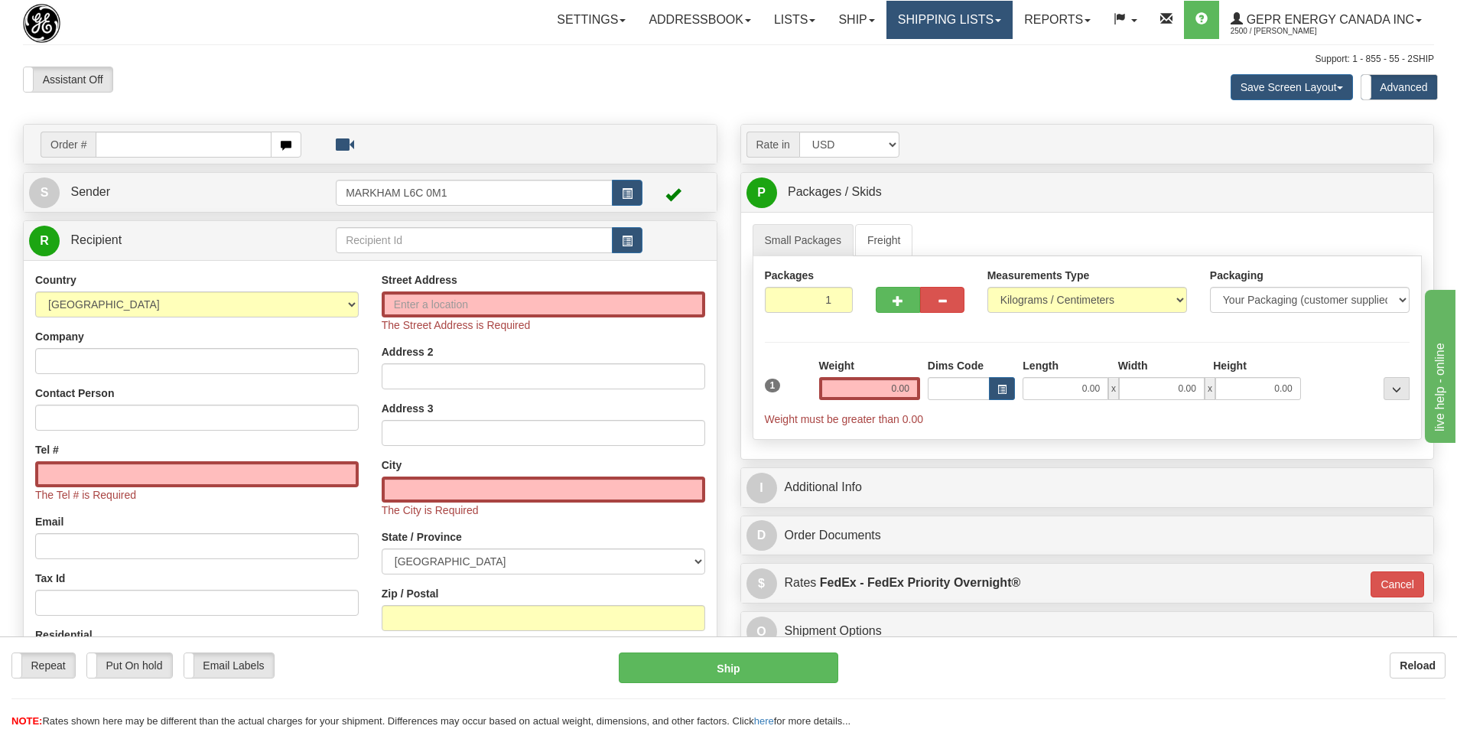
click at [946, 22] on link "Shipping lists" at bounding box center [950, 20] width 126 height 38
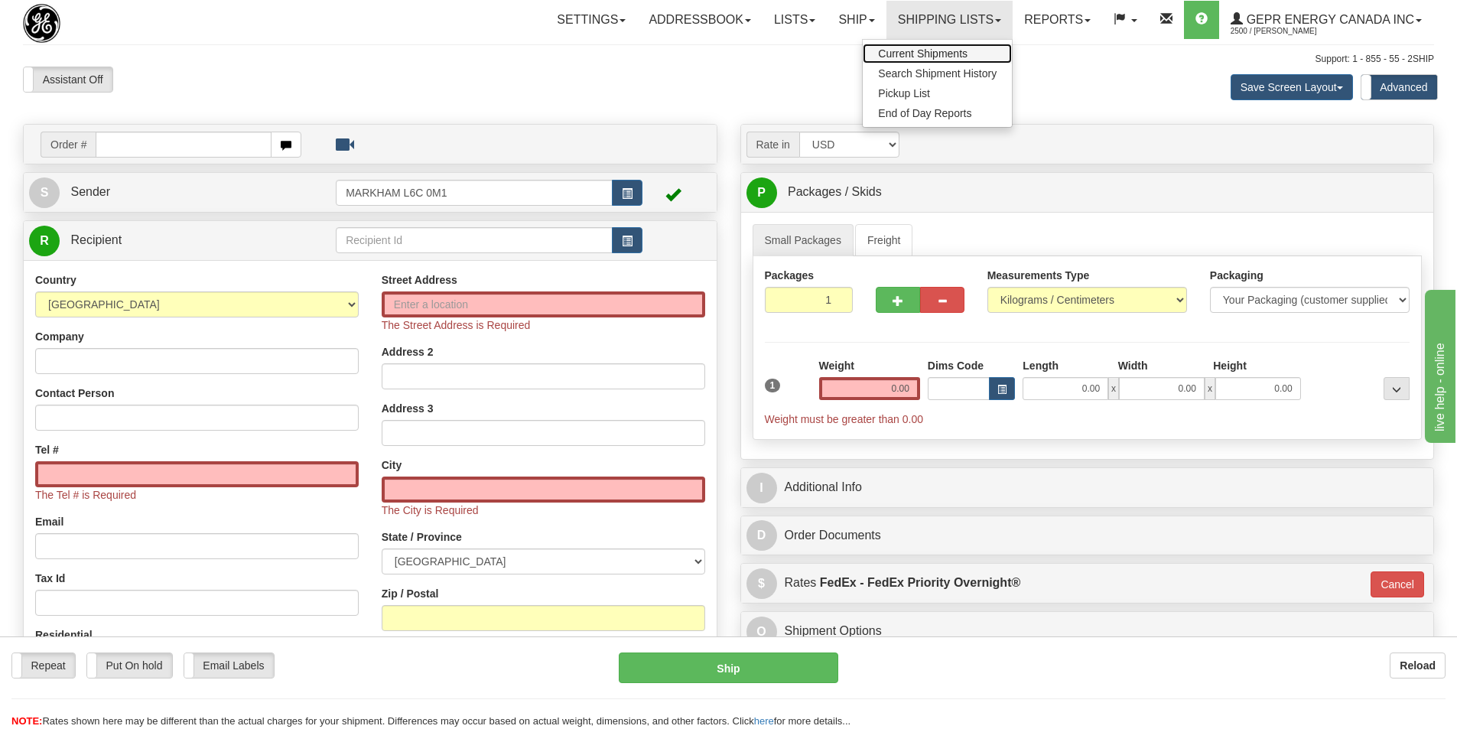
click at [916, 54] on span "Current Shipments" at bounding box center [923, 53] width 90 height 12
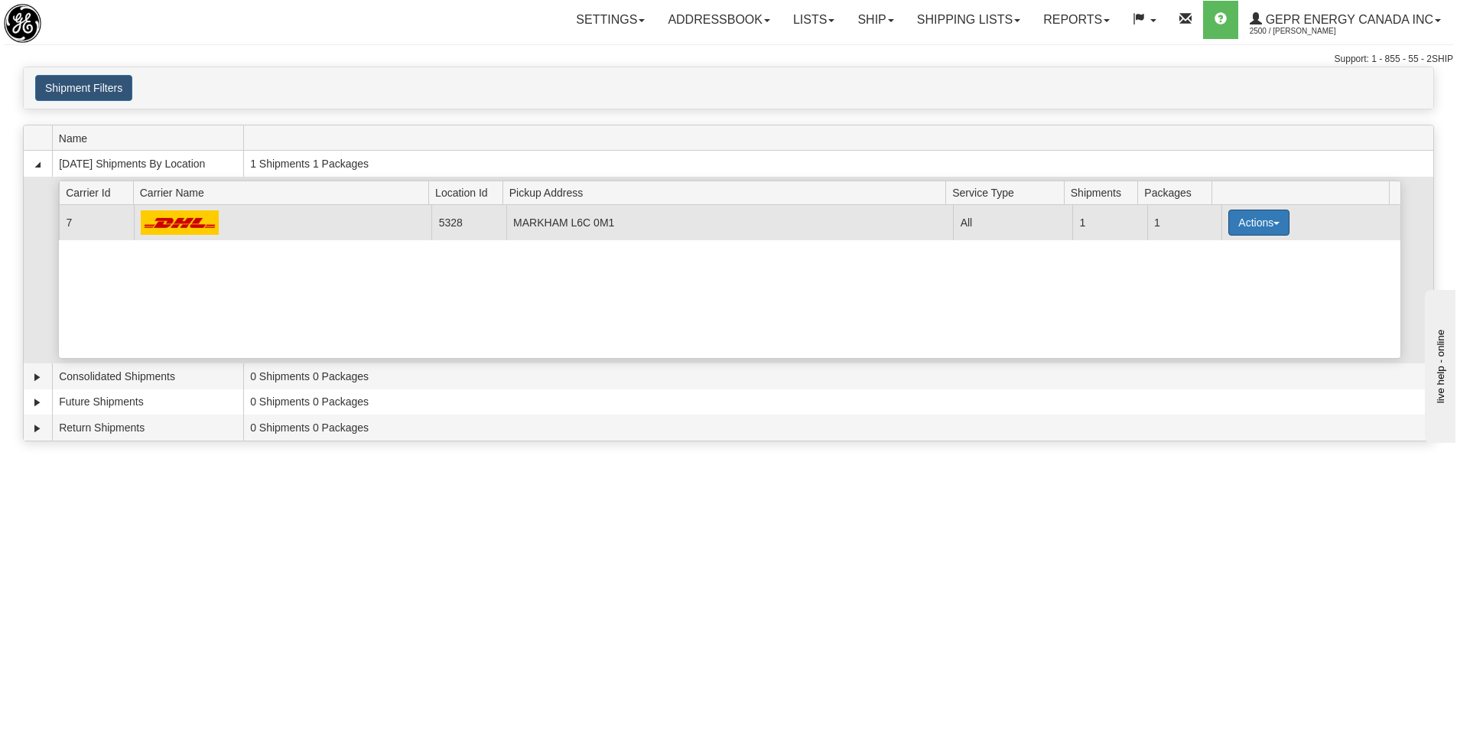
click at [1238, 234] on button "Actions" at bounding box center [1259, 223] width 61 height 26
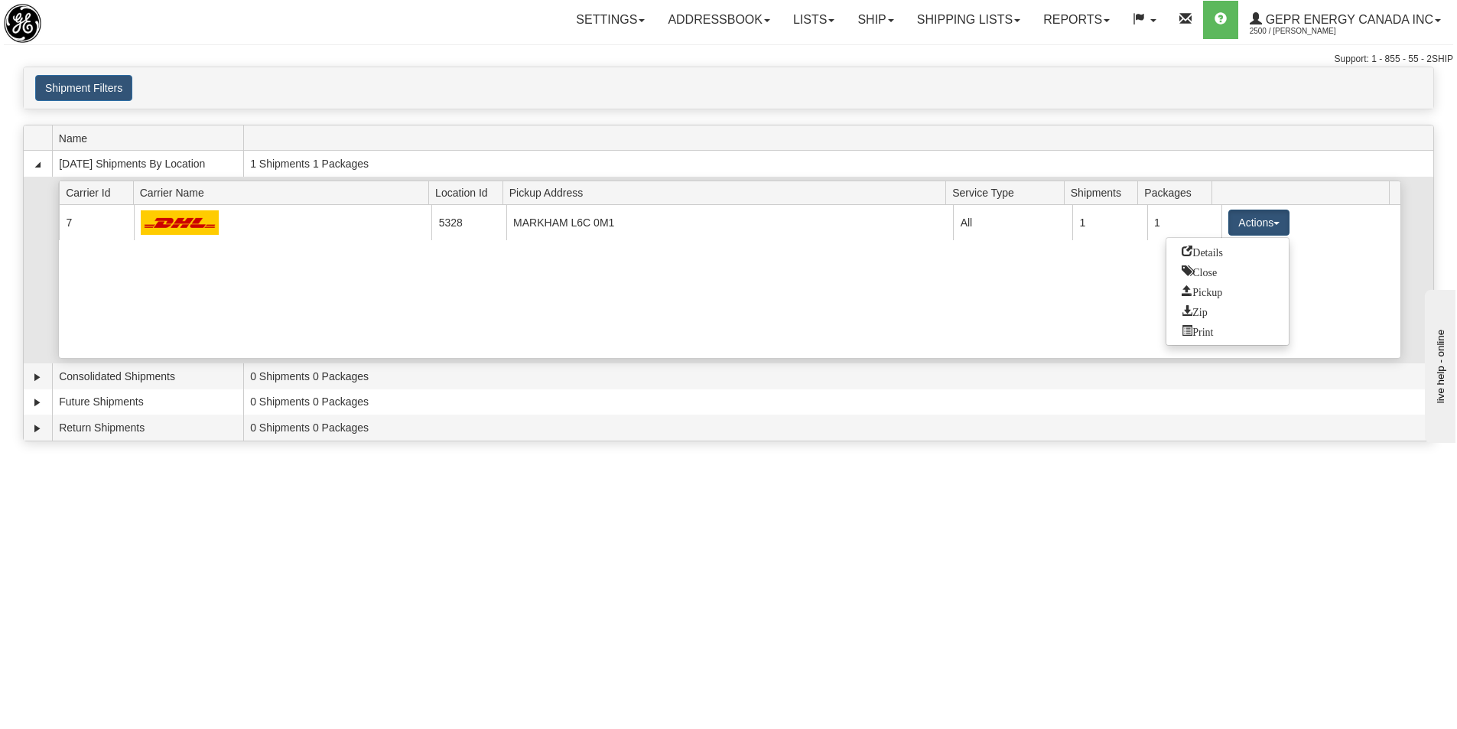
click at [1239, 245] on link "Details" at bounding box center [1228, 252] width 122 height 20
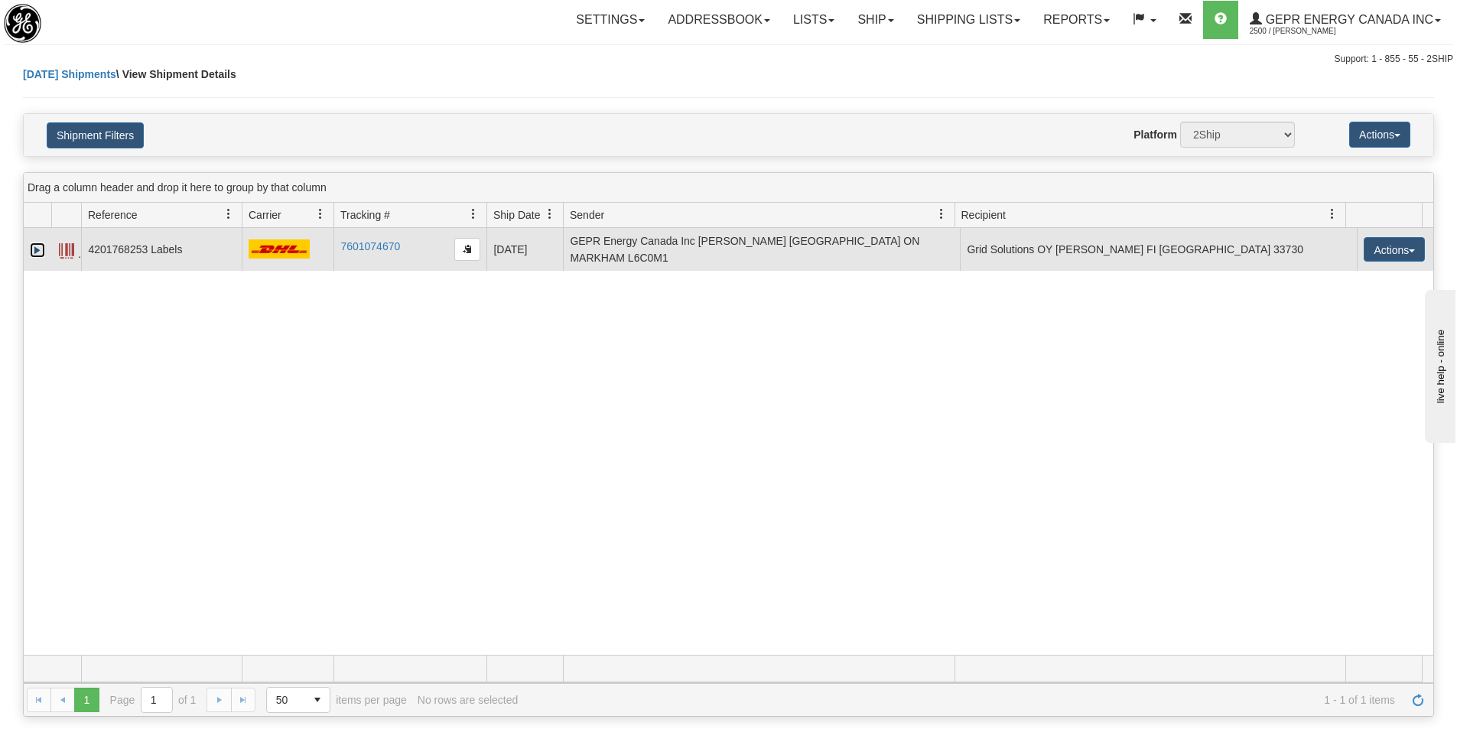
click at [38, 246] on link "Expand" at bounding box center [37, 249] width 15 height 15
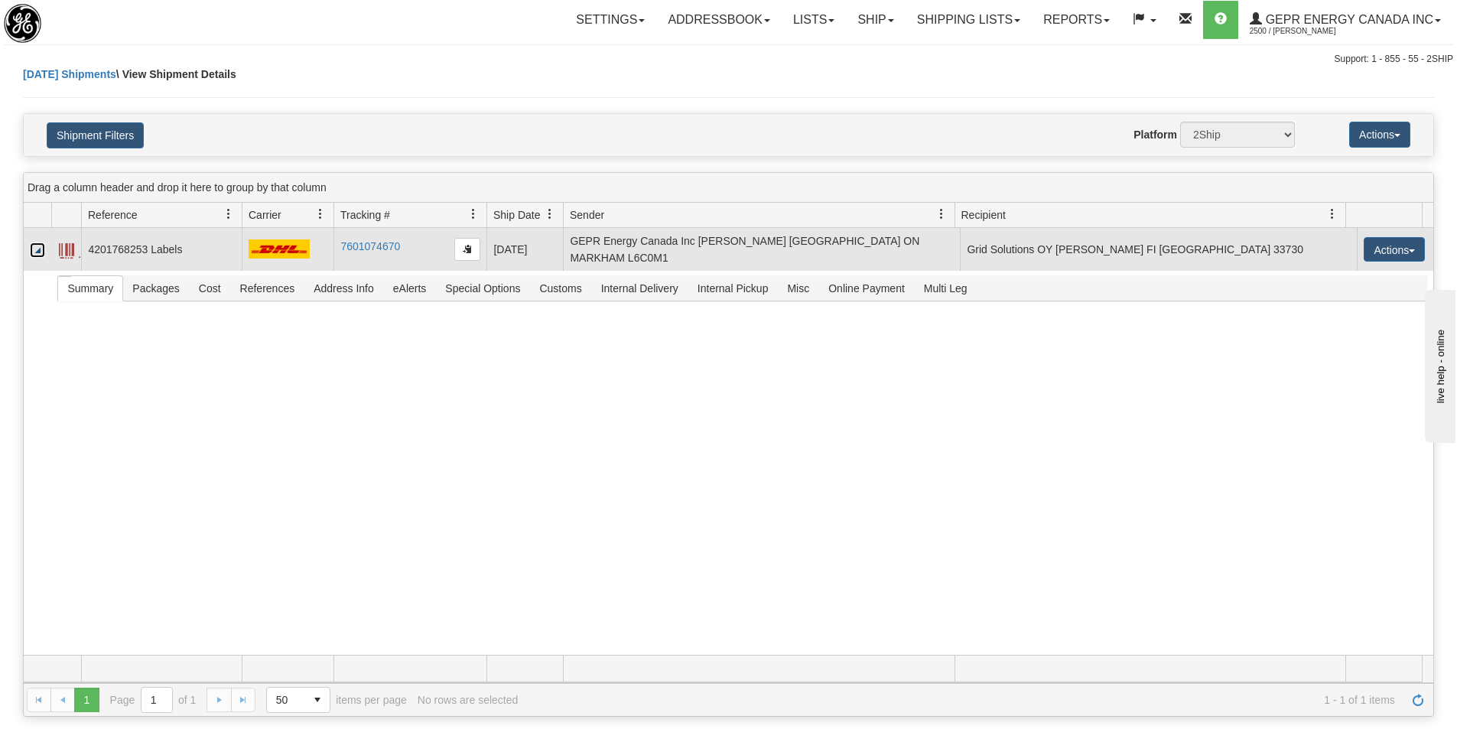
click at [125, 250] on td "4201768253 Labels" at bounding box center [161, 249] width 161 height 43
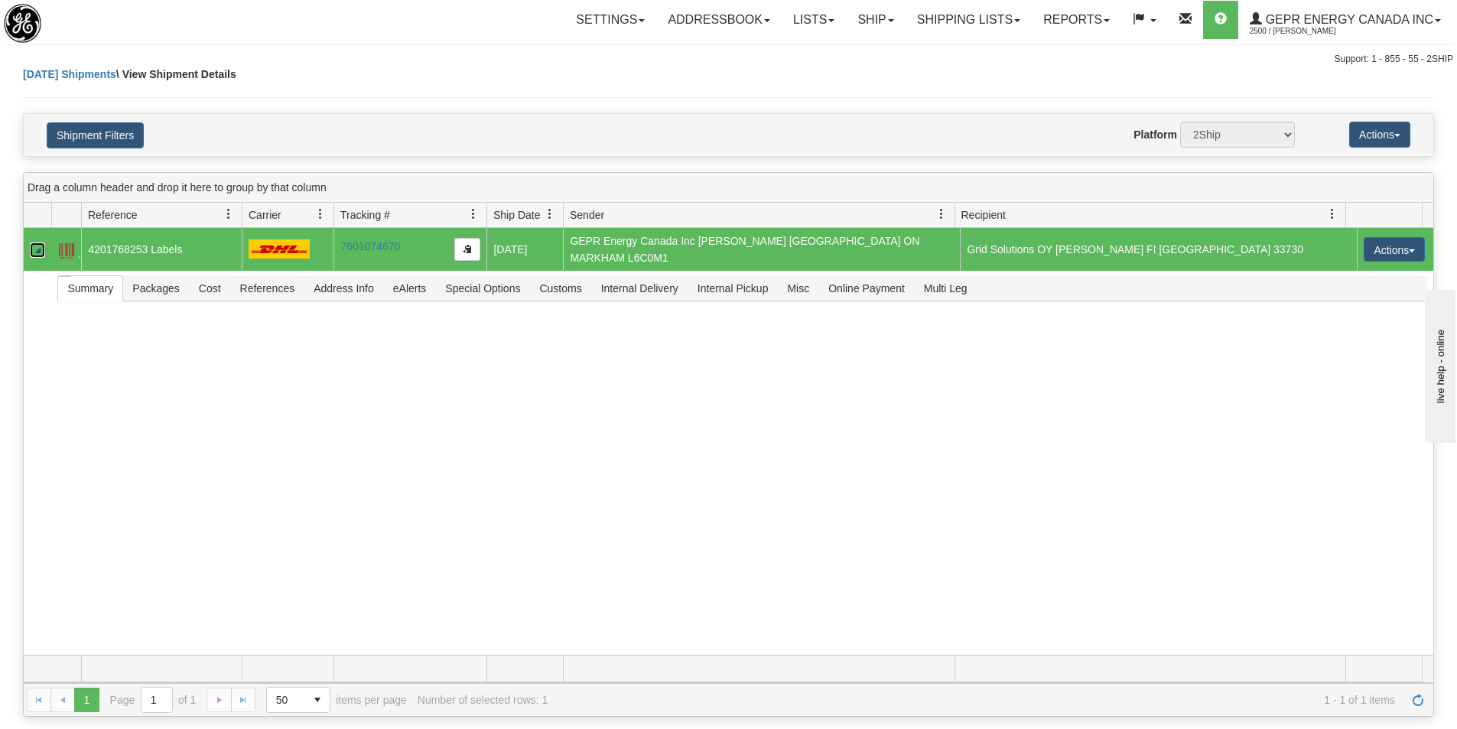
click at [73, 248] on span at bounding box center [66, 250] width 15 height 15
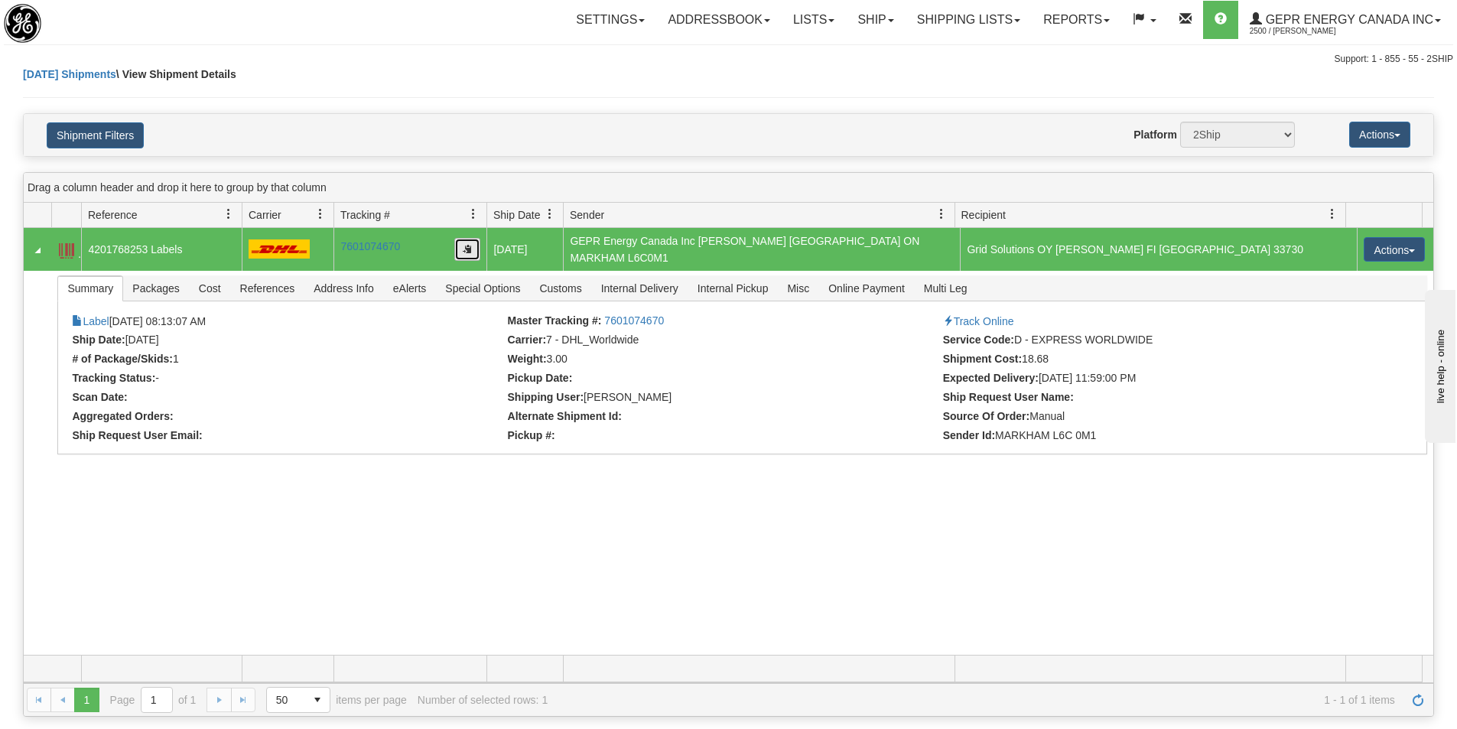
click at [464, 242] on button "button" at bounding box center [467, 249] width 26 height 23
click at [468, 247] on span "button" at bounding box center [467, 248] width 9 height 9
click at [975, 15] on link "Shipping lists" at bounding box center [969, 20] width 126 height 38
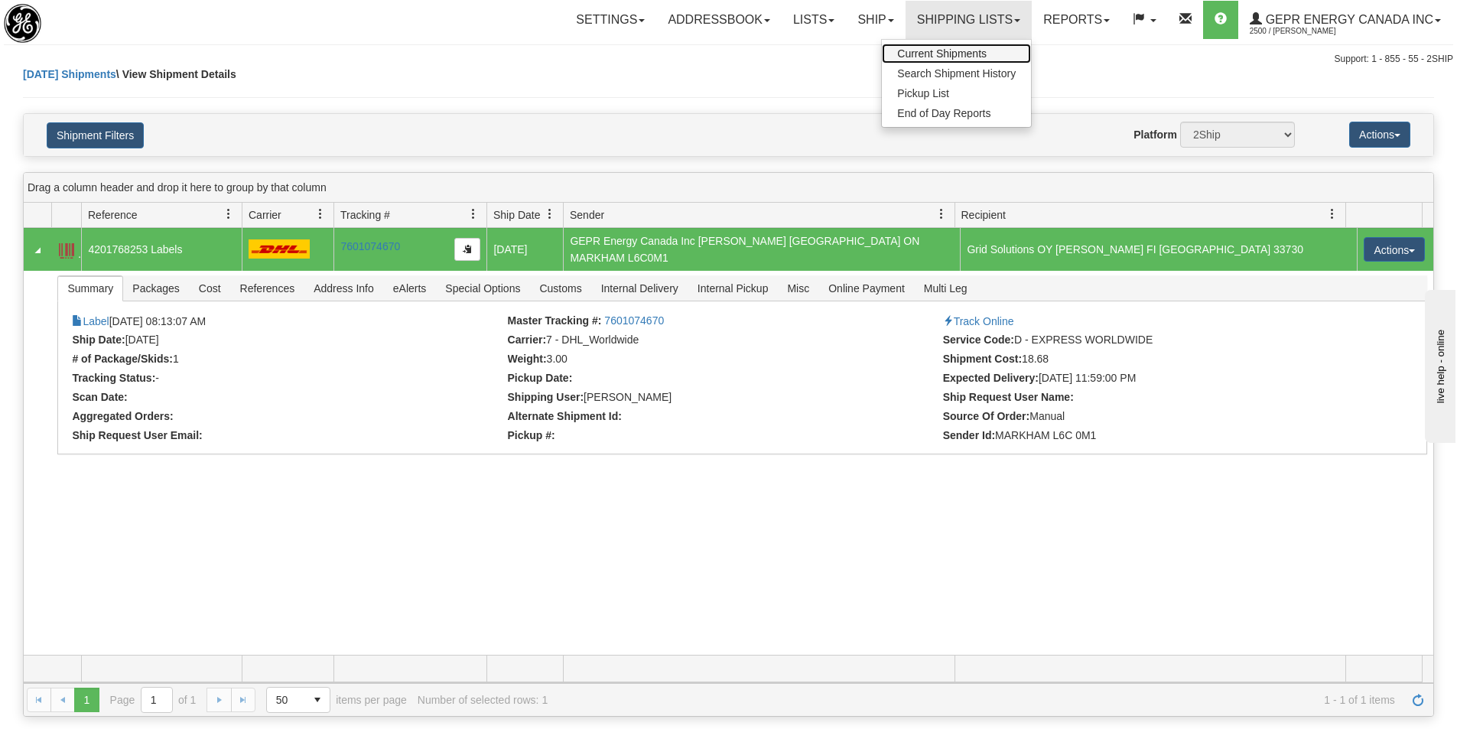
click at [963, 52] on span "Current Shipments" at bounding box center [942, 53] width 90 height 12
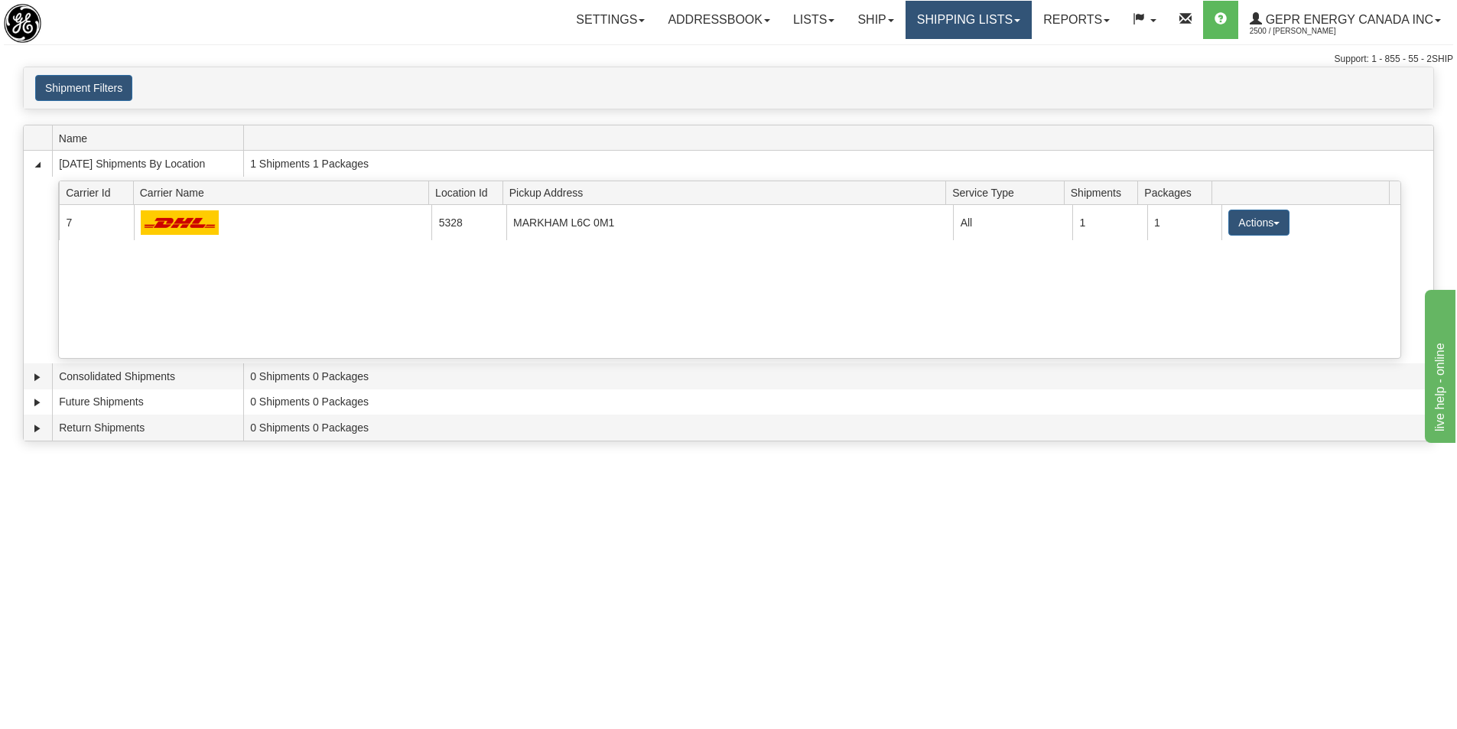
click at [976, 23] on link "Shipping lists" at bounding box center [969, 20] width 126 height 38
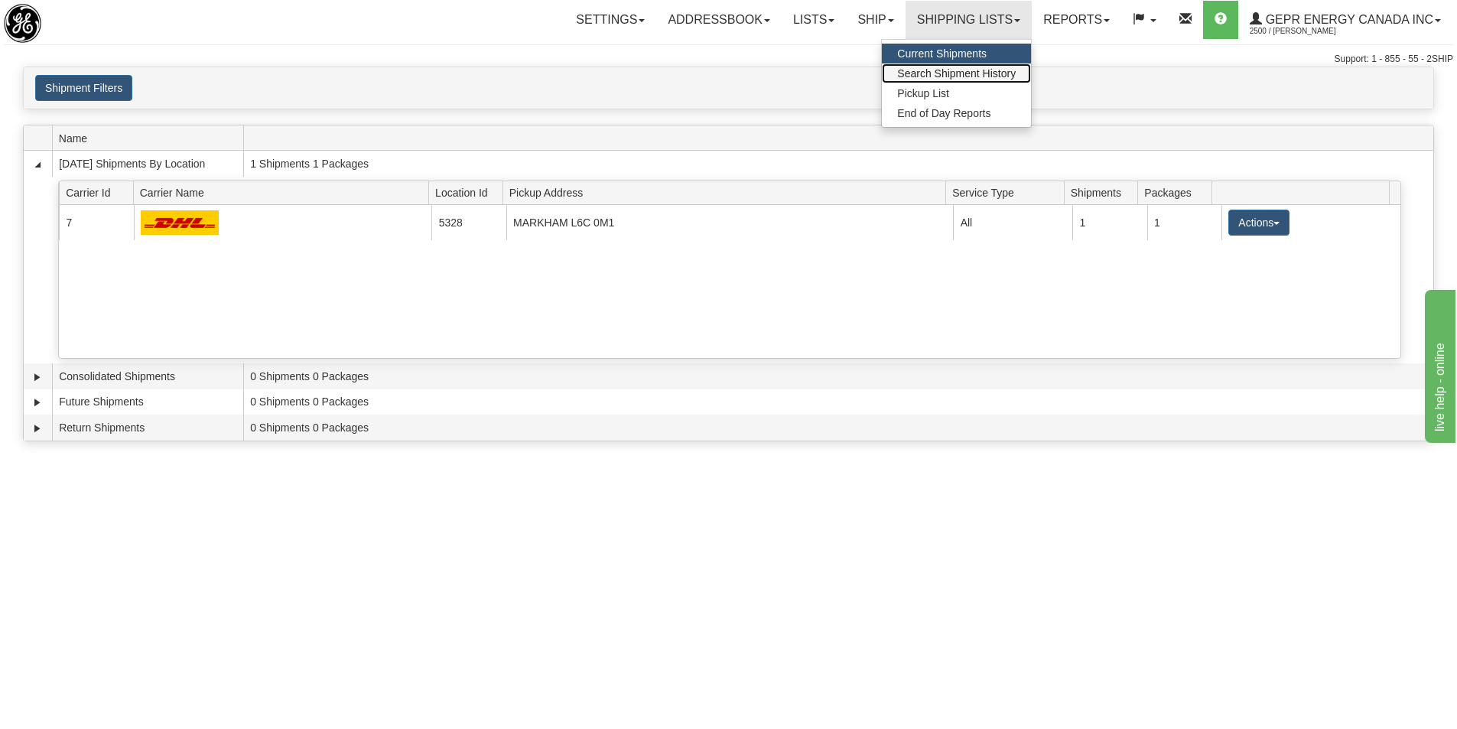
click at [939, 72] on span "Search Shipment History" at bounding box center [956, 73] width 119 height 12
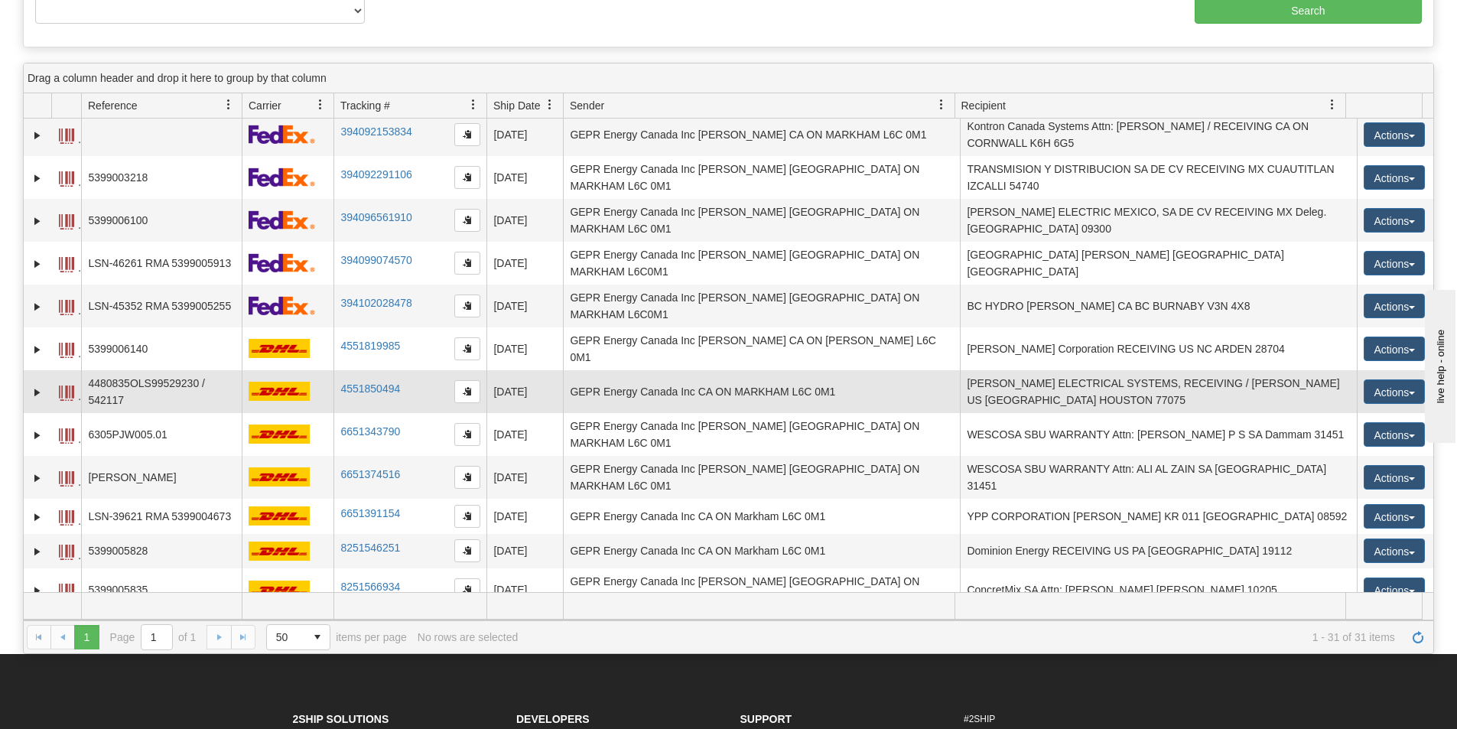
scroll to position [382, 0]
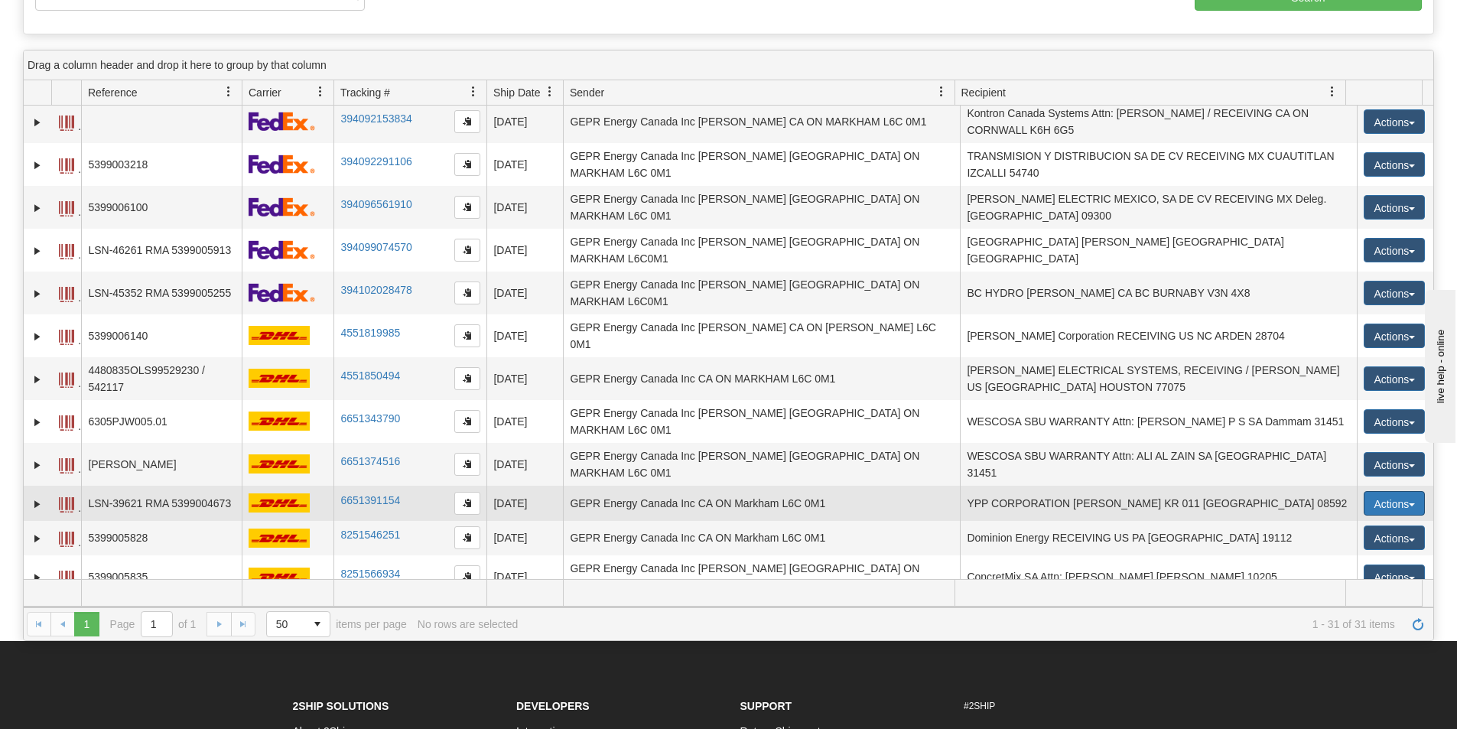
click at [1400, 491] on button "Actions" at bounding box center [1394, 503] width 61 height 24
click at [1370, 522] on link "Repeat" at bounding box center [1363, 532] width 122 height 20
click at [1394, 491] on button "Actions" at bounding box center [1394, 503] width 61 height 24
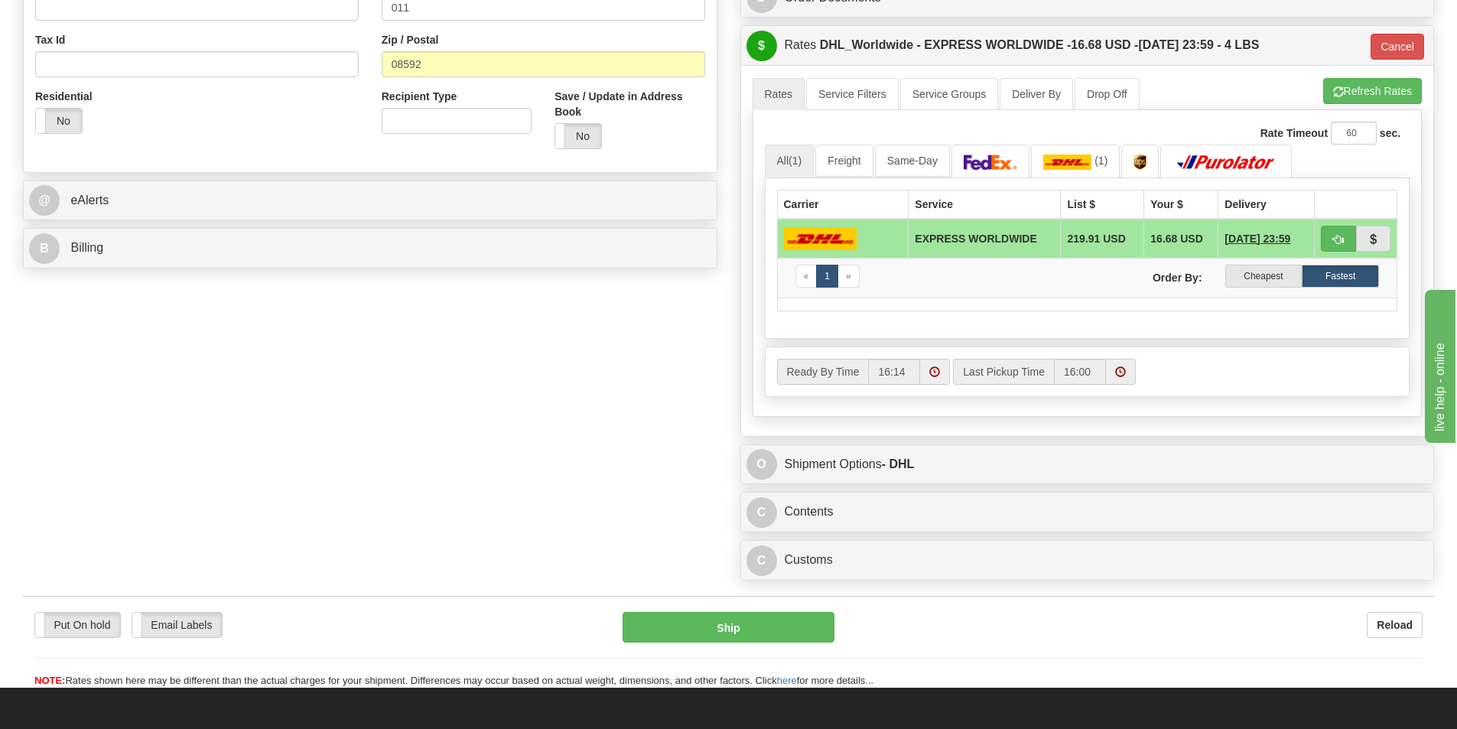
scroll to position [583, 0]
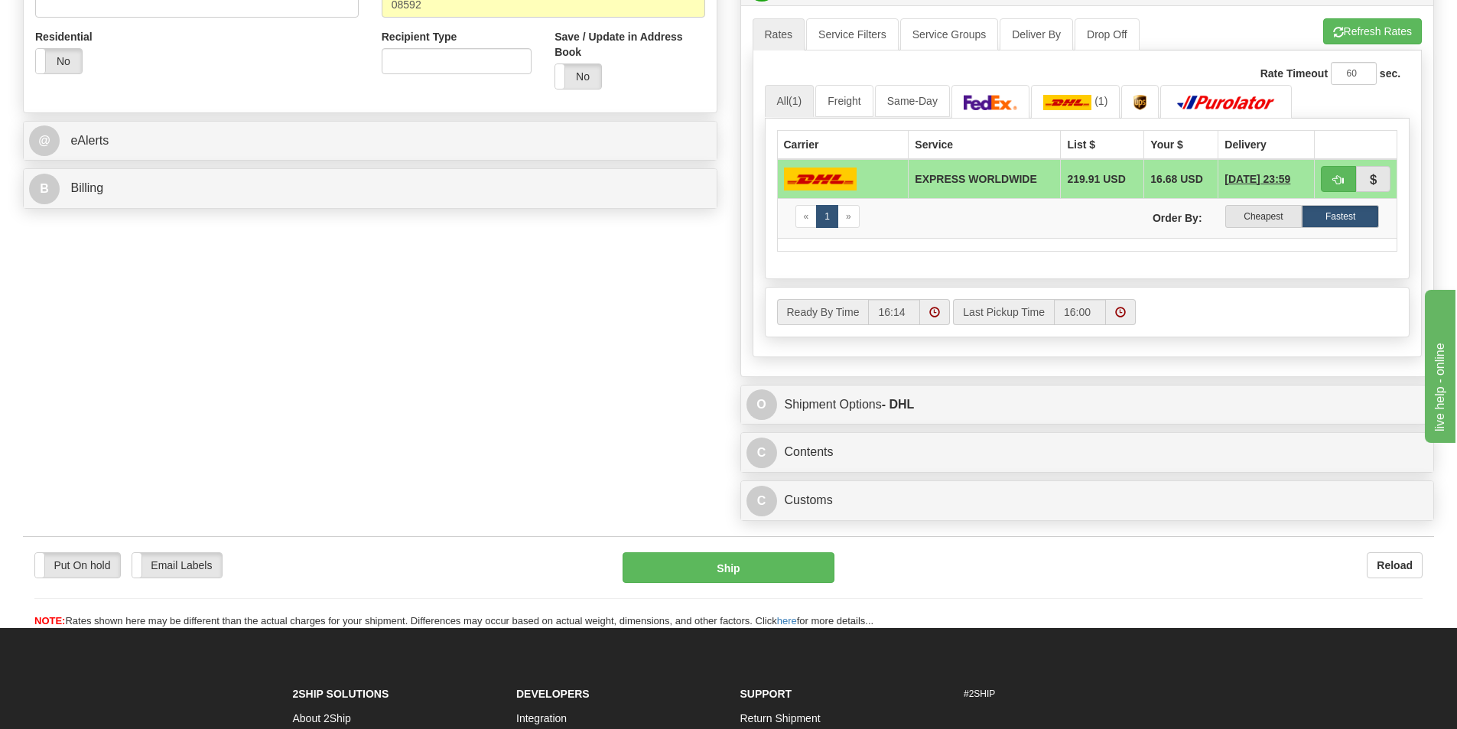
click at [91, 564] on label "Put On hold" at bounding box center [77, 565] width 85 height 24
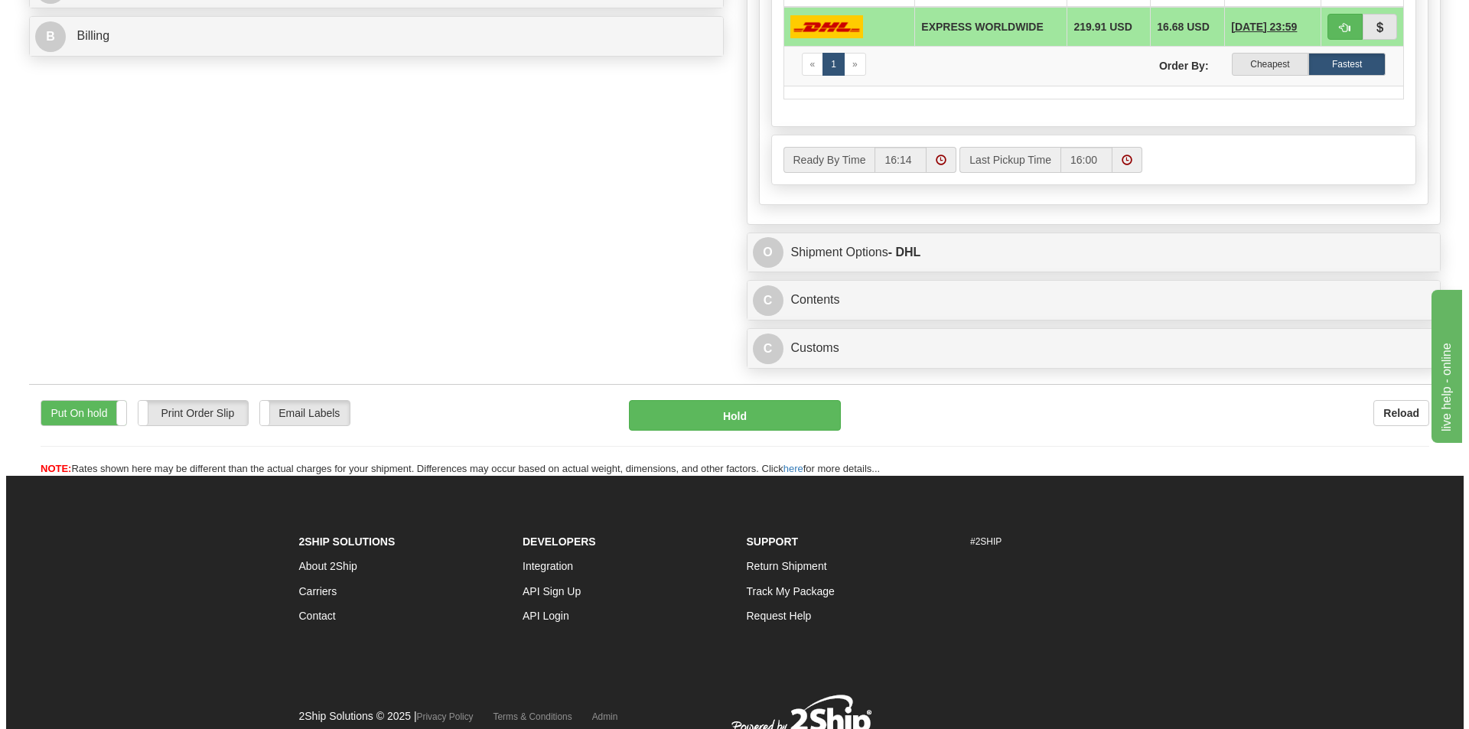
scroll to position [736, 0]
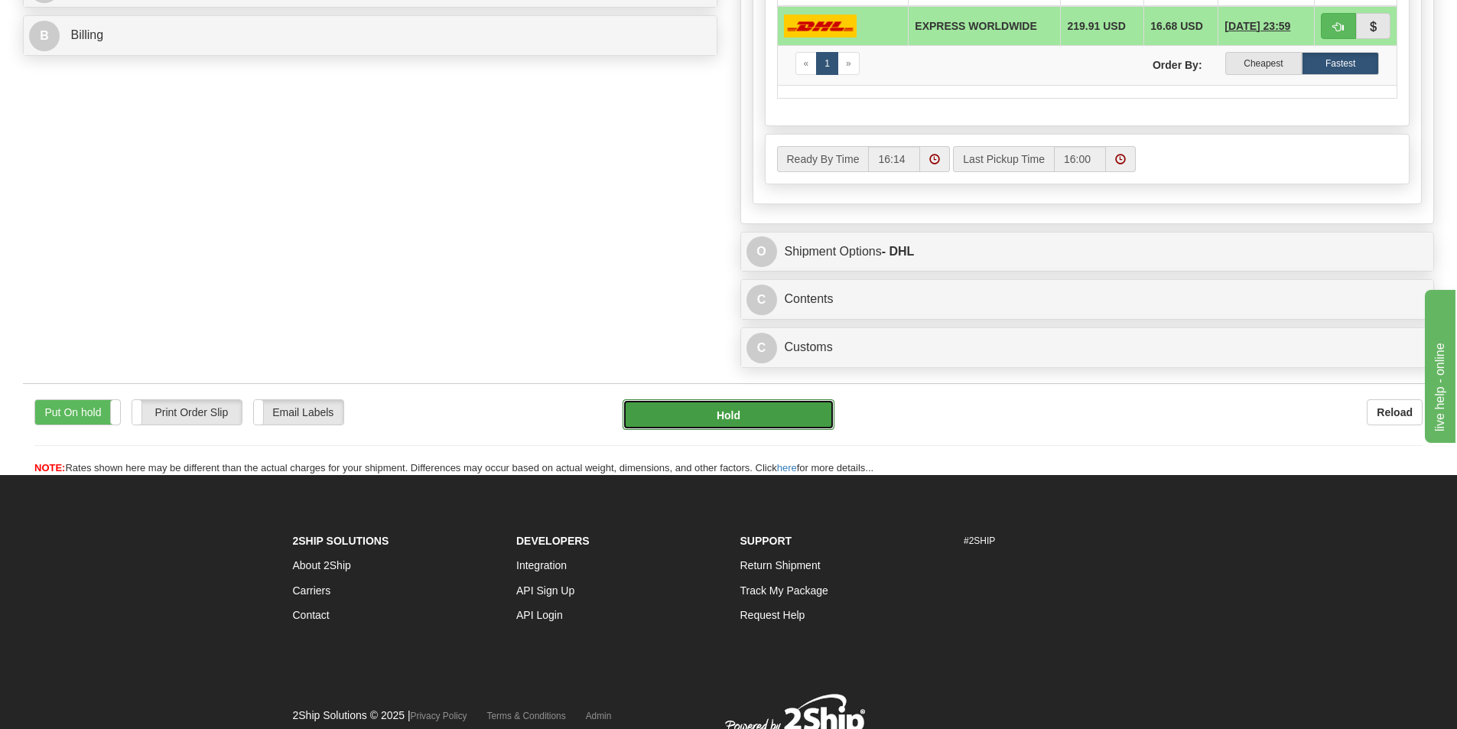
click at [704, 412] on button "Hold" at bounding box center [729, 414] width 212 height 31
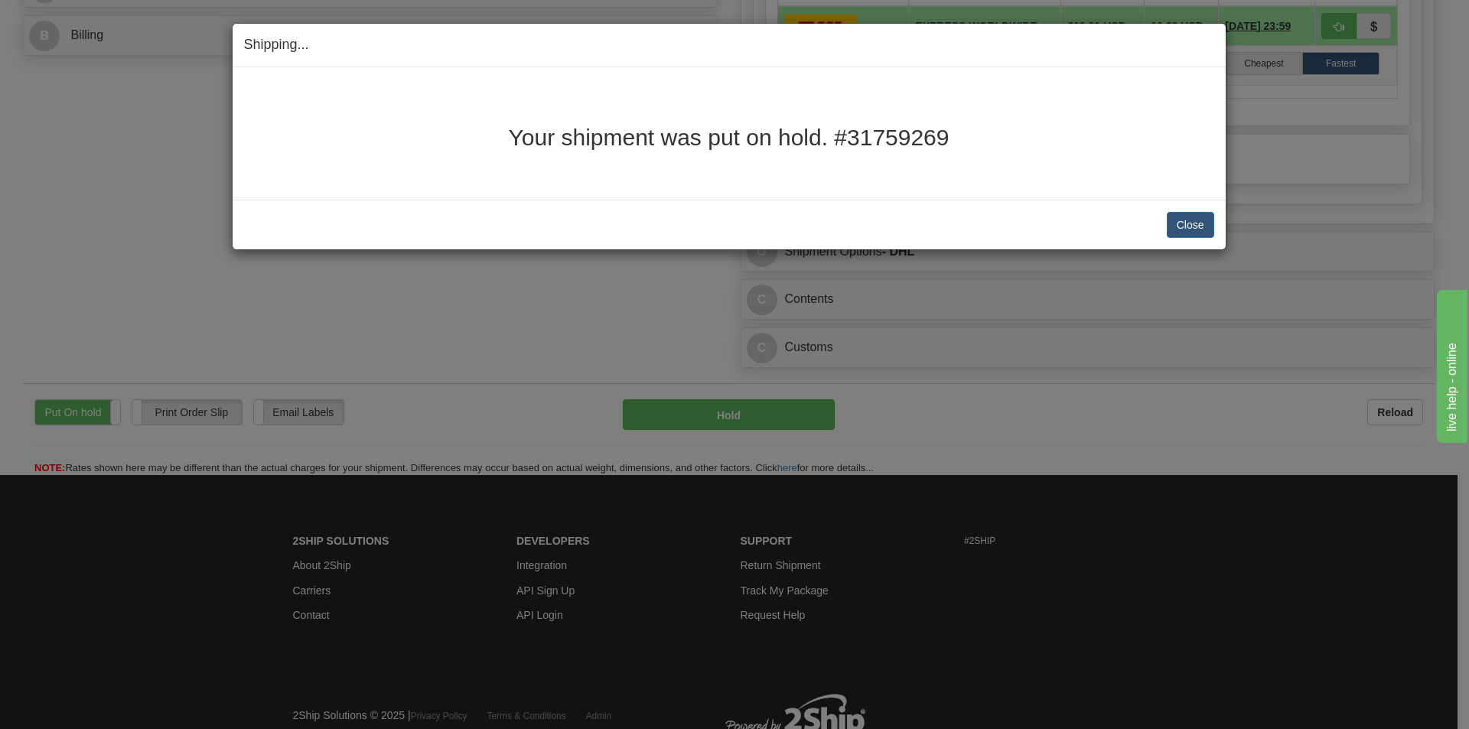
drag, startPoint x: 953, startPoint y: 138, endPoint x: 506, endPoint y: 119, distance: 447.9
click at [506, 119] on div "Your shipment was put on hold. #31759269" at bounding box center [729, 133] width 970 height 109
click at [919, 133] on h2 "Your shipment was put on hold. #31759269" at bounding box center [729, 137] width 970 height 25
copy h2 "Your shipment was put on hold. #31759269"
click at [1195, 230] on button "Close" at bounding box center [1190, 225] width 47 height 26
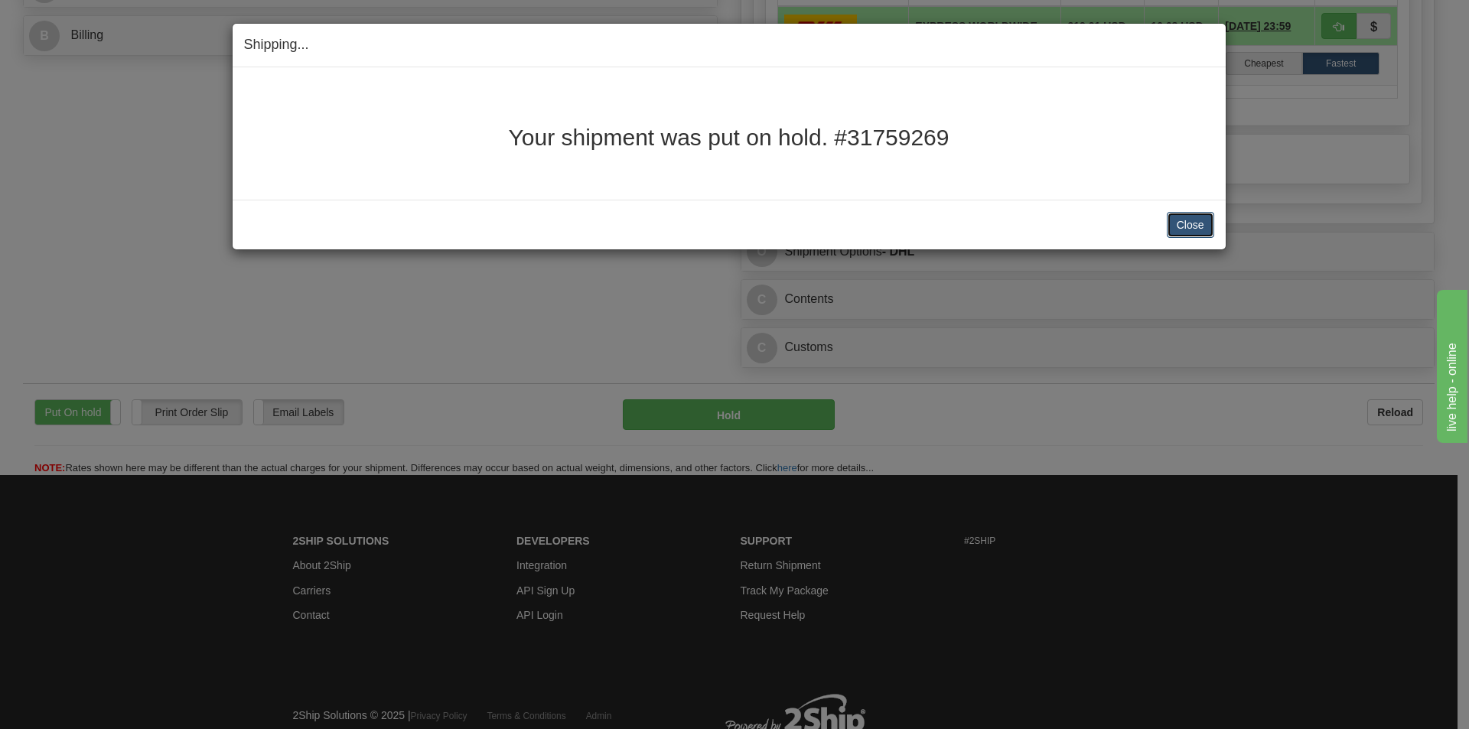
click at [1189, 219] on button "Close" at bounding box center [1190, 225] width 47 height 26
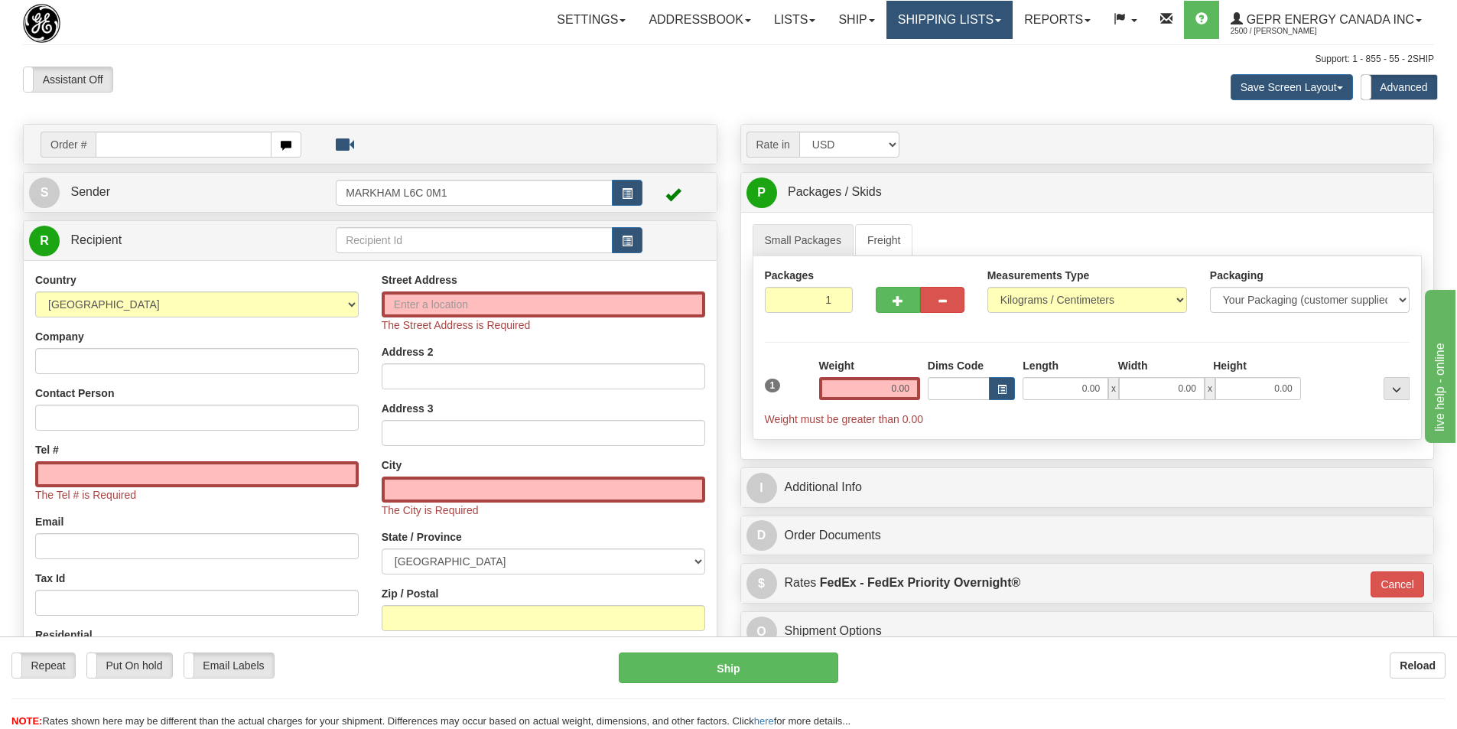
click at [917, 22] on link "Shipping lists" at bounding box center [950, 20] width 126 height 38
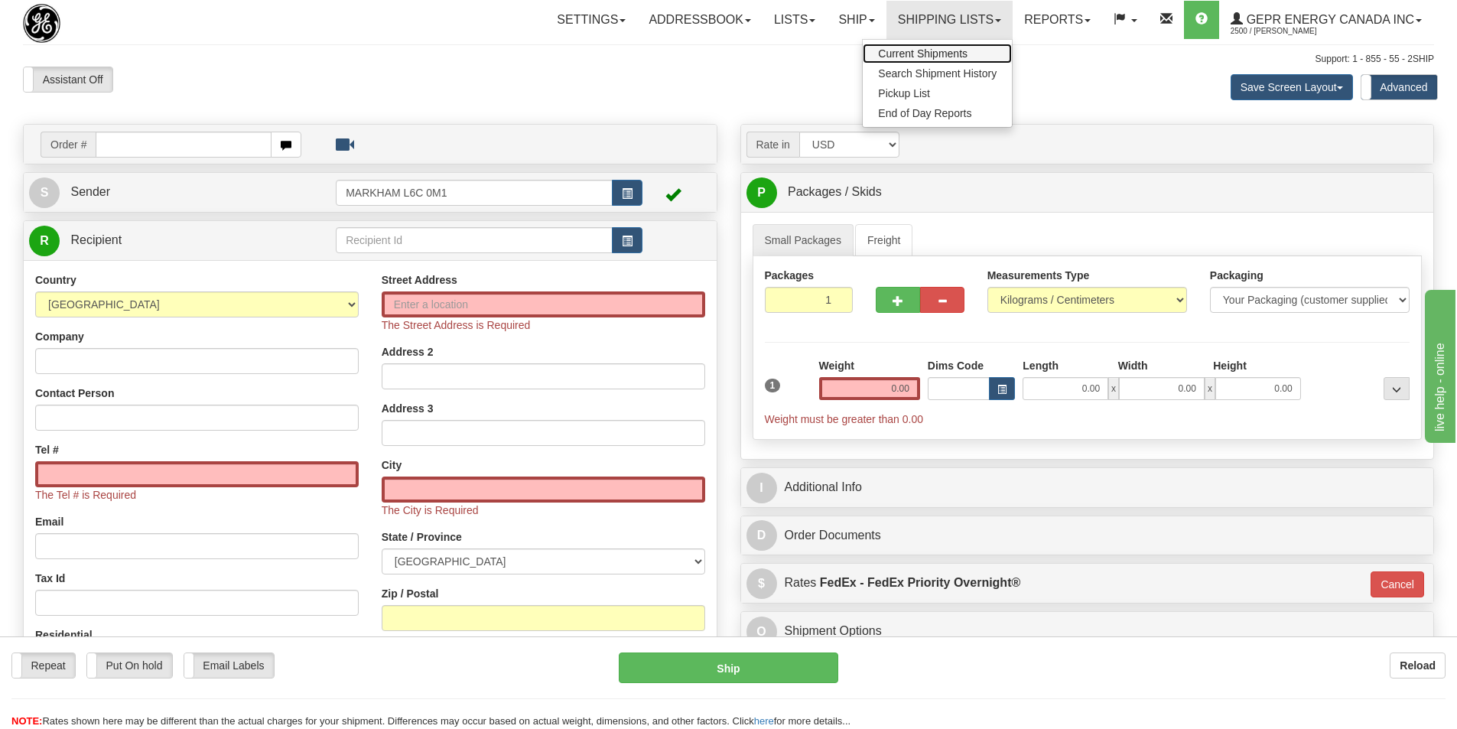
drag, startPoint x: 924, startPoint y: 50, endPoint x: 831, endPoint y: 4, distance: 104.3
click at [922, 50] on span "Current Shipments" at bounding box center [923, 53] width 90 height 12
